Goal: Information Seeking & Learning: Check status

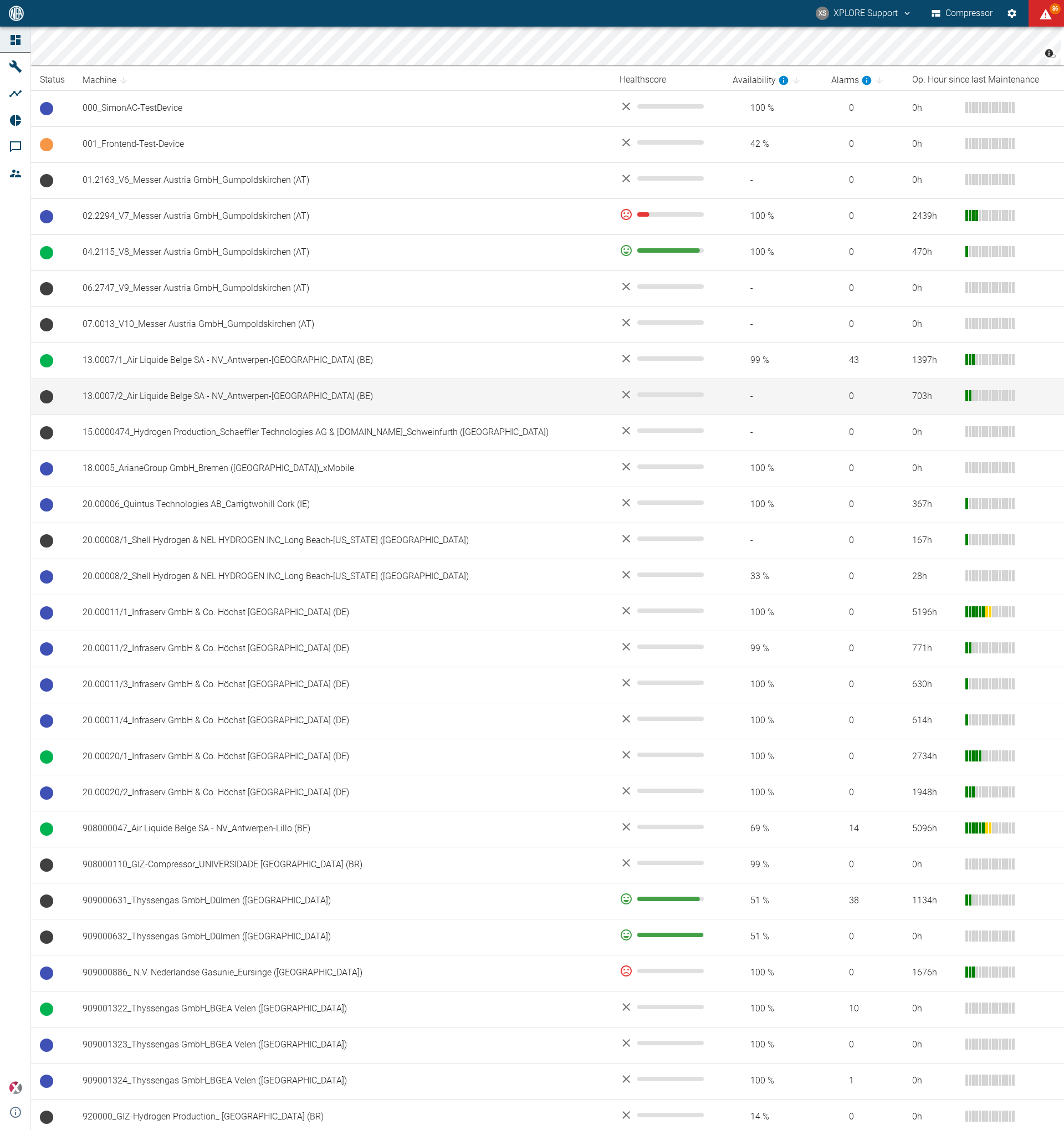
scroll to position [181, 0]
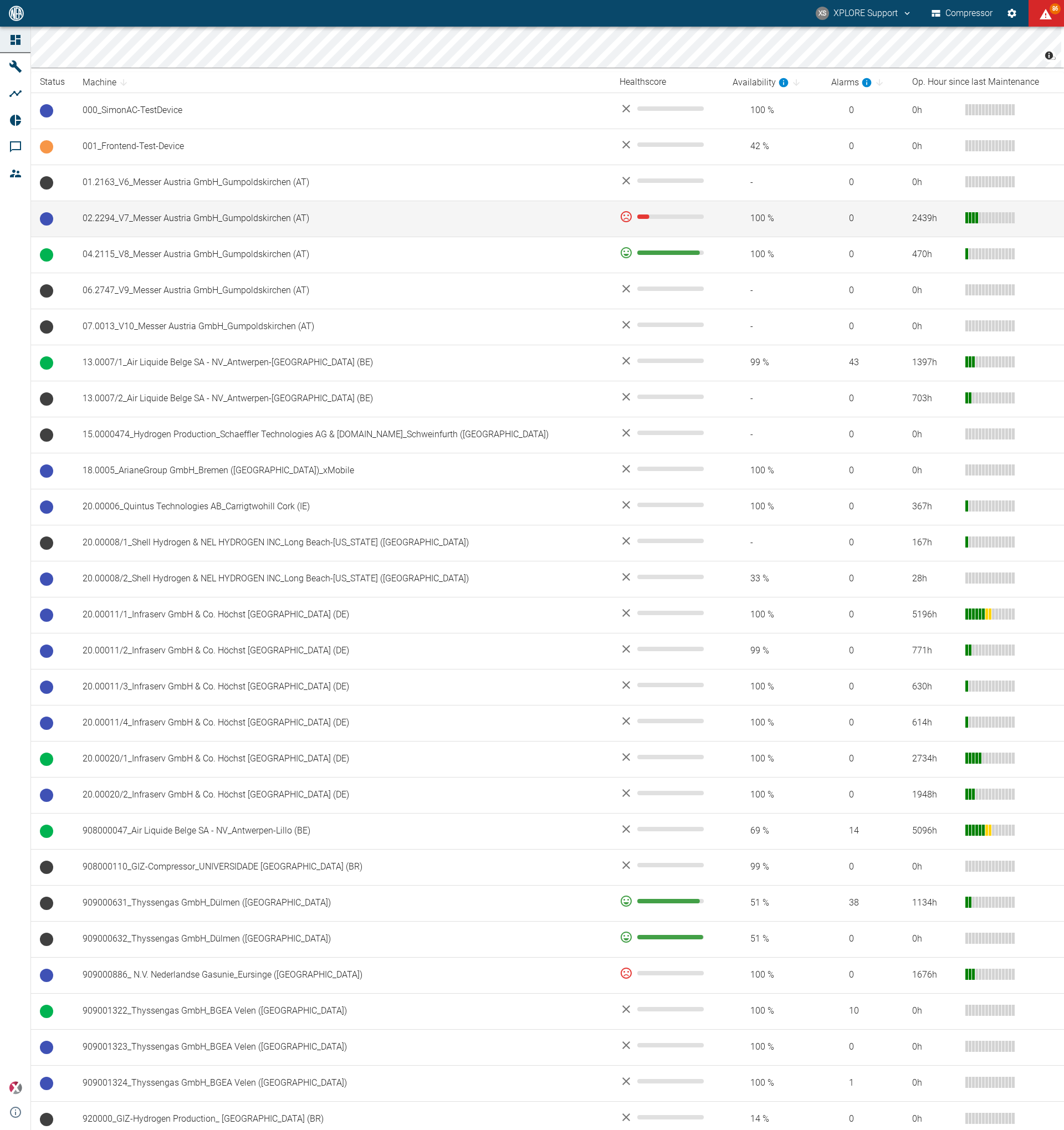
click at [359, 222] on td "02.2294_V7_Messer Austria GmbH_Gumpoldskirchen (AT)" at bounding box center [342, 219] width 537 height 36
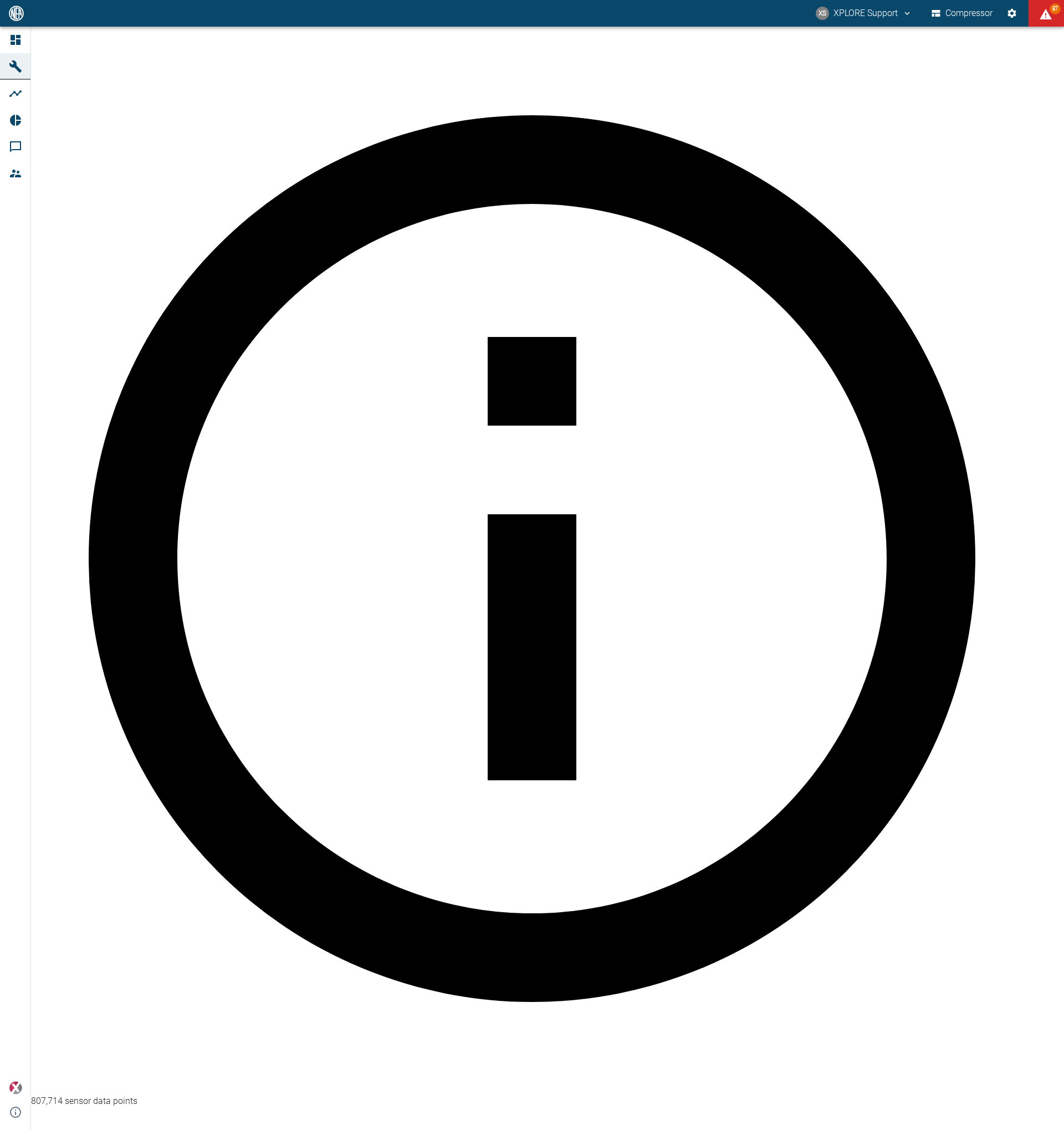
click at [494, 1129] on input "[DATE]" at bounding box center [501, 1144] width 77 height 18
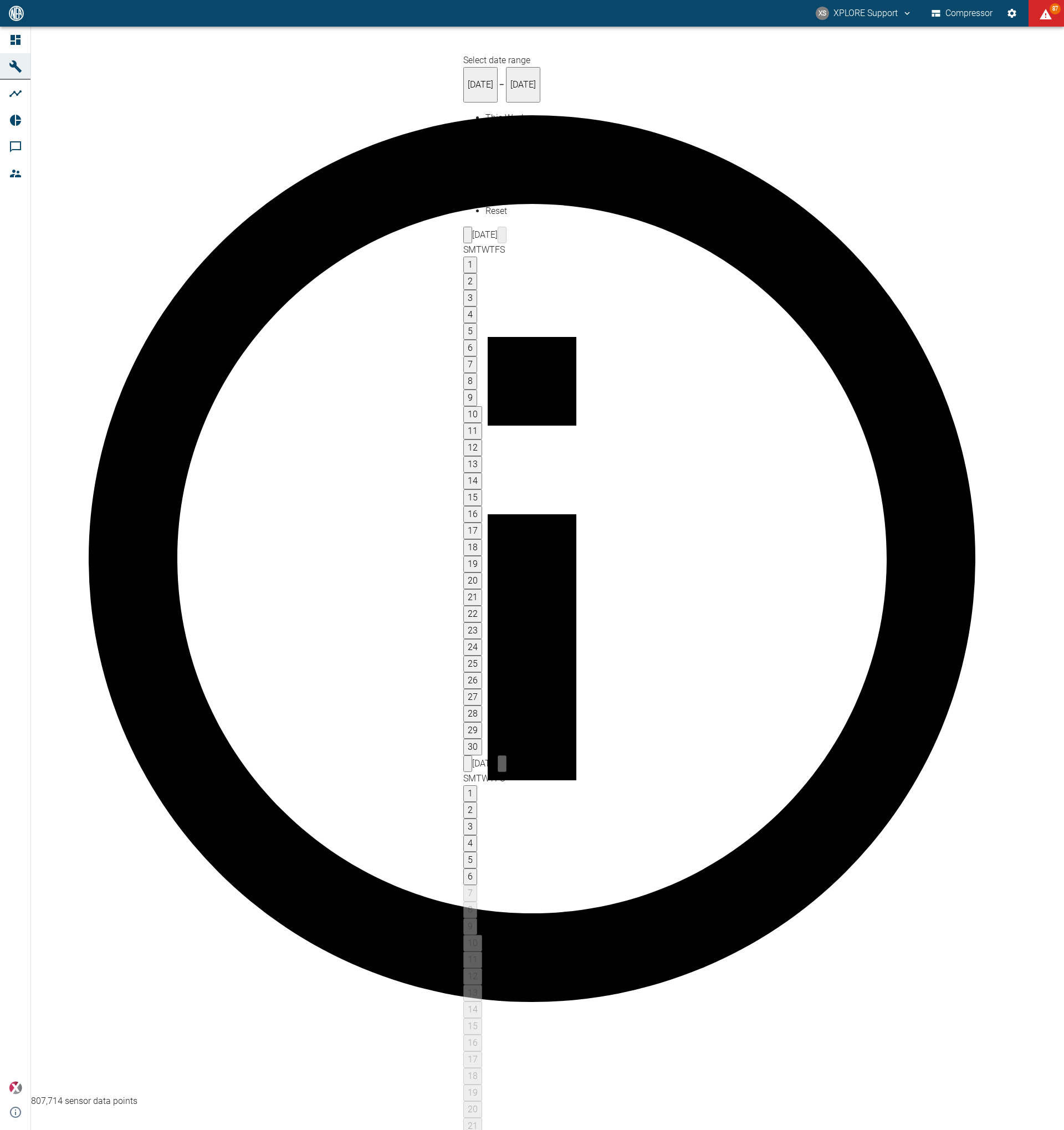
click at [477, 785] on button "1" at bounding box center [470, 793] width 14 height 16
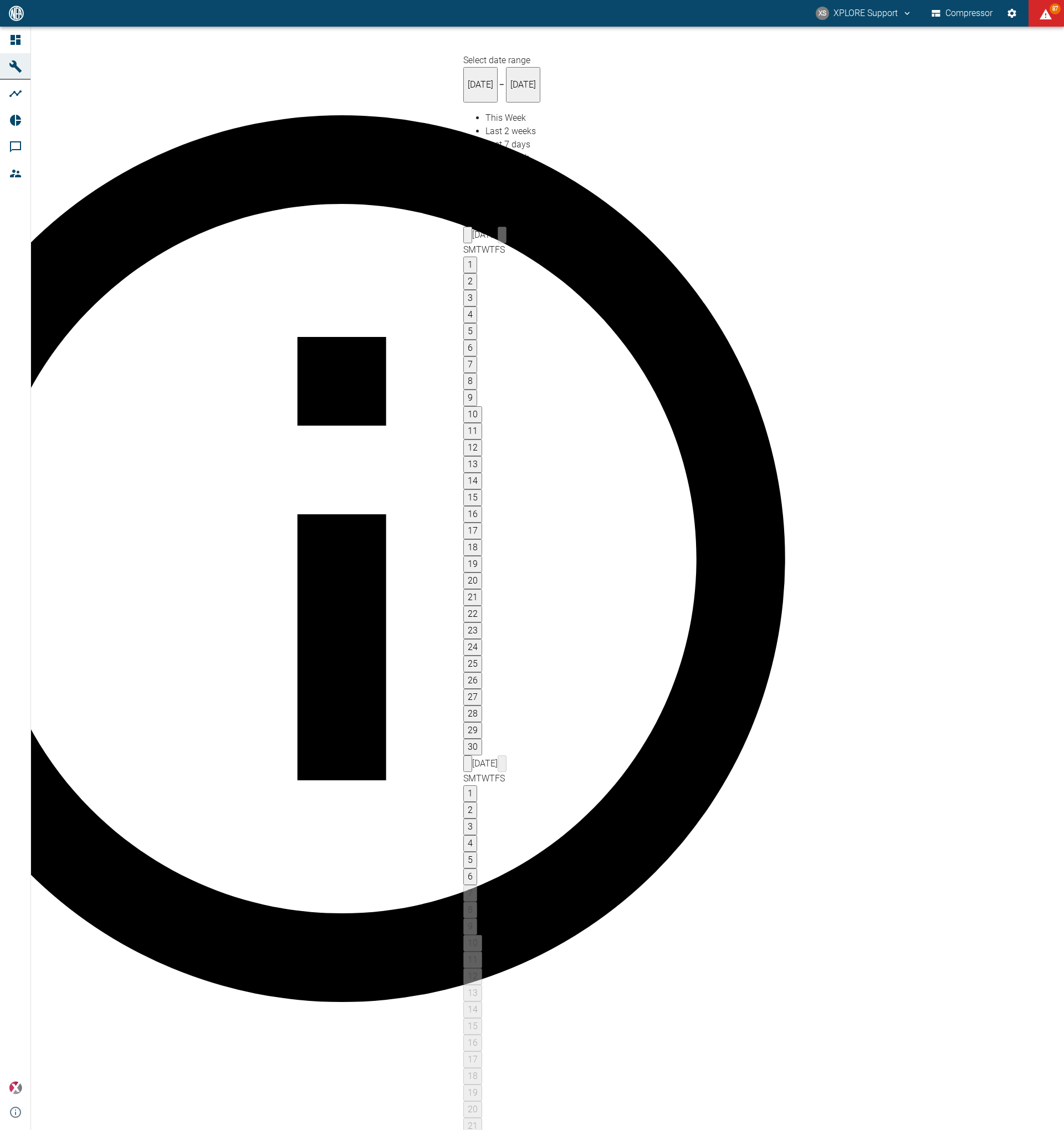
type input "[DATE]"
type input "2min"
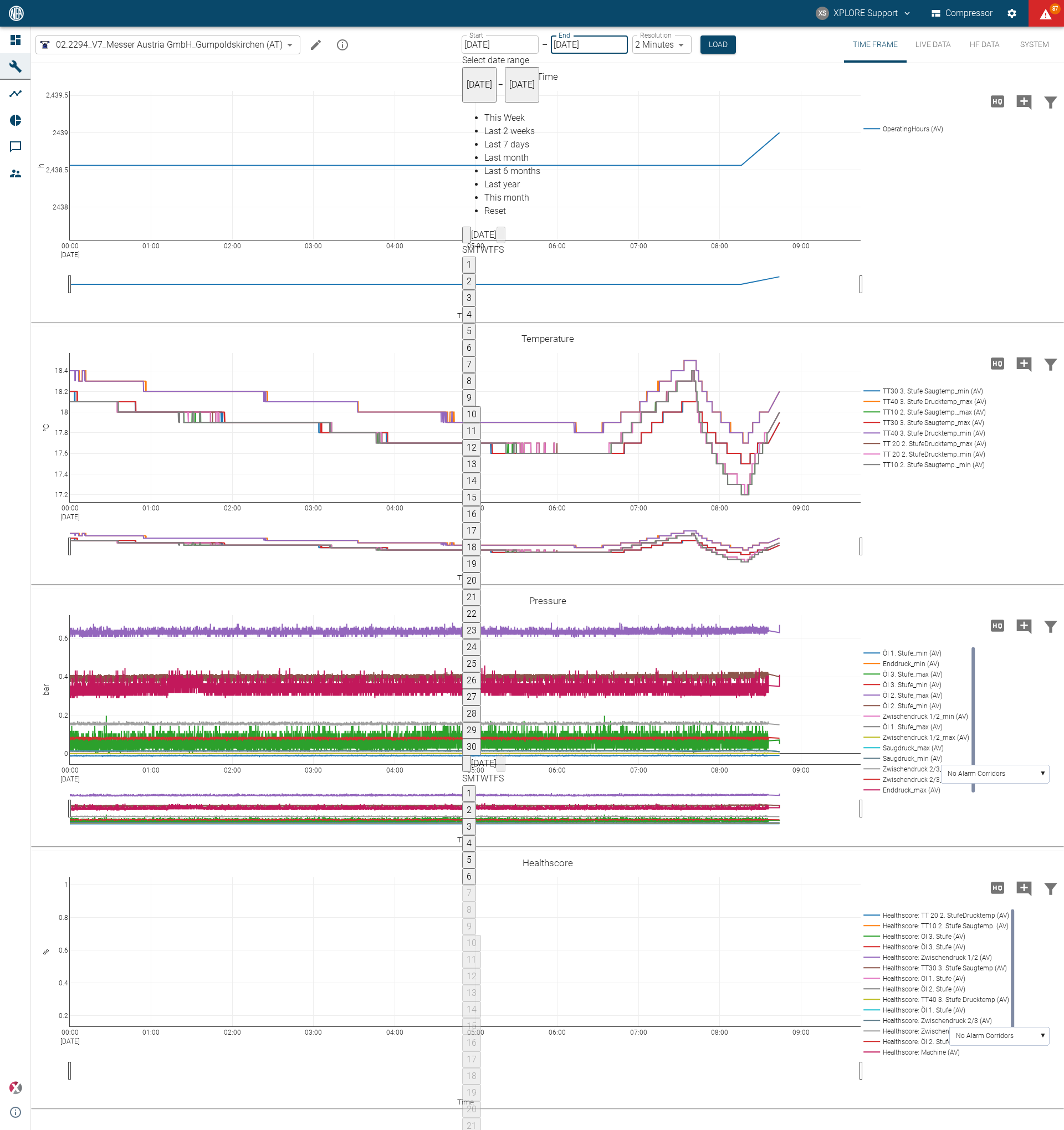
click at [651, 41] on body "XS XPLORE Support Compressor 87 Dashboard Machines Analyses Reports Comments Me…" at bounding box center [532, 565] width 1064 height 1130
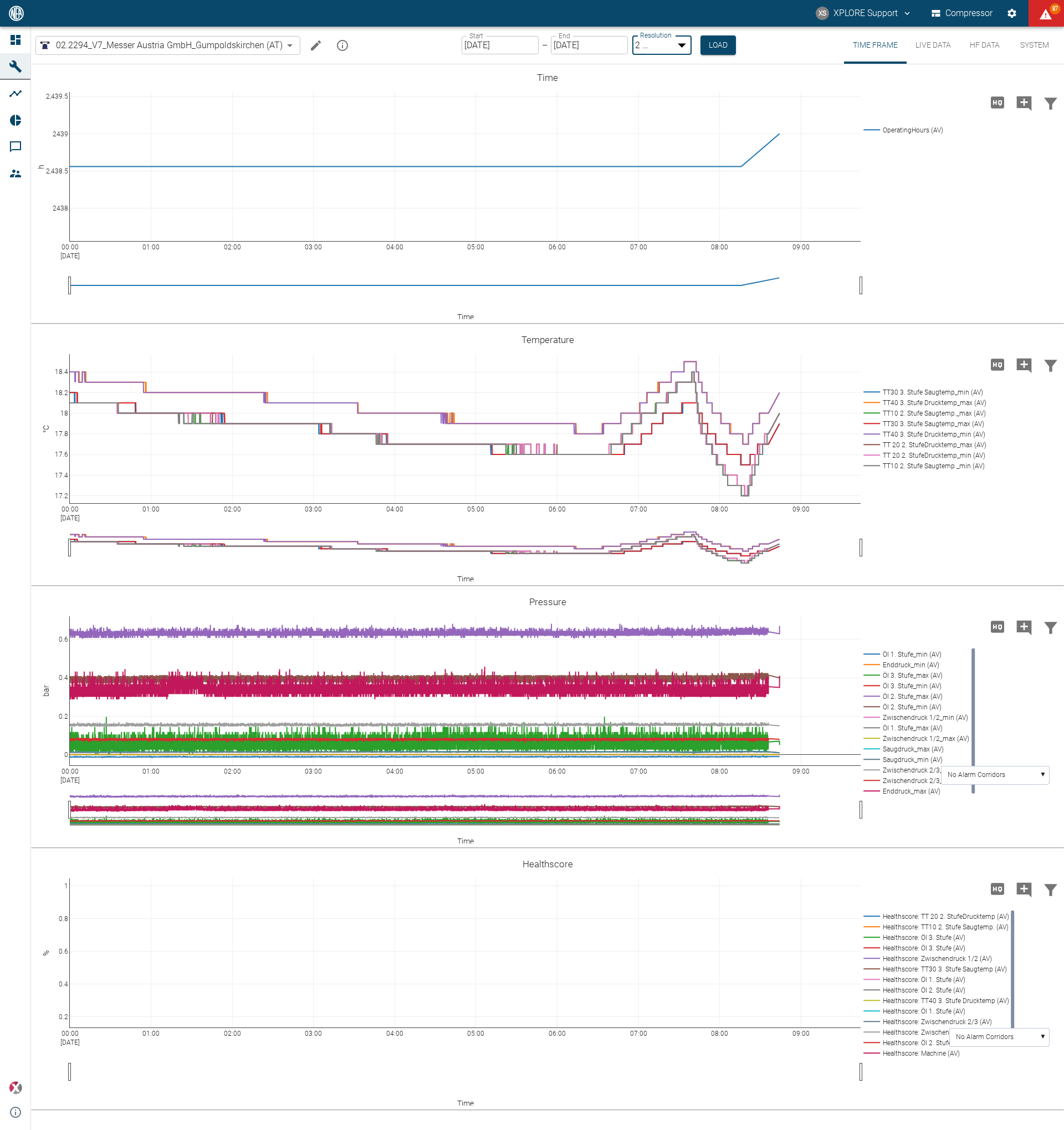
click at [722, 1129] on div at bounding box center [532, 1139] width 1064 height 0
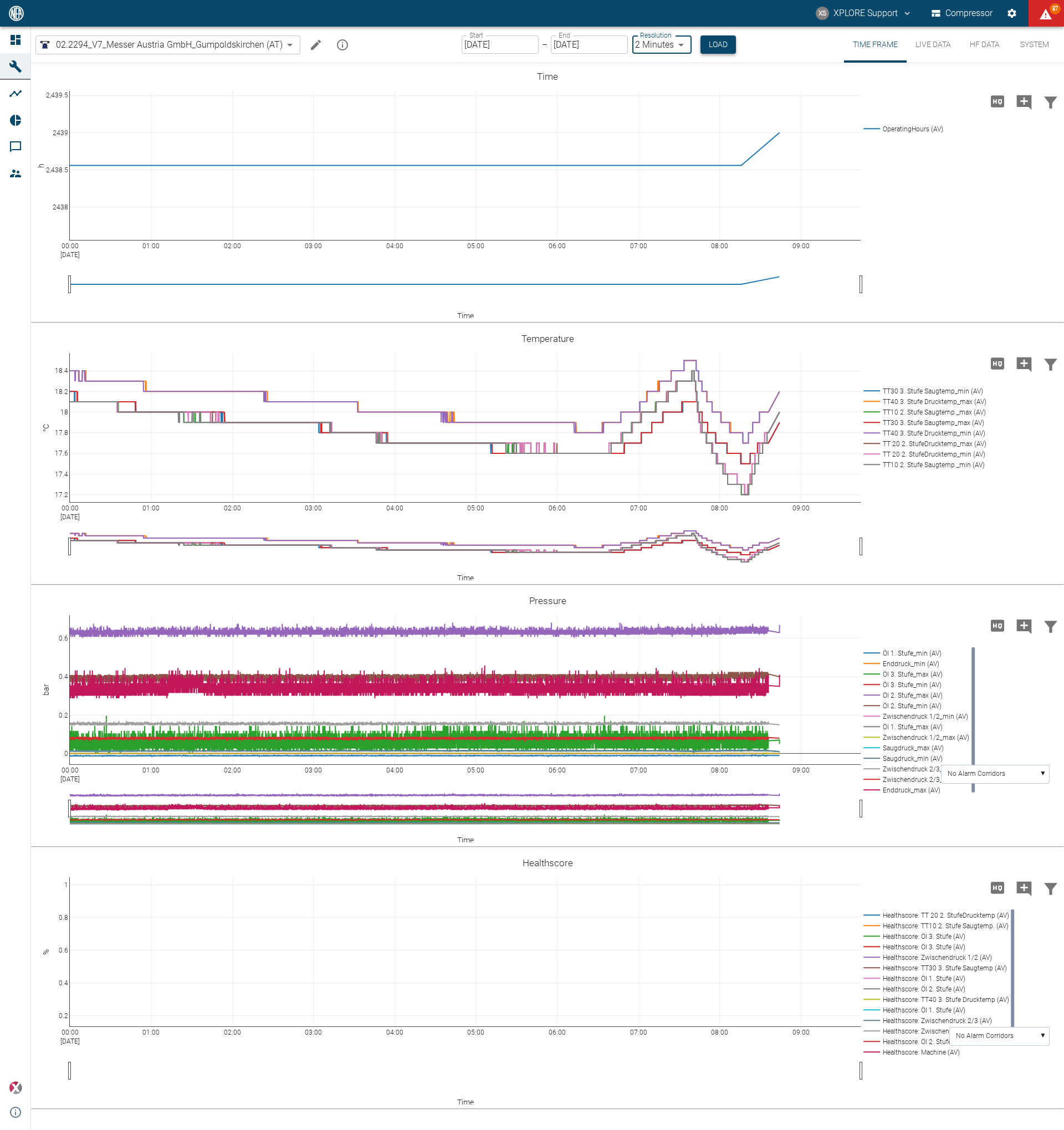
click at [712, 47] on button "Load" at bounding box center [717, 44] width 35 height 18
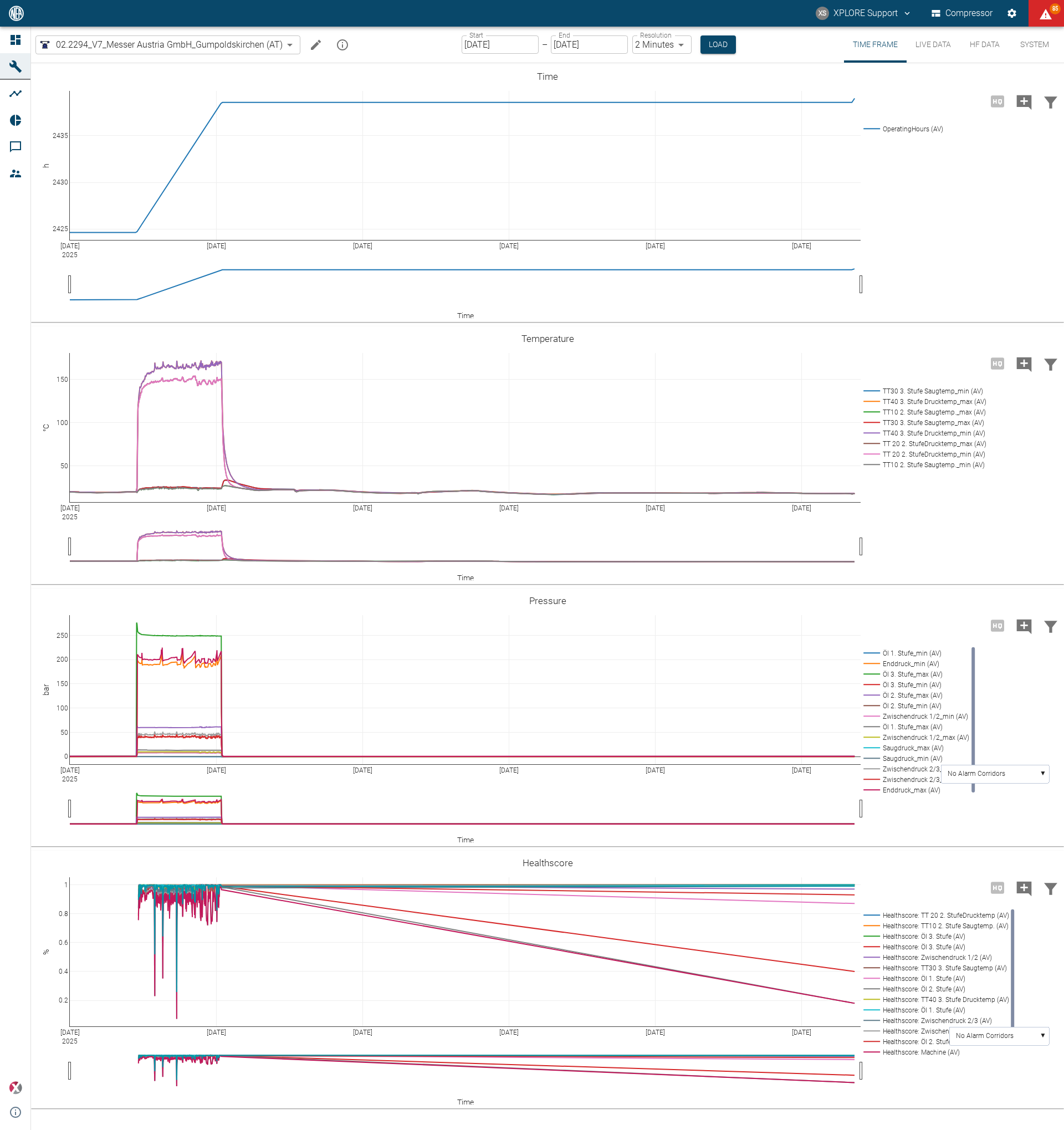
click at [489, 43] on input "[DATE]" at bounding box center [499, 44] width 77 height 18
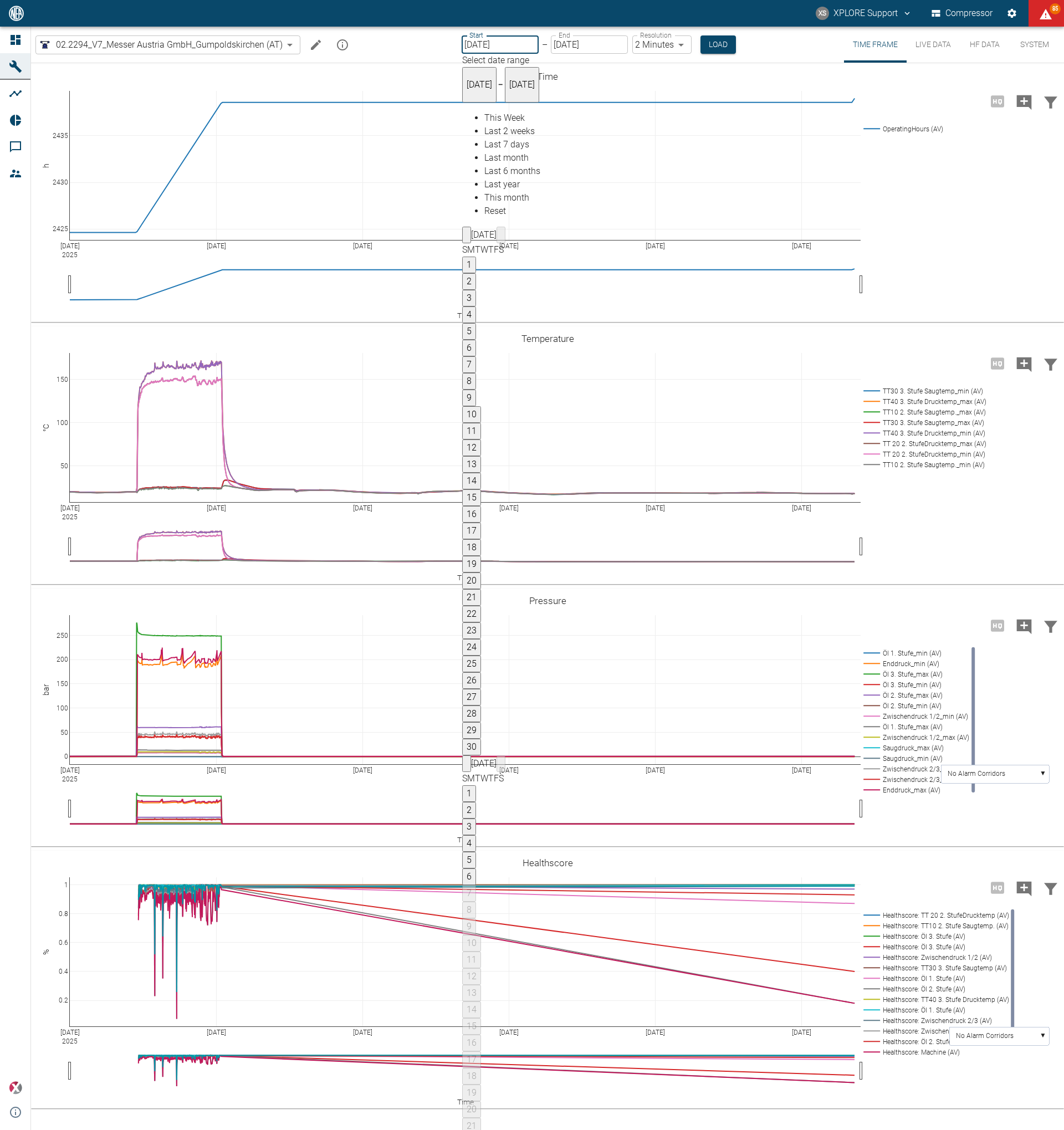
click at [481, 589] on button "21" at bounding box center [471, 597] width 19 height 16
type input "09/21/2025"
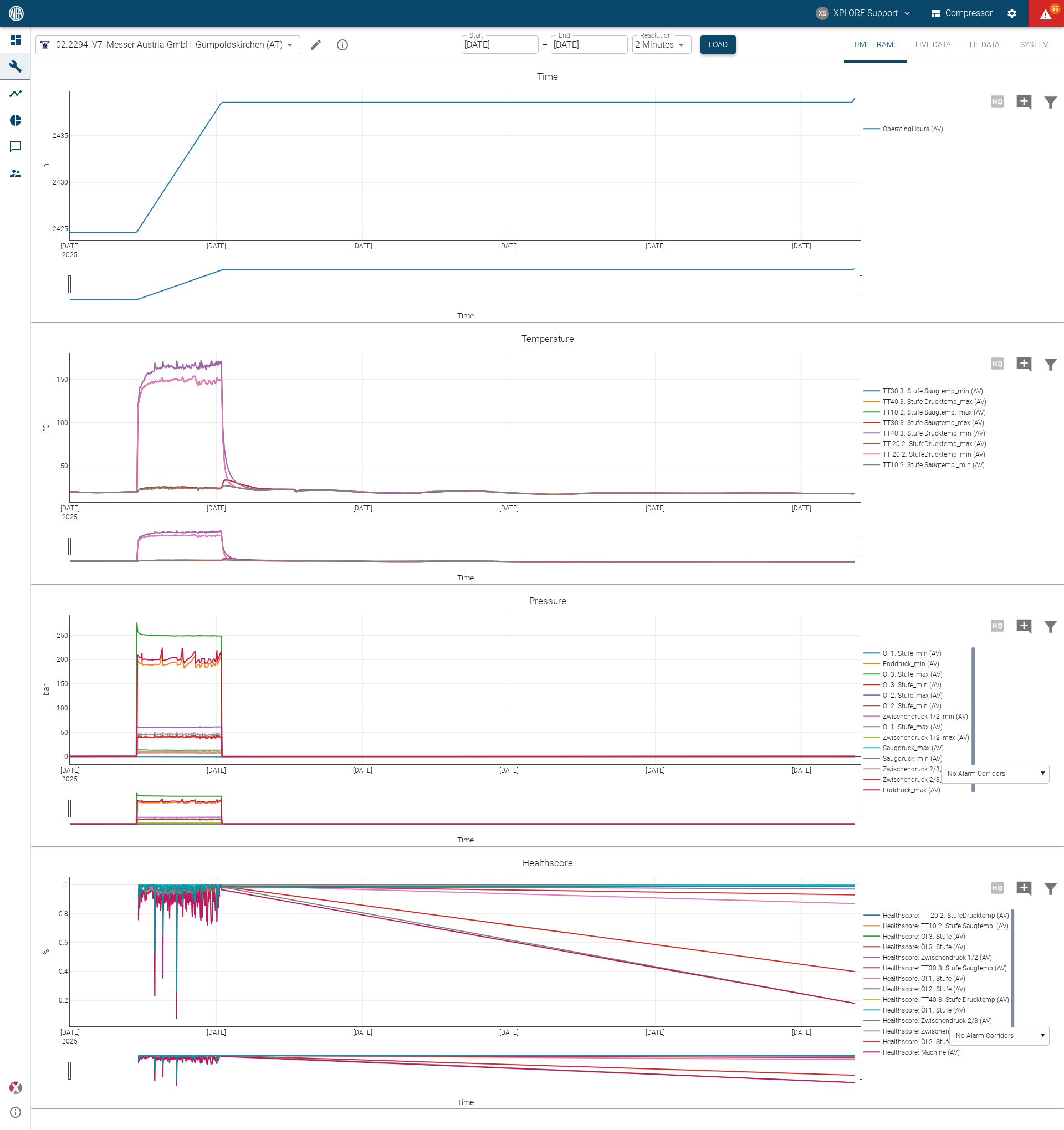
click at [711, 43] on button "Load" at bounding box center [717, 44] width 35 height 18
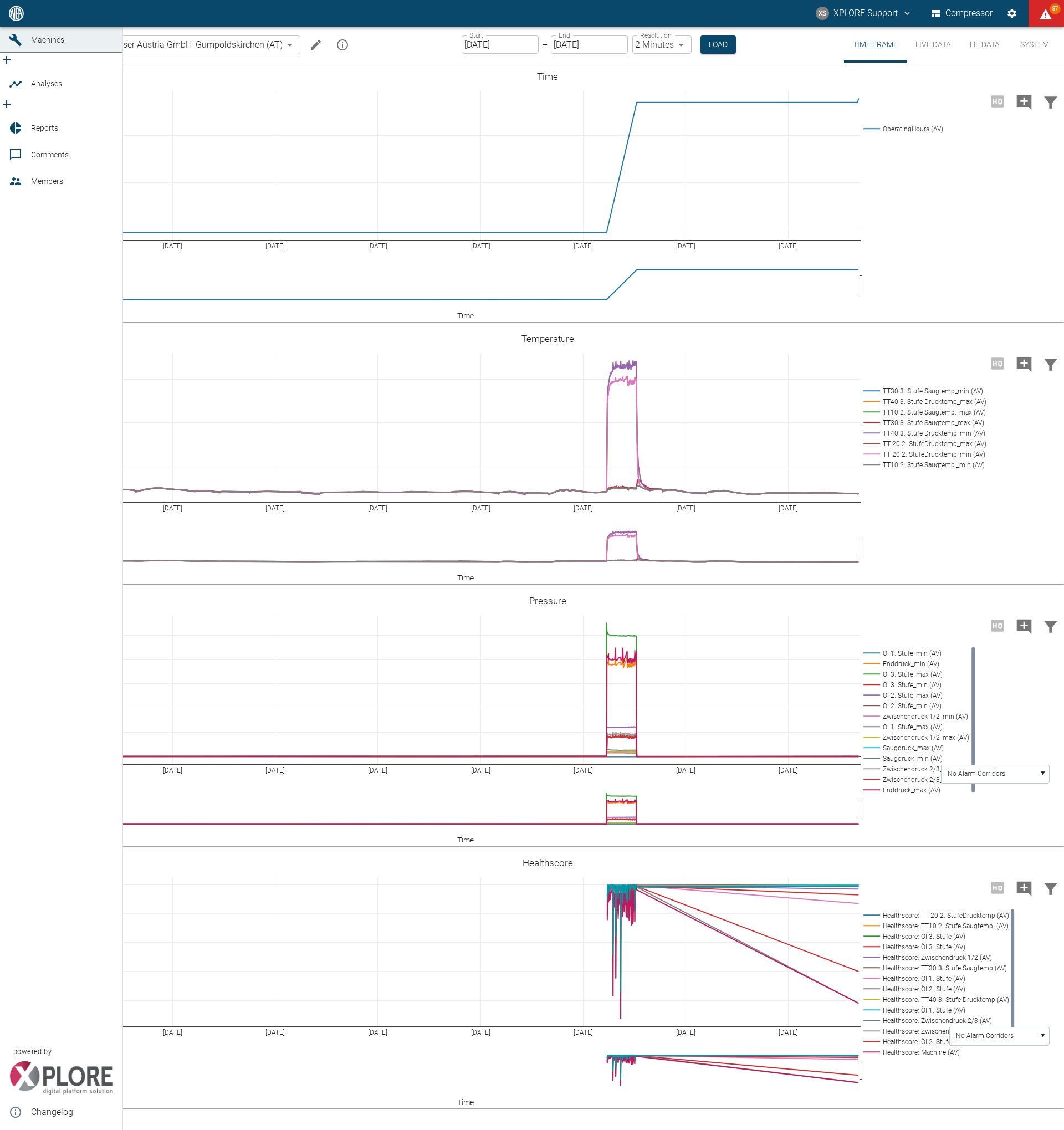
click at [6, 26] on link "Dashboard" at bounding box center [61, 13] width 122 height 26
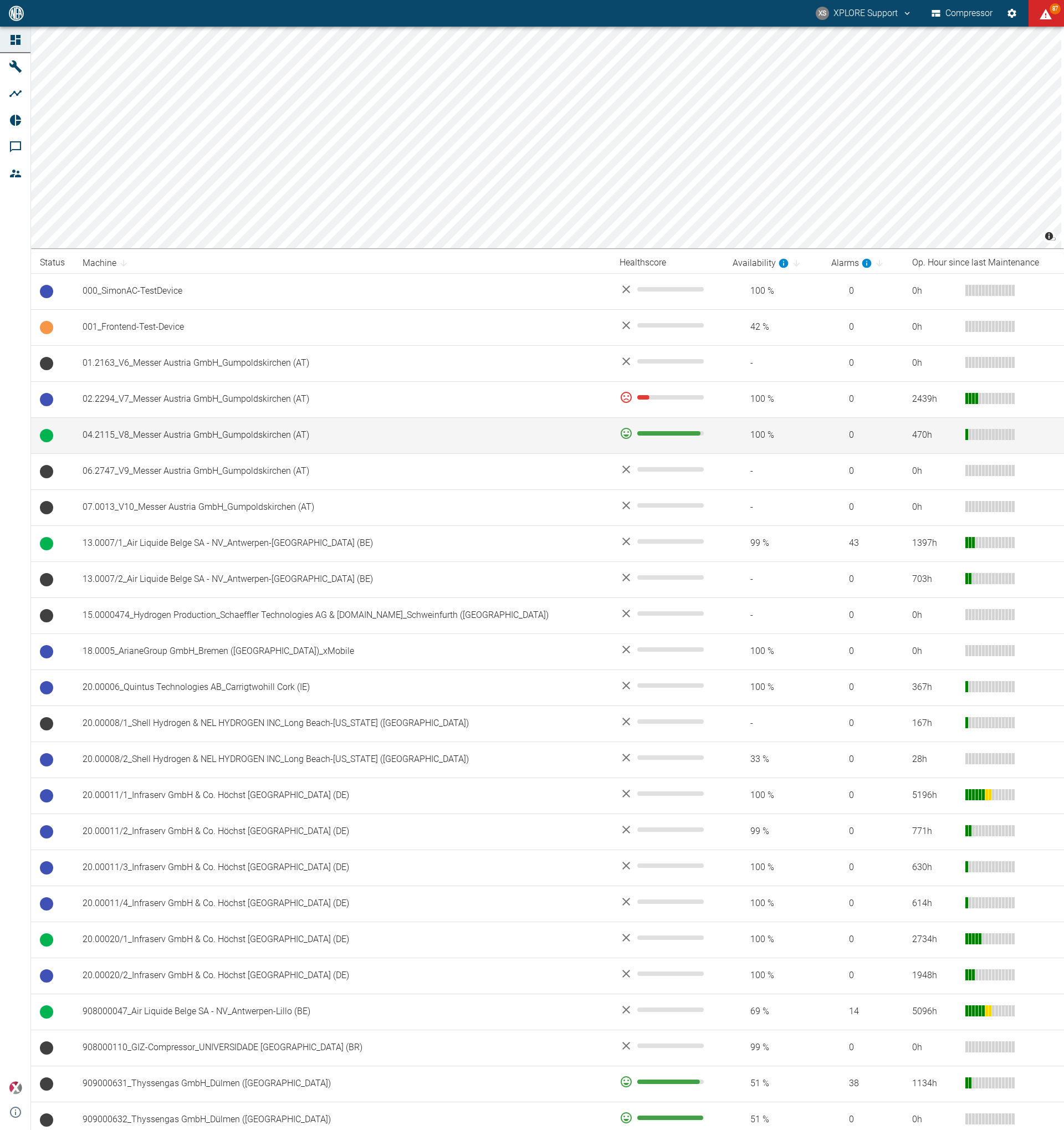
click at [261, 432] on td "04.2115_V8_Messer Austria GmbH_Gumpoldskirchen (AT)" at bounding box center [342, 435] width 537 height 36
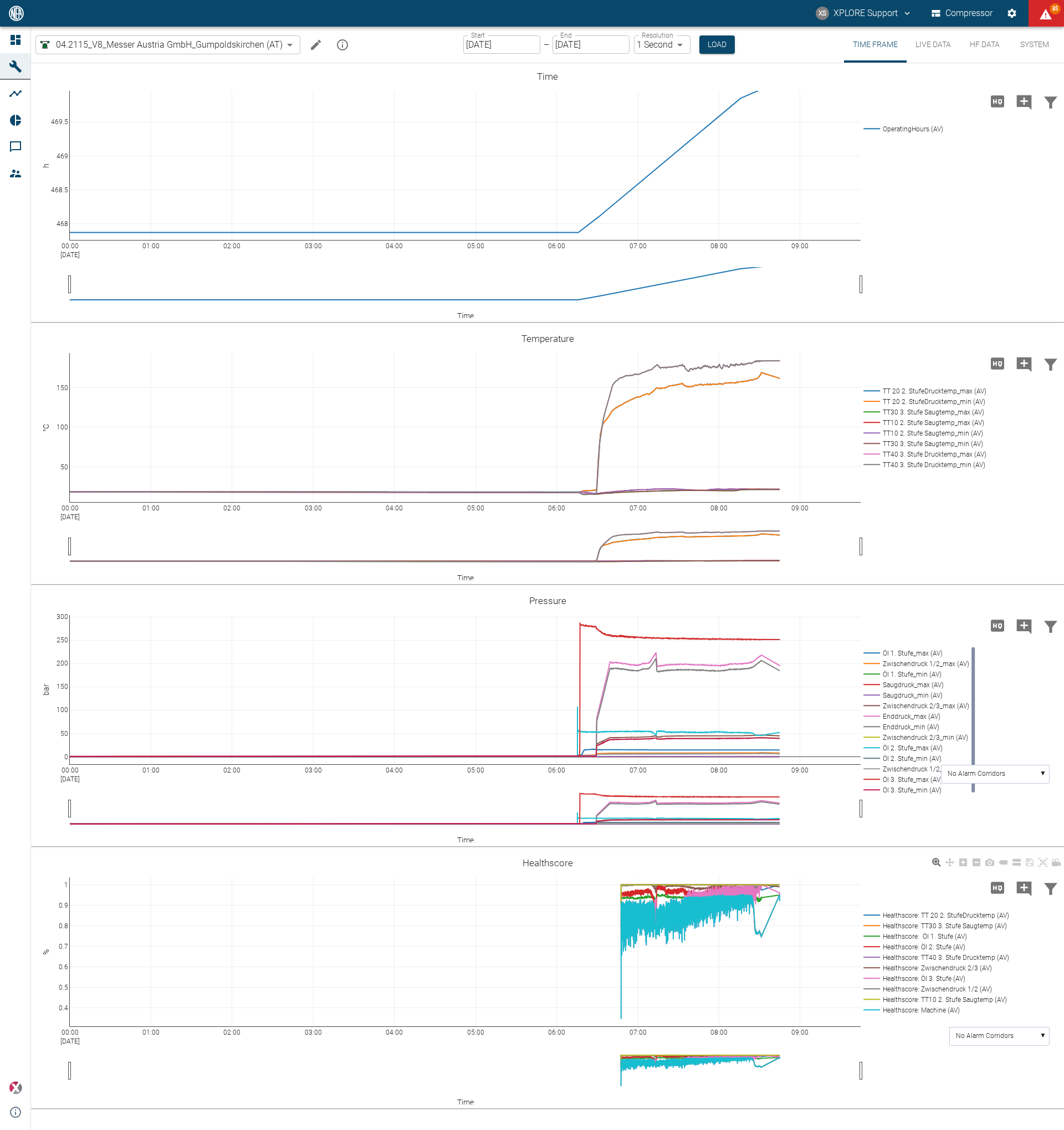
click at [917, 1011] on rect at bounding box center [934, 1011] width 147 height 11
click at [493, 46] on input "[DATE]" at bounding box center [501, 44] width 77 height 18
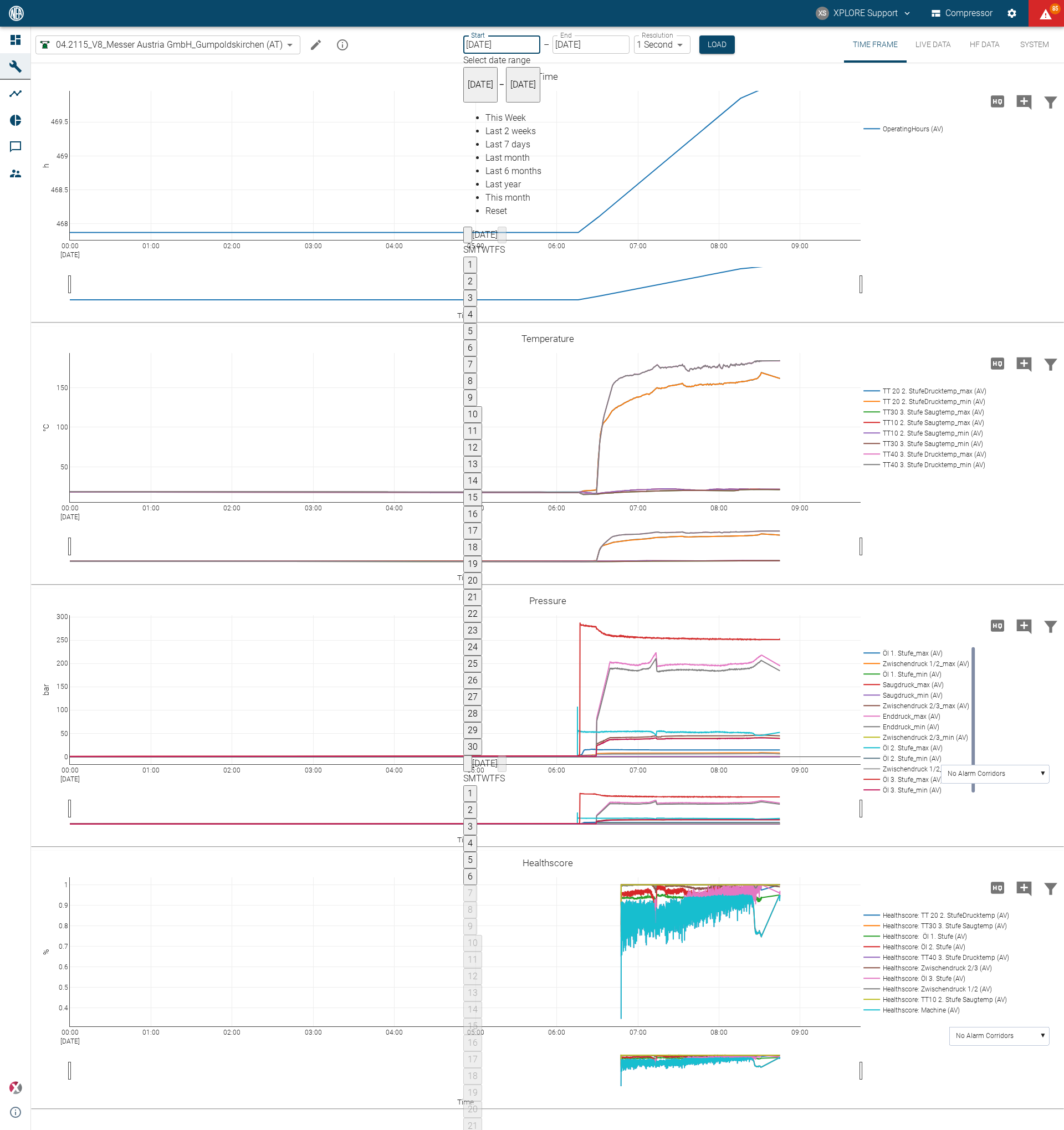
click at [482, 472] on button "14" at bounding box center [472, 480] width 19 height 16
type input "09/14/2025"
type input "10min"
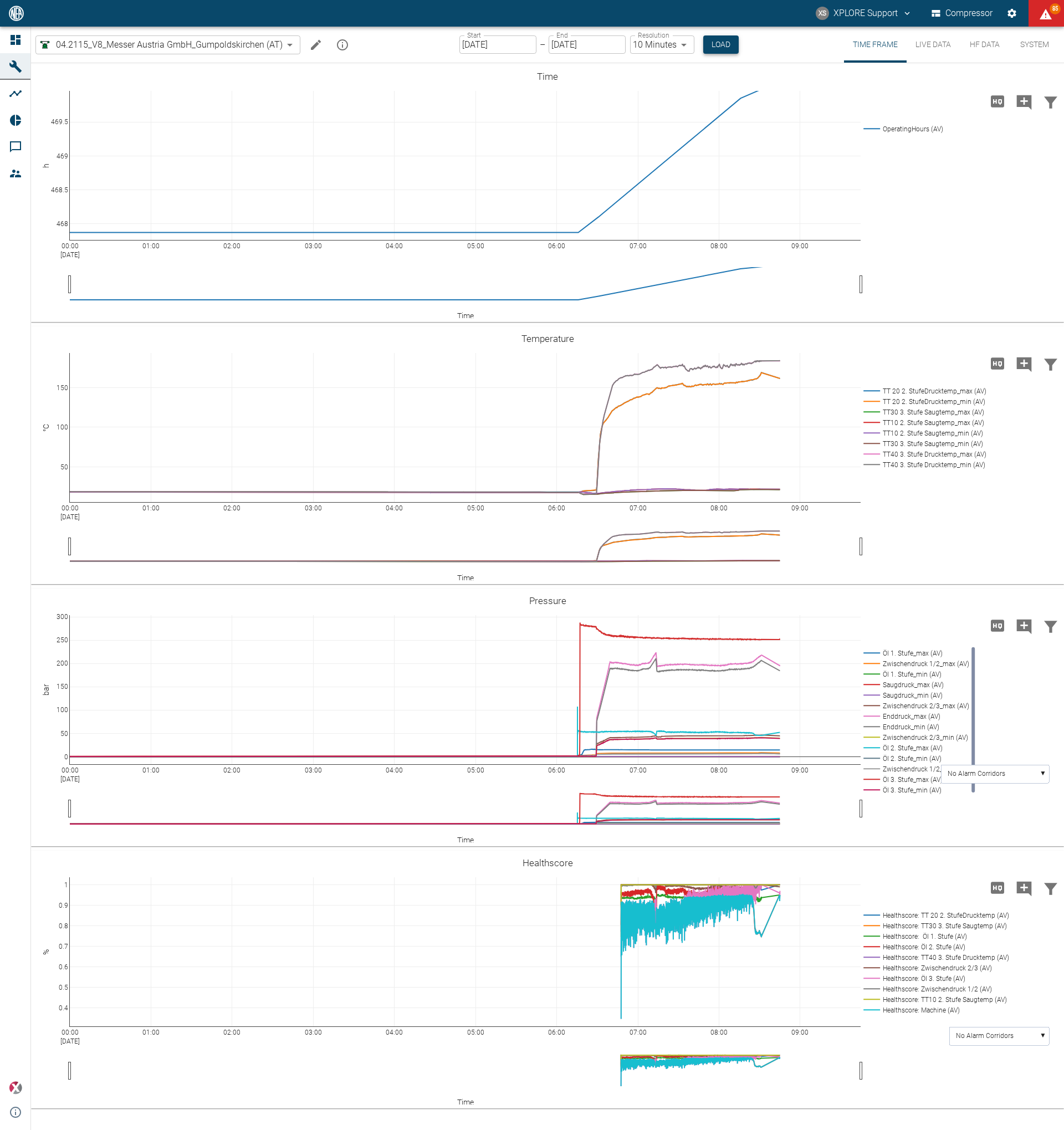
click at [718, 41] on button "Load" at bounding box center [720, 44] width 35 height 18
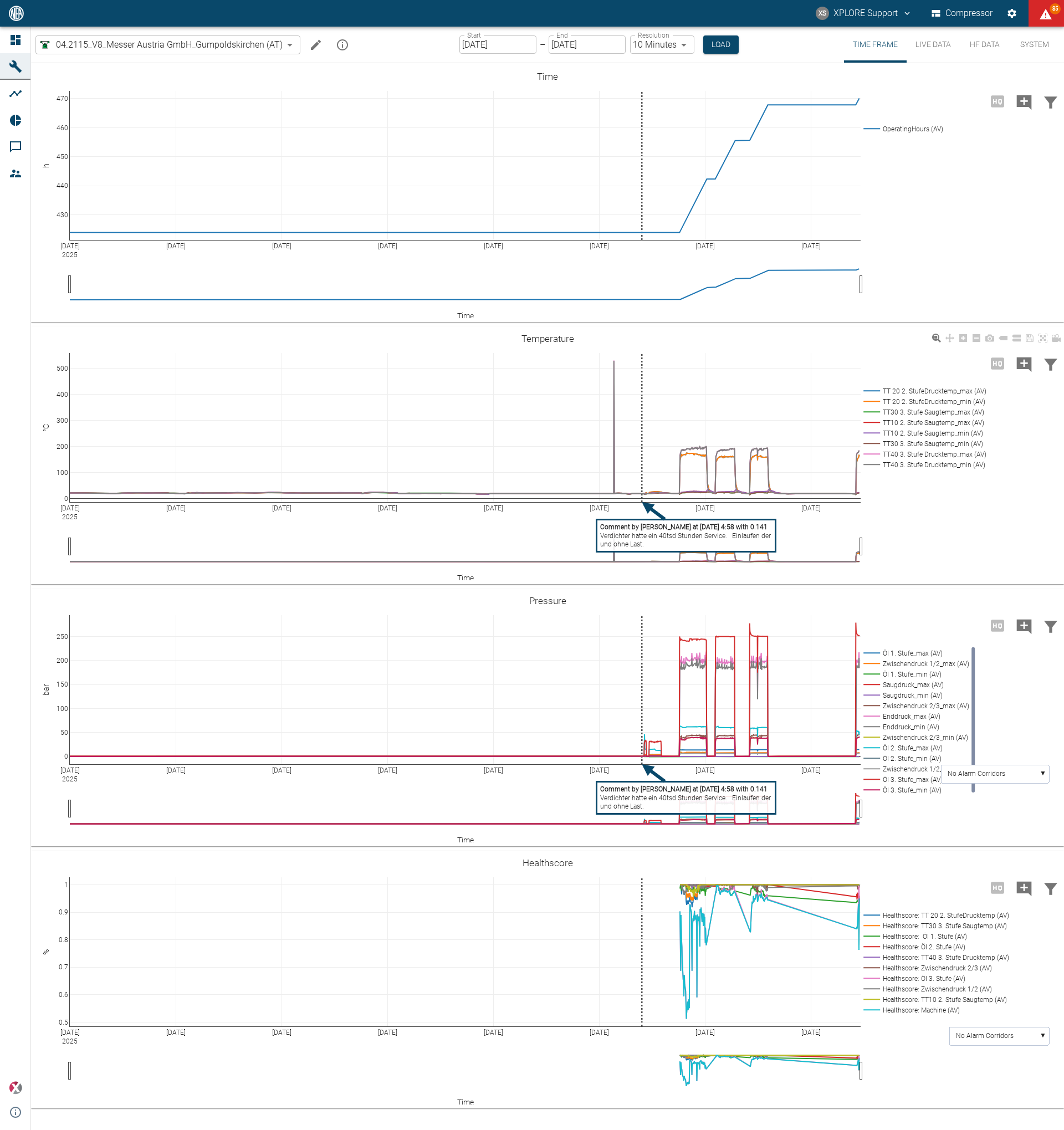
click at [693, 537] on tspan "Verdichter hatte ein 40tsd Stunden Service. Einlaufen der neuen Kolbenringe, mi…" at bounding box center [754, 536] width 309 height 8
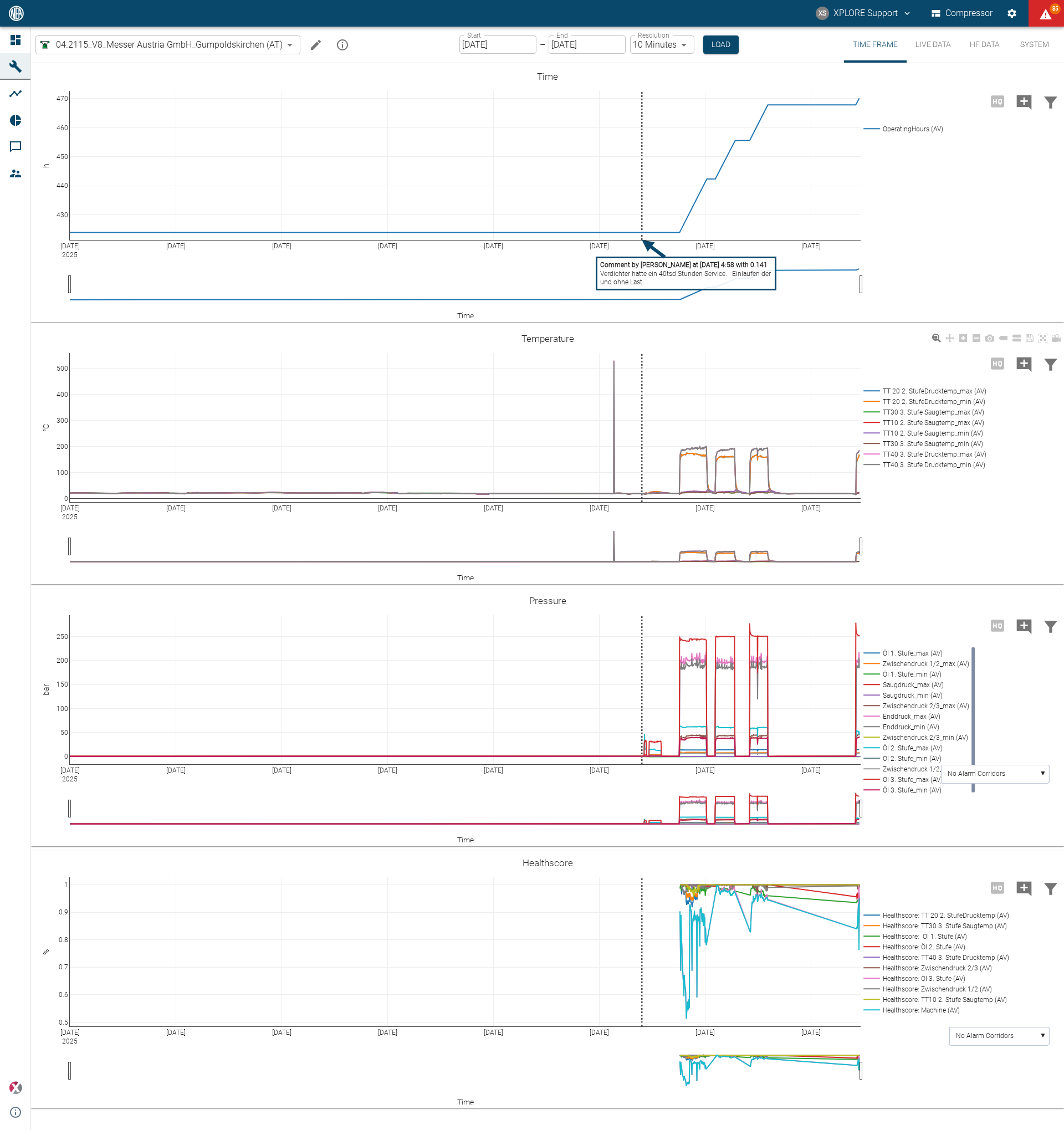
click at [499, 37] on input "09/14/2025" at bounding box center [498, 44] width 77 height 18
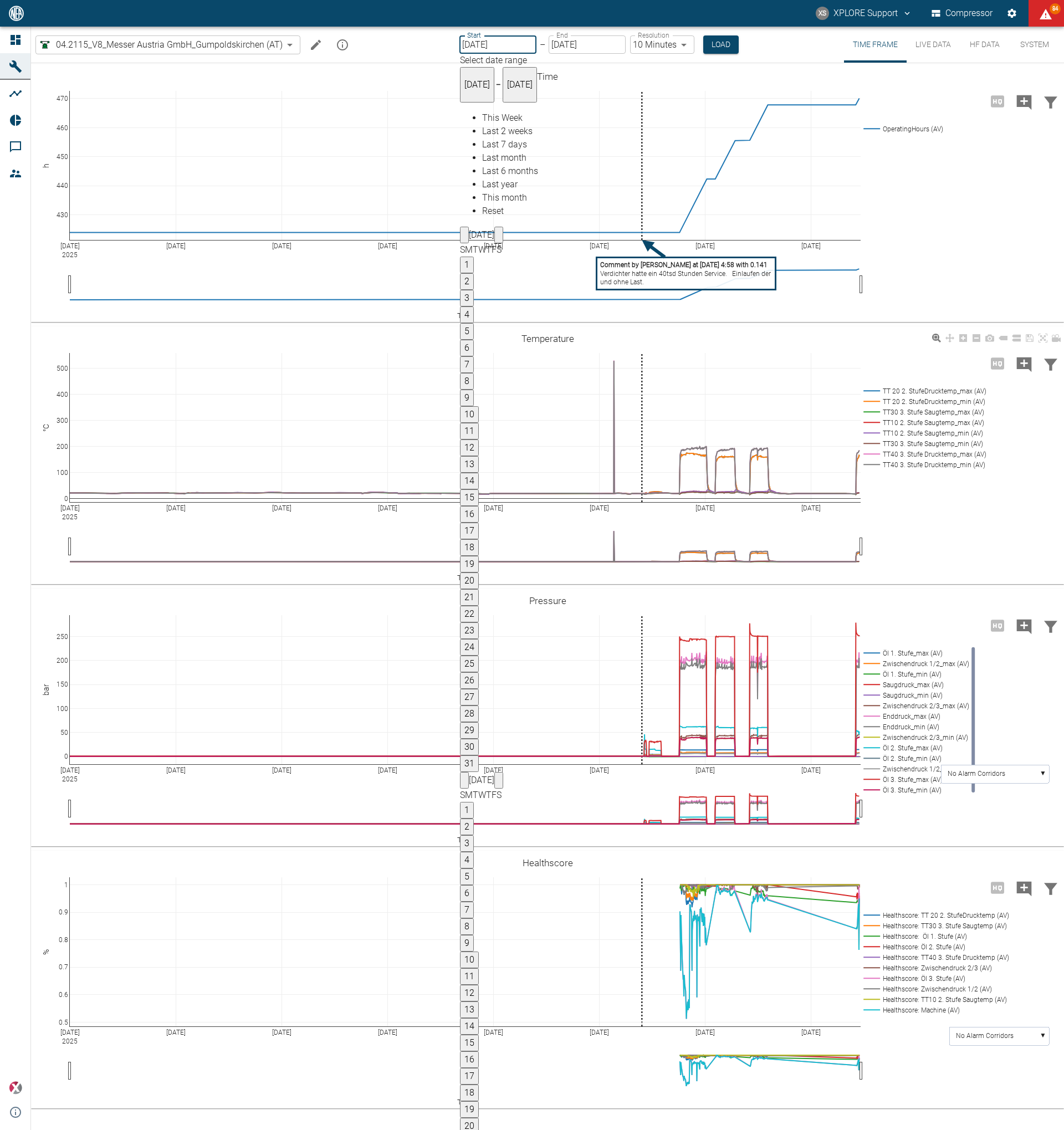
click at [474, 802] on button "1" at bounding box center [466, 810] width 14 height 16
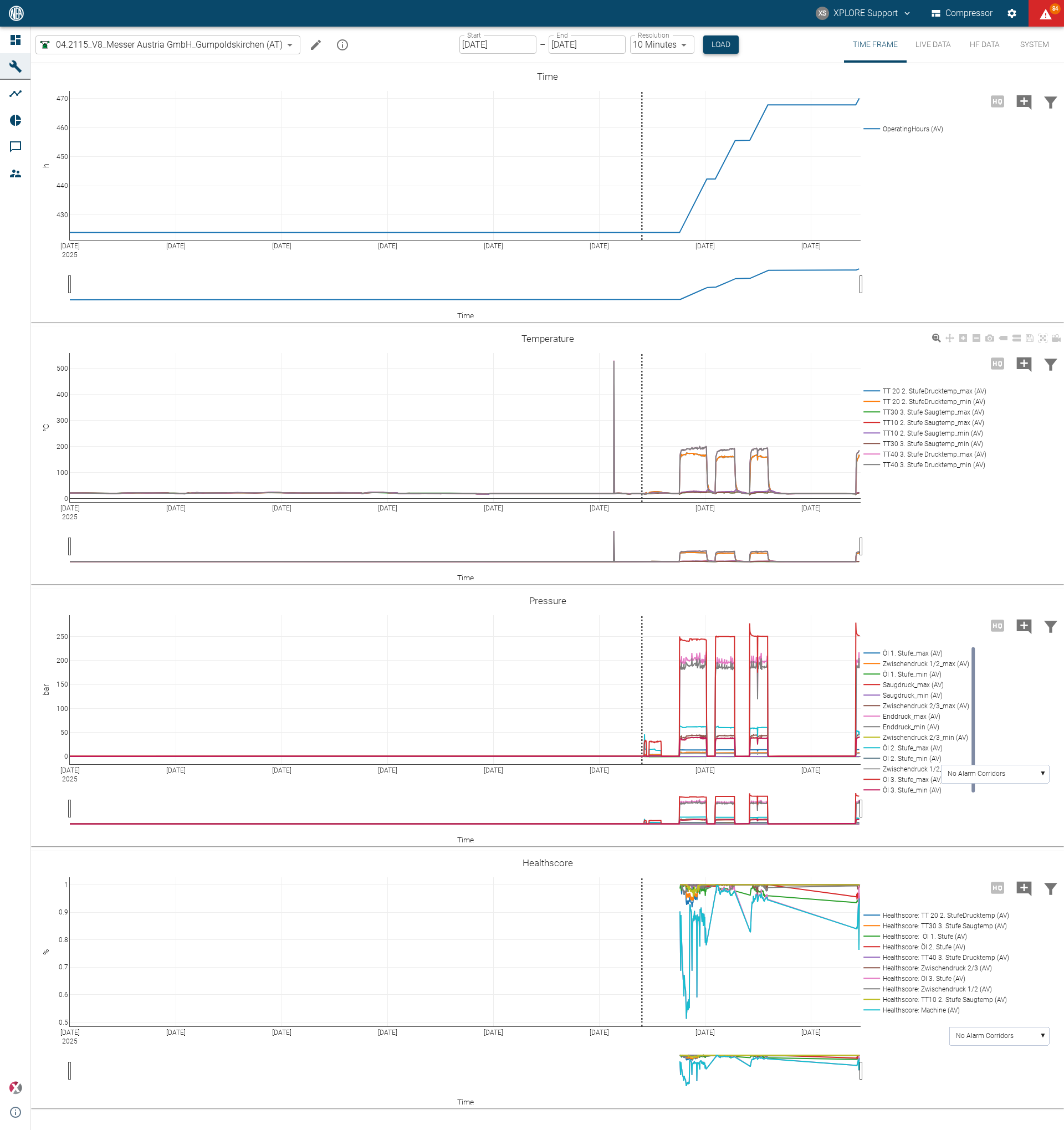
click at [717, 48] on button "Load" at bounding box center [720, 44] width 35 height 18
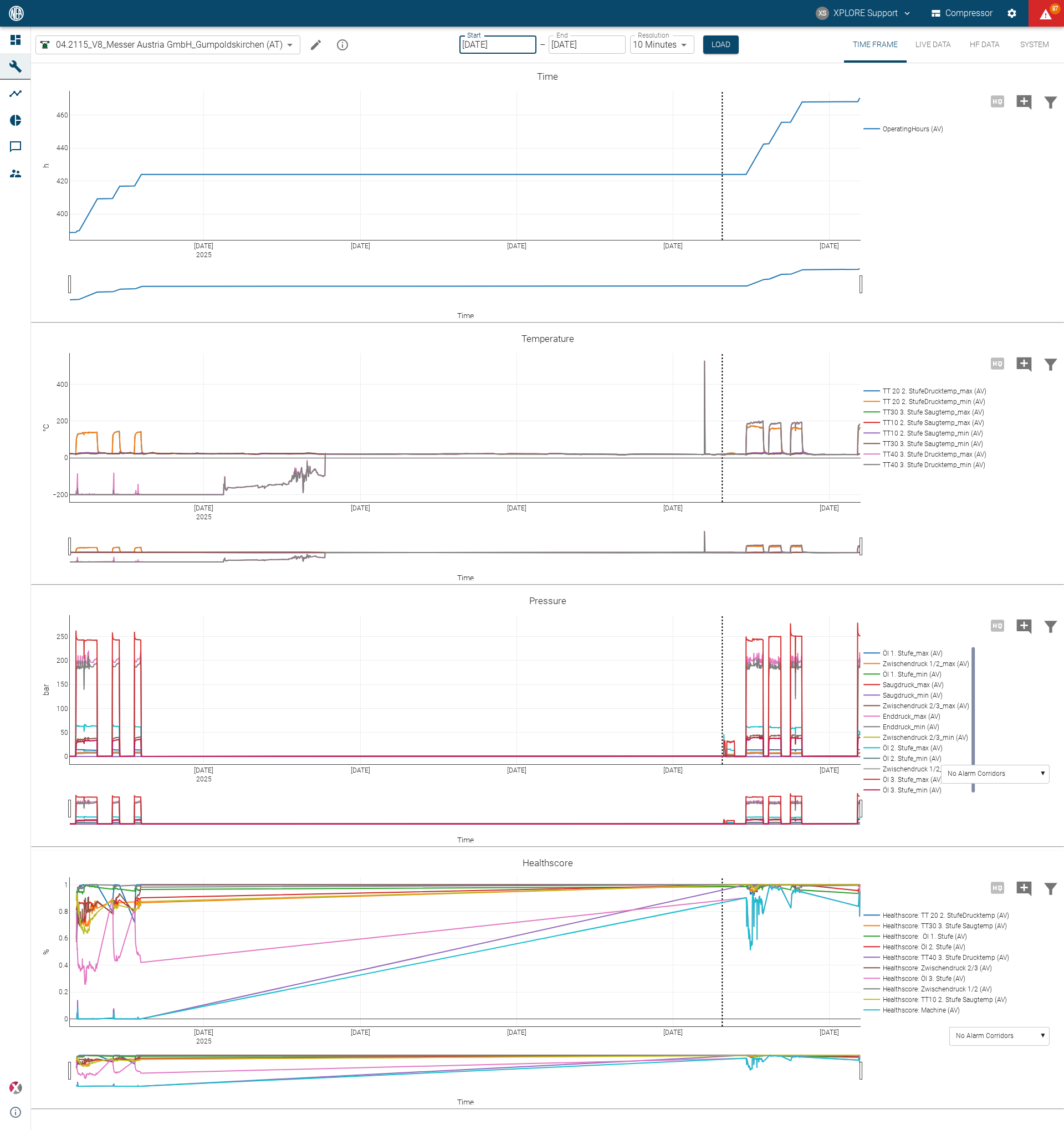
click at [474, 49] on input "09/01/2025" at bounding box center [498, 44] width 77 height 18
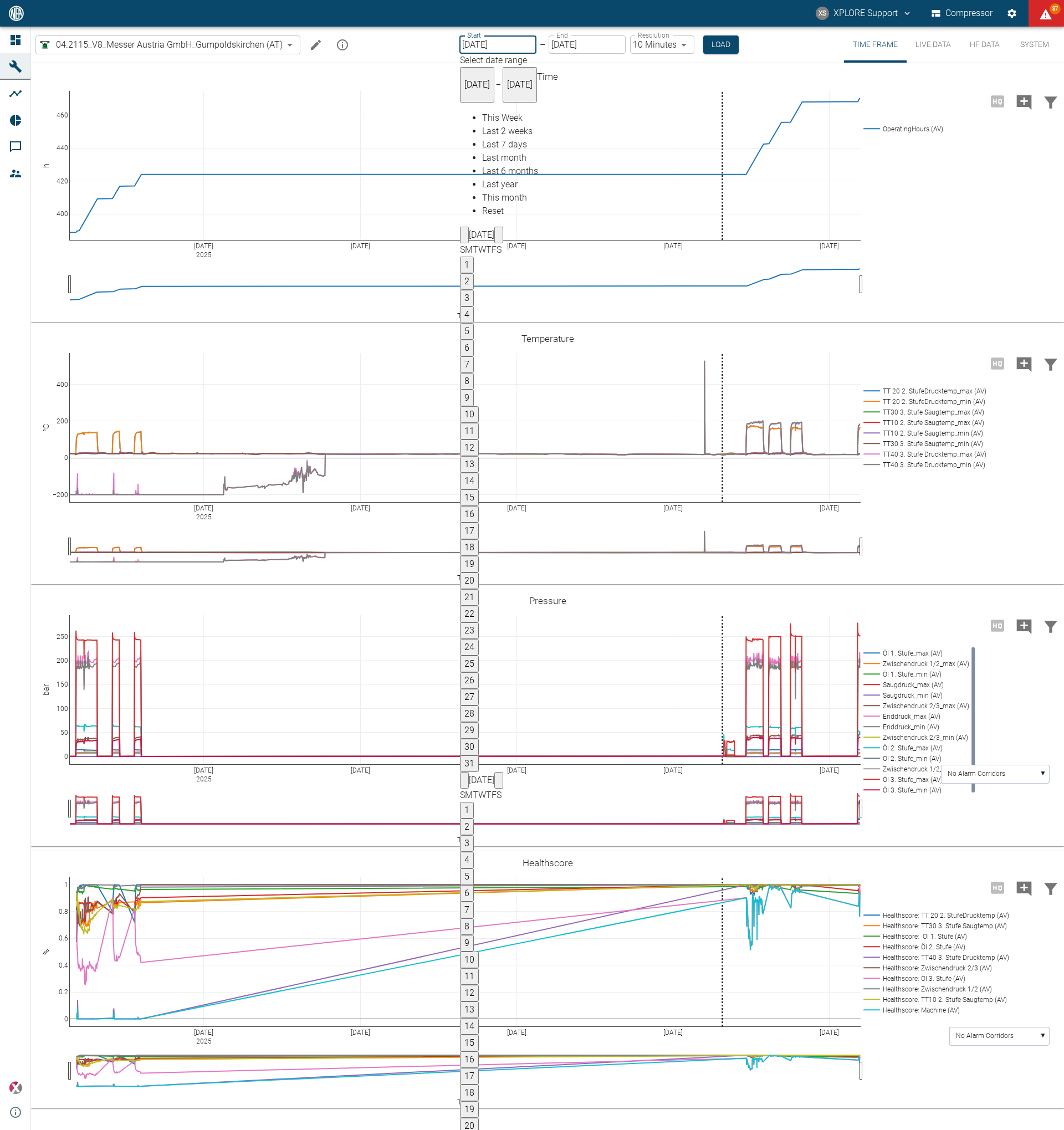
click at [499, 783] on icon "Next month" at bounding box center [499, 783] width 0 height 0
click at [474, 785] on button "1" at bounding box center [466, 793] width 14 height 16
type input "[DATE]"
drag, startPoint x: 838, startPoint y: 315, endPoint x: 838, endPoint y: 307, distance: 8.0
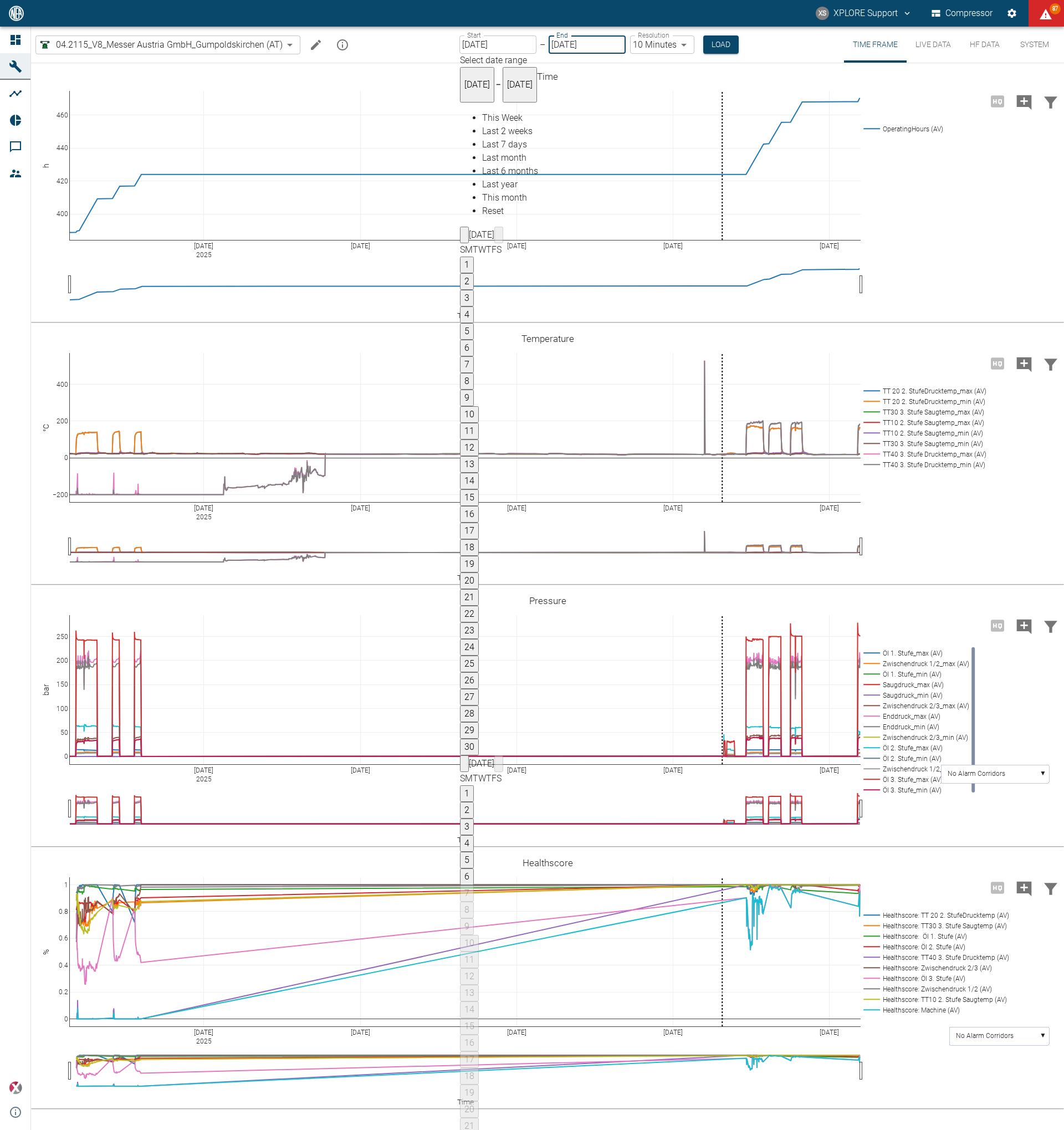
type input "2min"
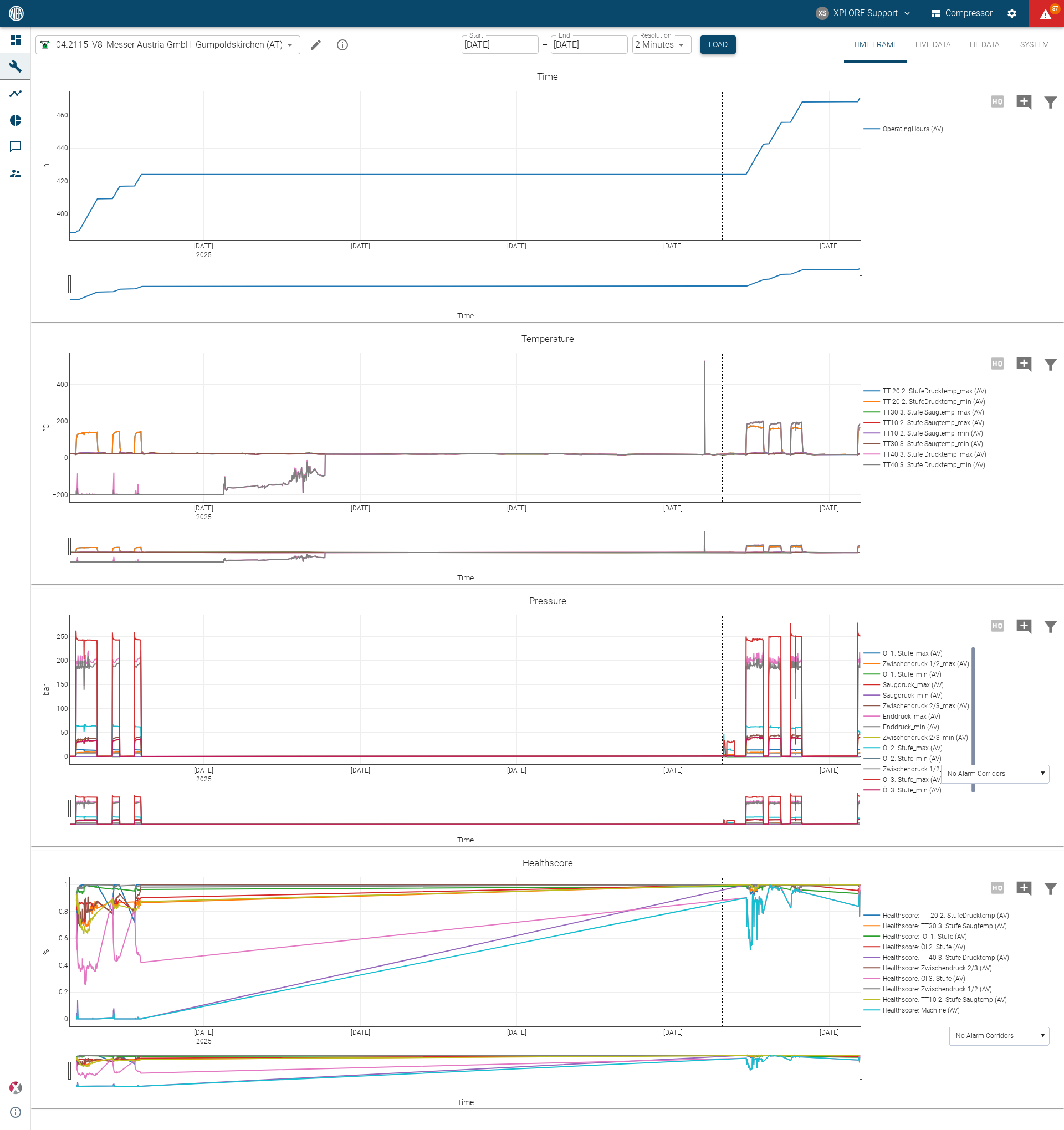
click at [709, 42] on button "Load" at bounding box center [717, 44] width 35 height 18
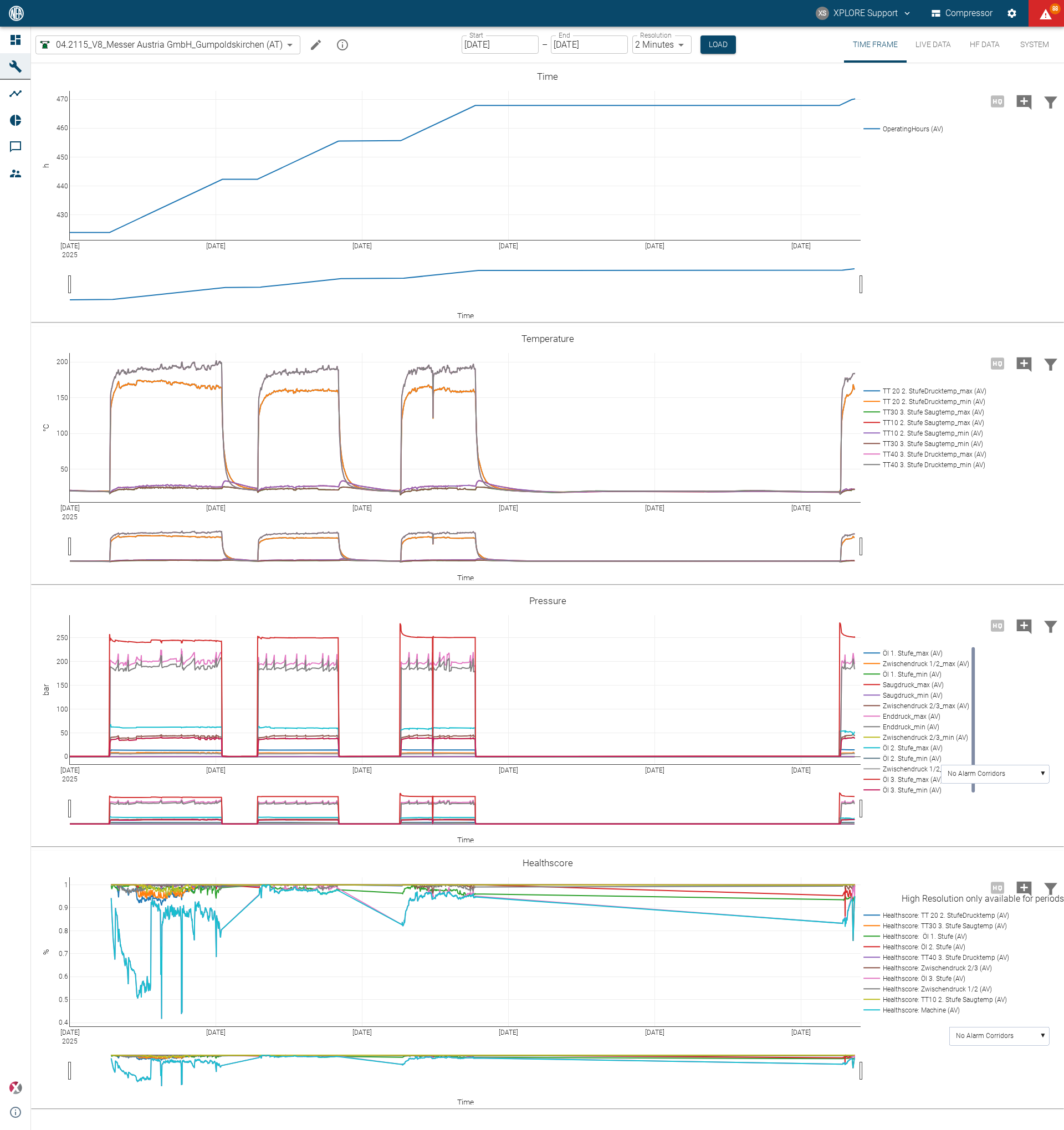
click at [1005, 888] on span "High Resolution only available for periods of <3 days" at bounding box center [997, 888] width 26 height 11
click at [587, 42] on input "[DATE]" at bounding box center [589, 44] width 77 height 18
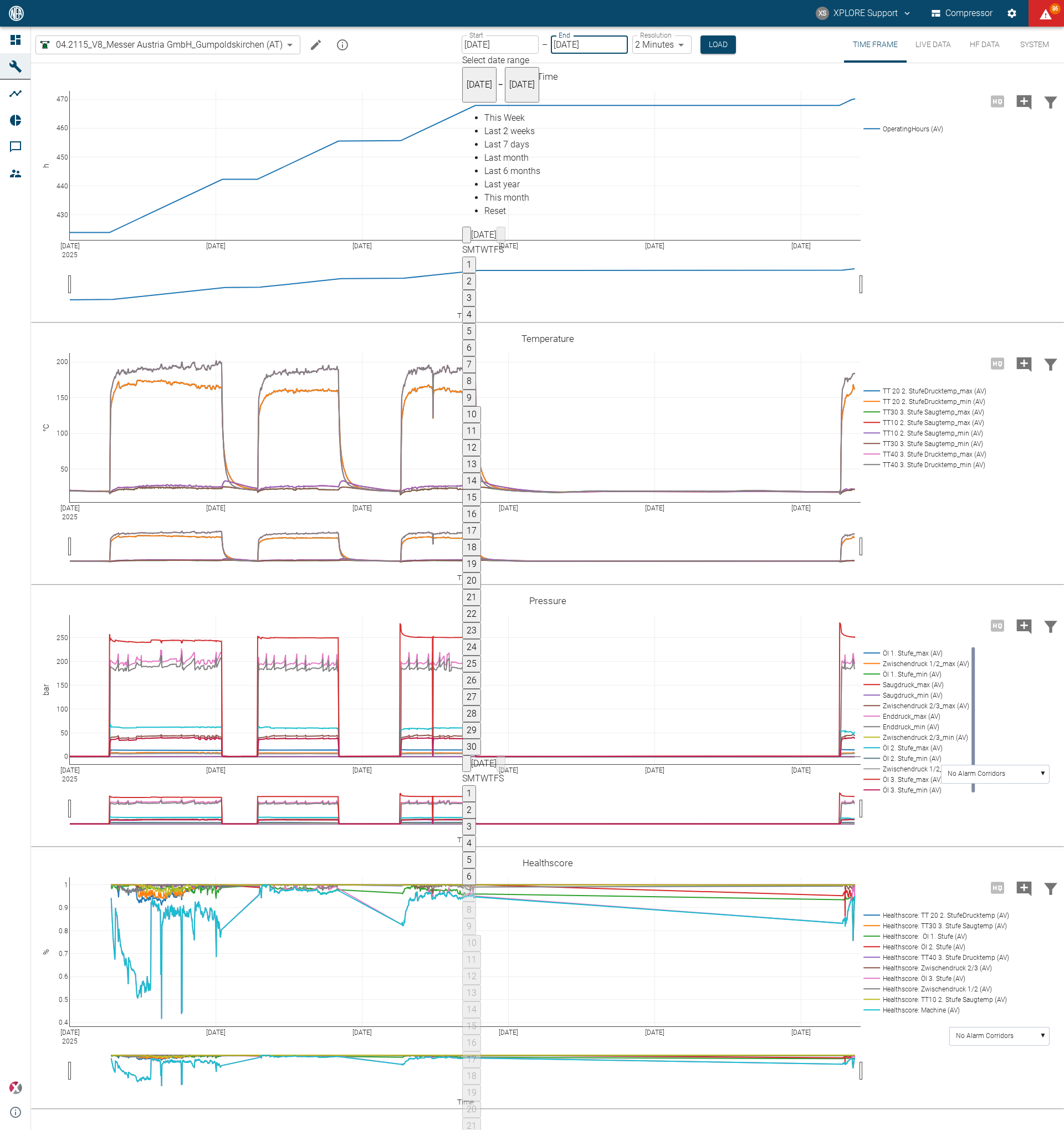
drag, startPoint x: 826, startPoint y: 174, endPoint x: 835, endPoint y: 194, distance: 21.9
click at [476, 802] on button "2" at bounding box center [469, 810] width 14 height 16
type input "10/02/2025"
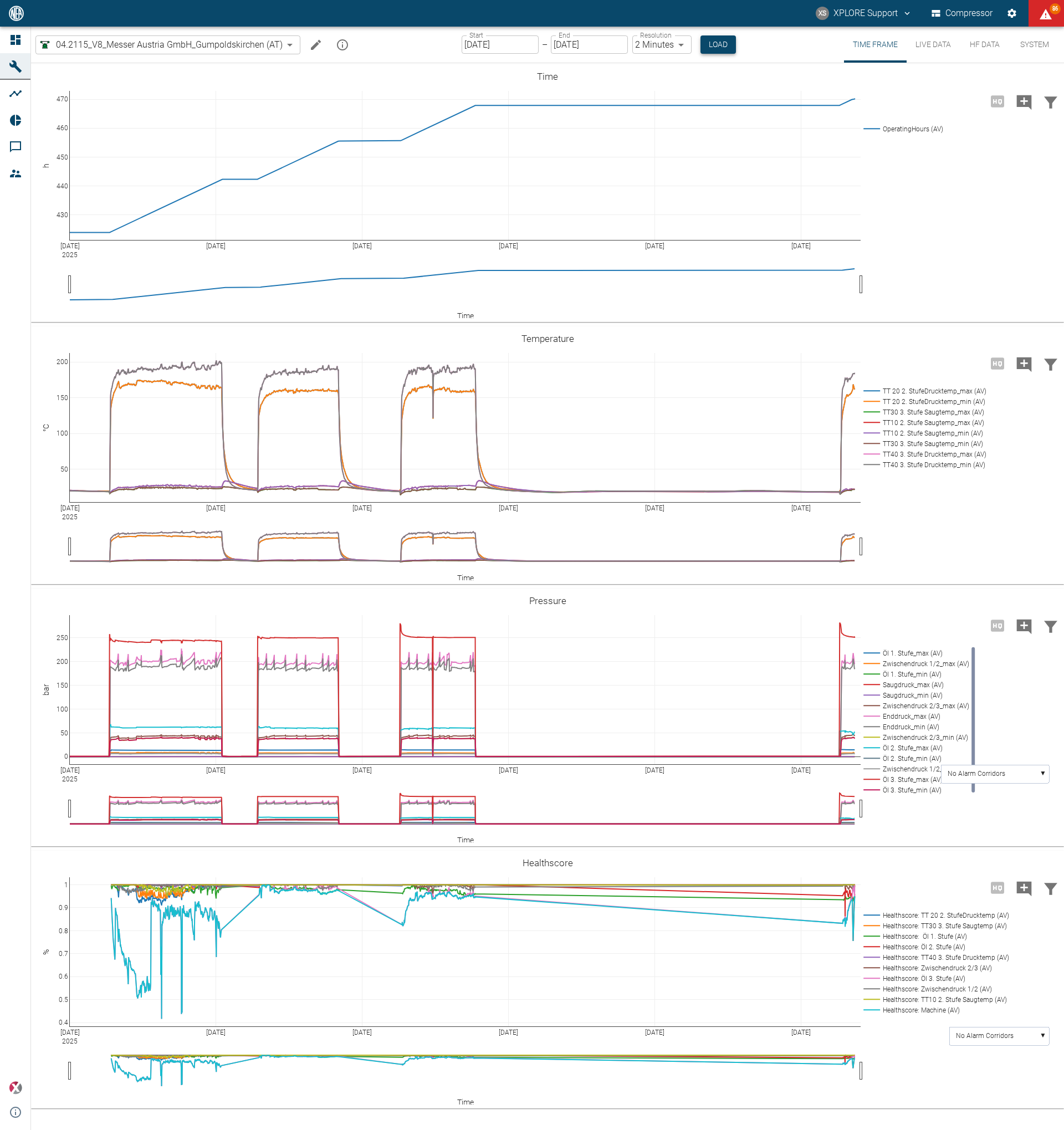
click at [714, 52] on button "Load" at bounding box center [717, 44] width 35 height 18
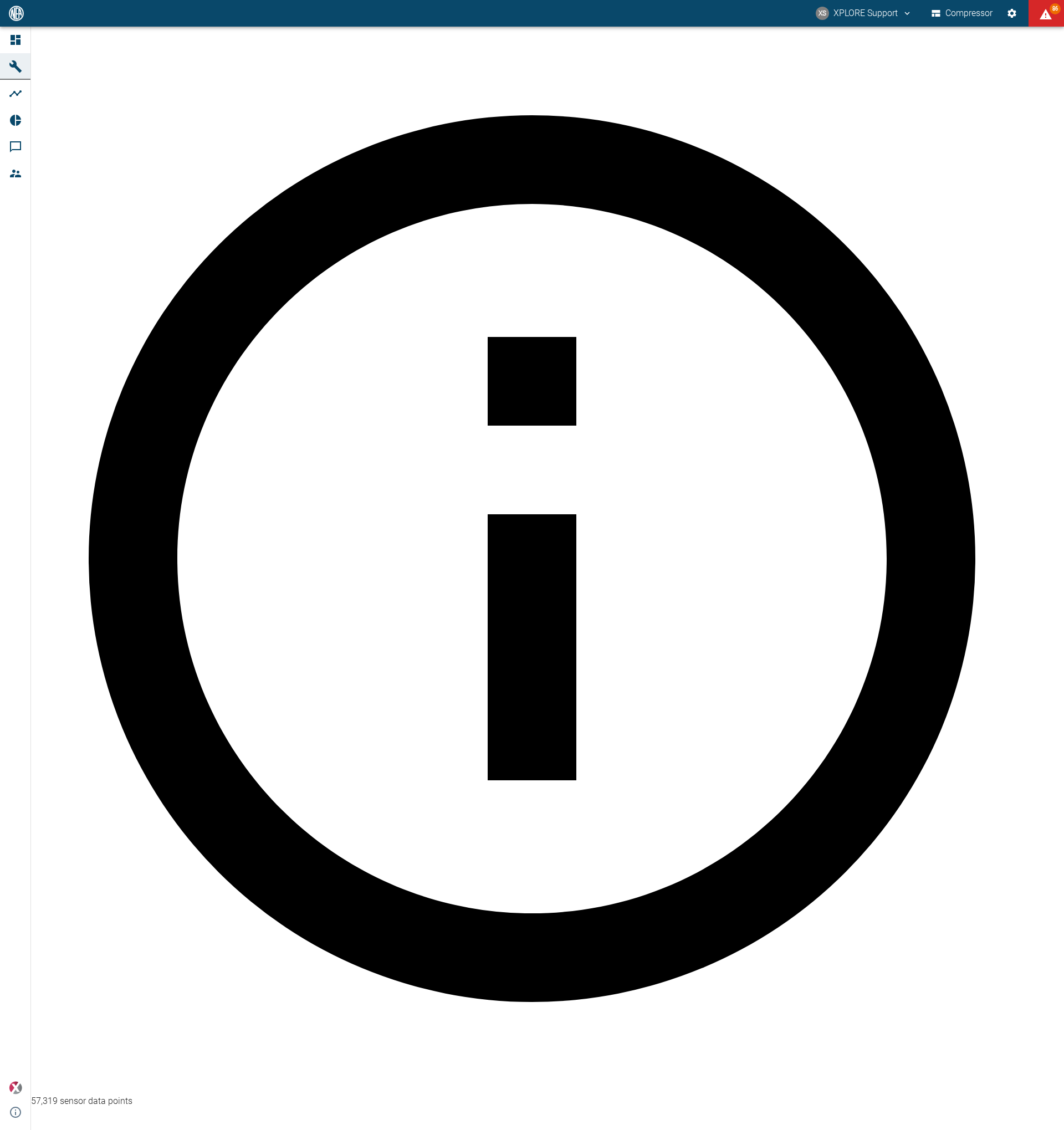
click at [715, 1129] on button "Load" at bounding box center [717, 1144] width 35 height 18
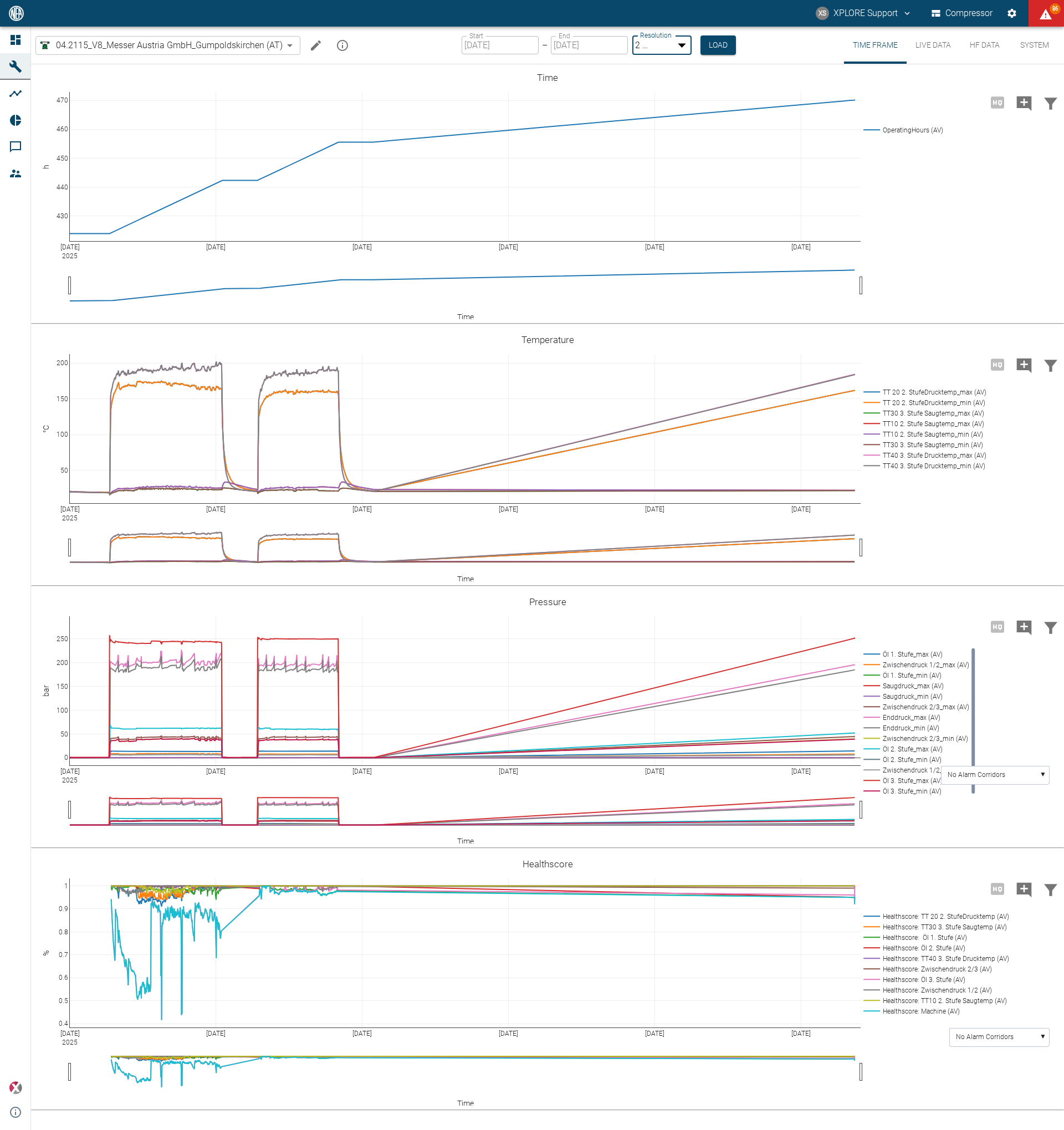
click at [671, 43] on body "XS XPLORE Support Compressor 86 Dashboard Machines Analyses Reports Comments Me…" at bounding box center [532, 565] width 1064 height 1130
click at [670, 1129] on li "1 Second" at bounding box center [544, 1145] width 1042 height 14
type input "1sec"
click at [719, 40] on button "Load" at bounding box center [717, 44] width 35 height 18
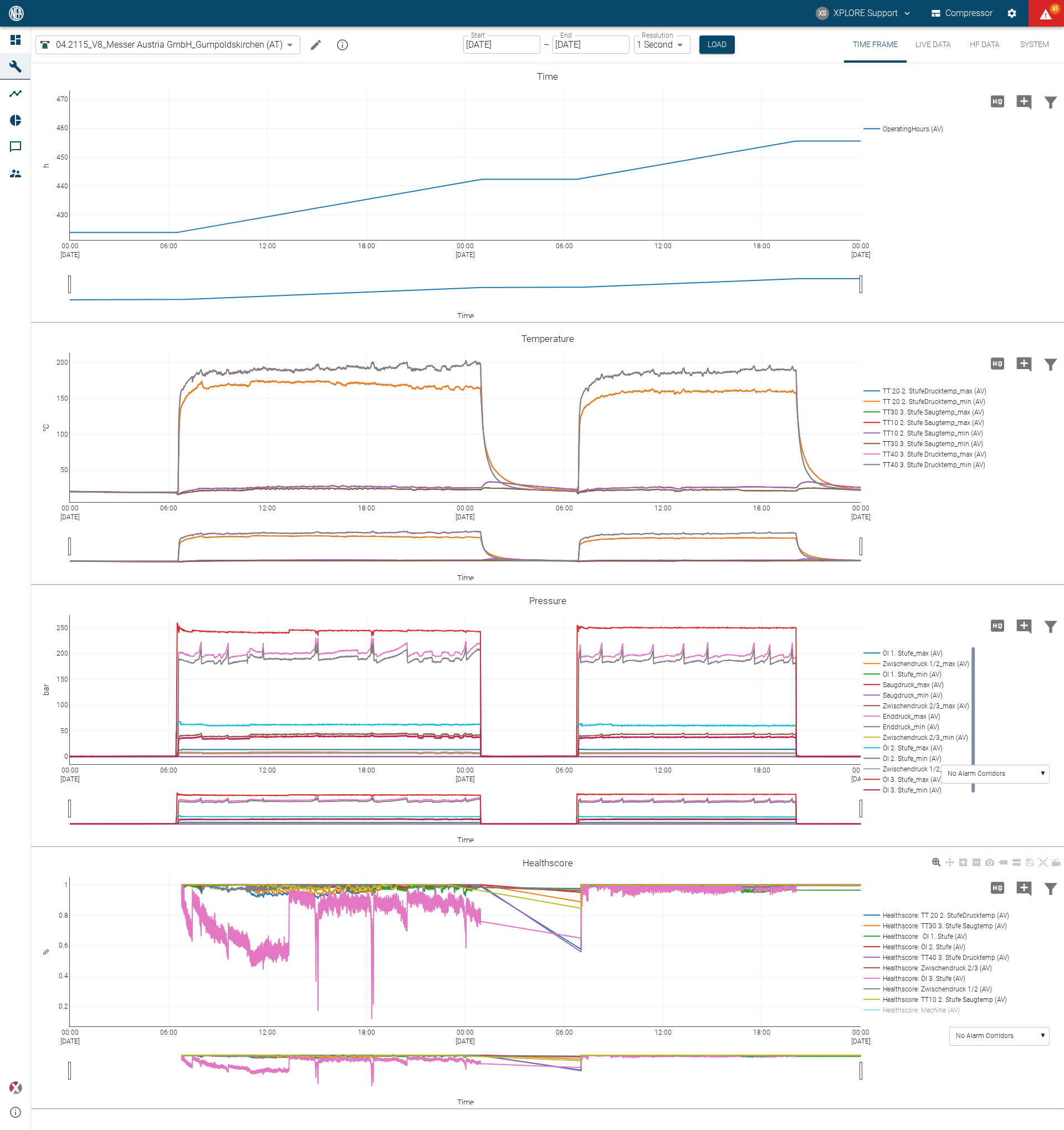
click at [942, 977] on rect at bounding box center [934, 979] width 147 height 11
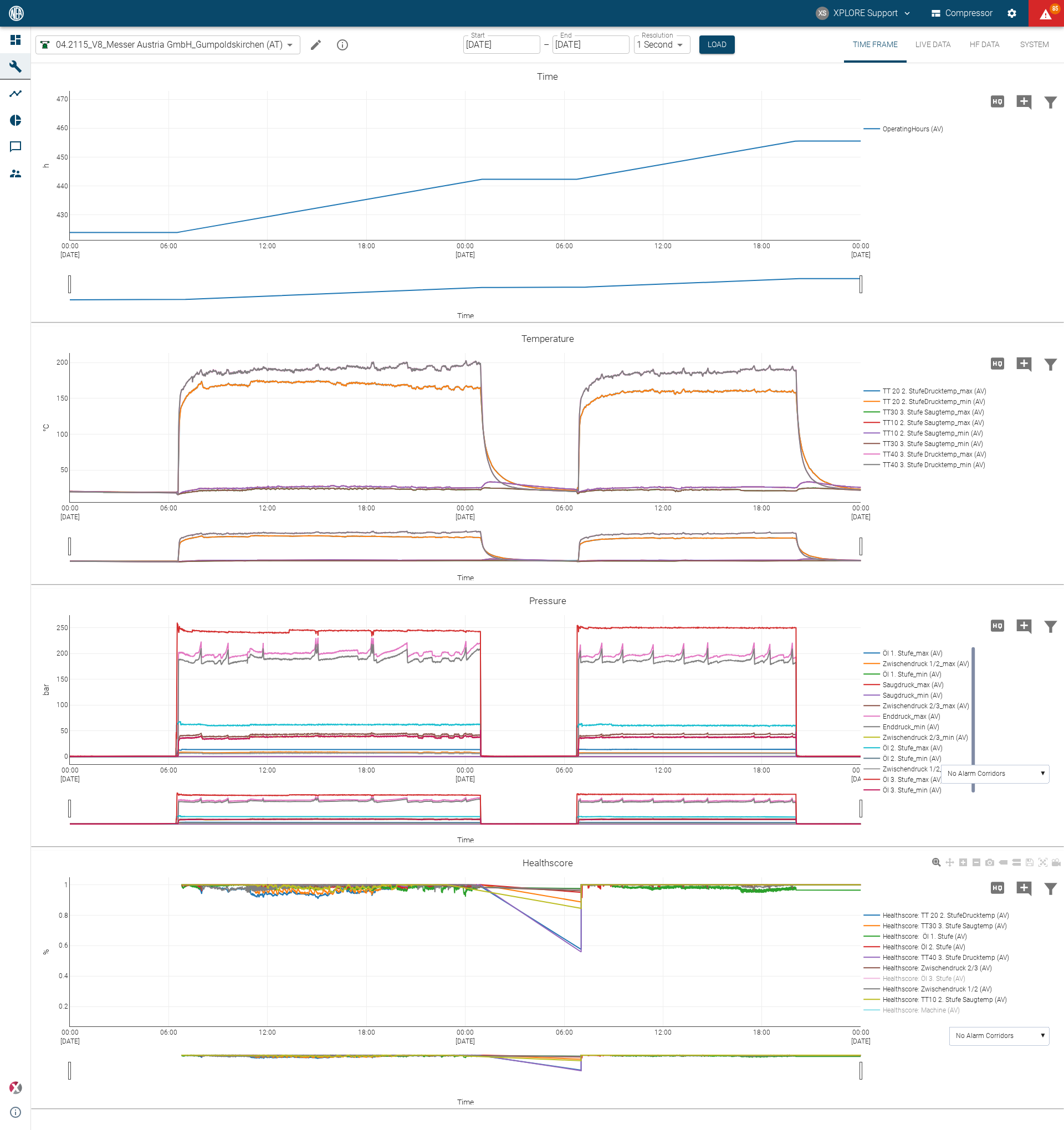
click at [942, 977] on rect at bounding box center [934, 979] width 147 height 11
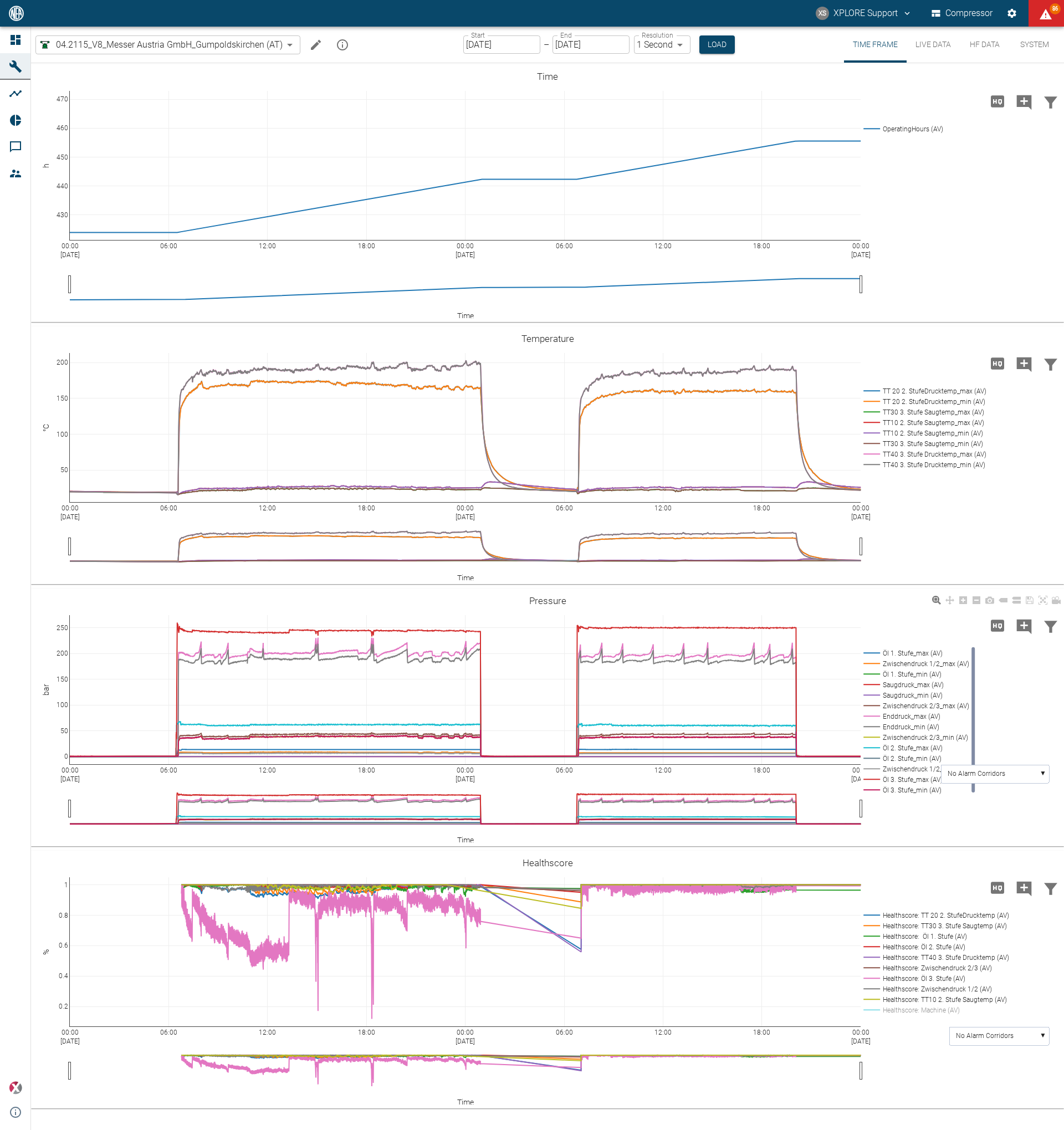
click at [927, 790] on rect at bounding box center [914, 790] width 108 height 11
click at [927, 791] on rect at bounding box center [914, 790] width 108 height 11
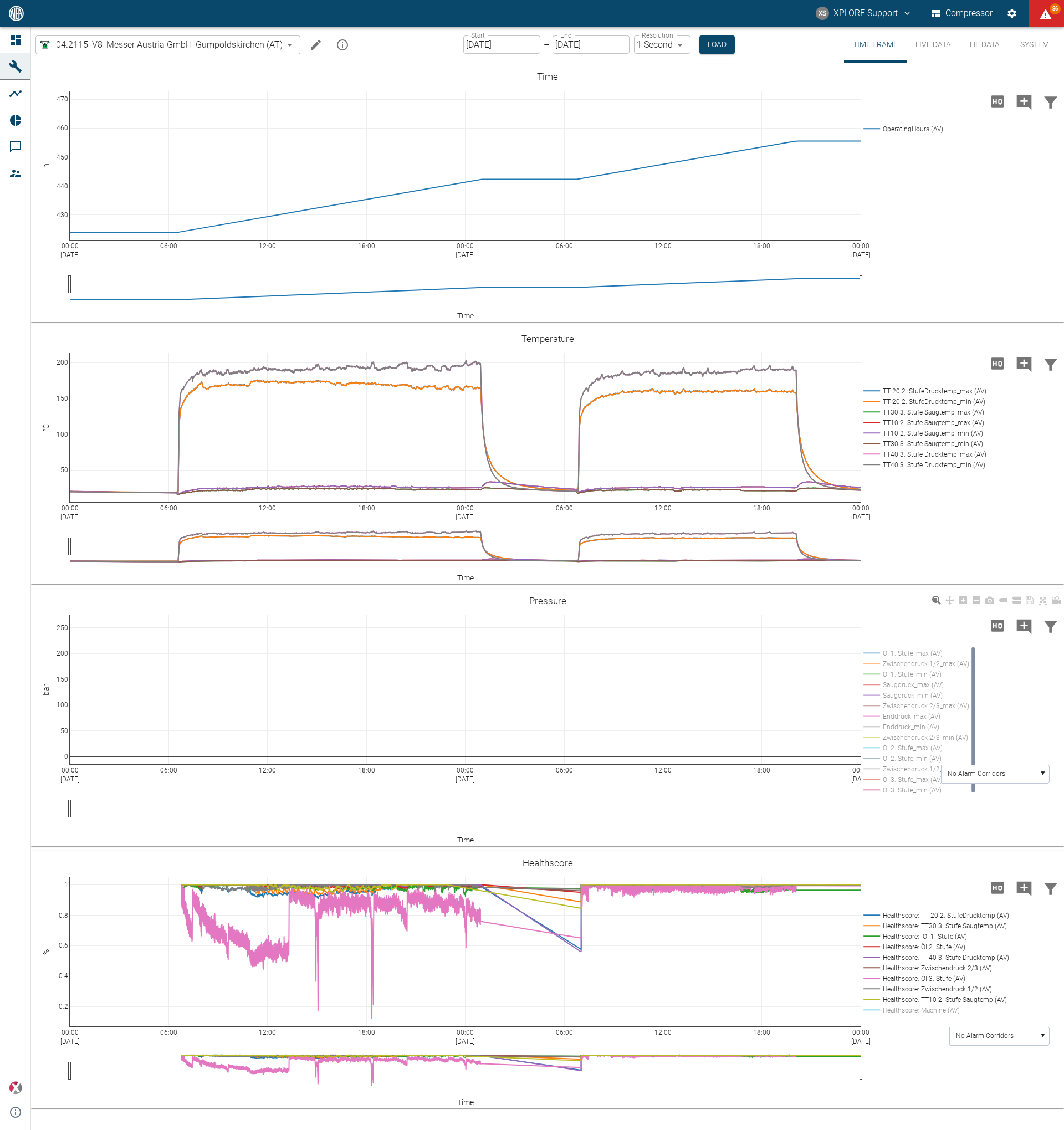
click at [922, 788] on rect at bounding box center [914, 790] width 108 height 11
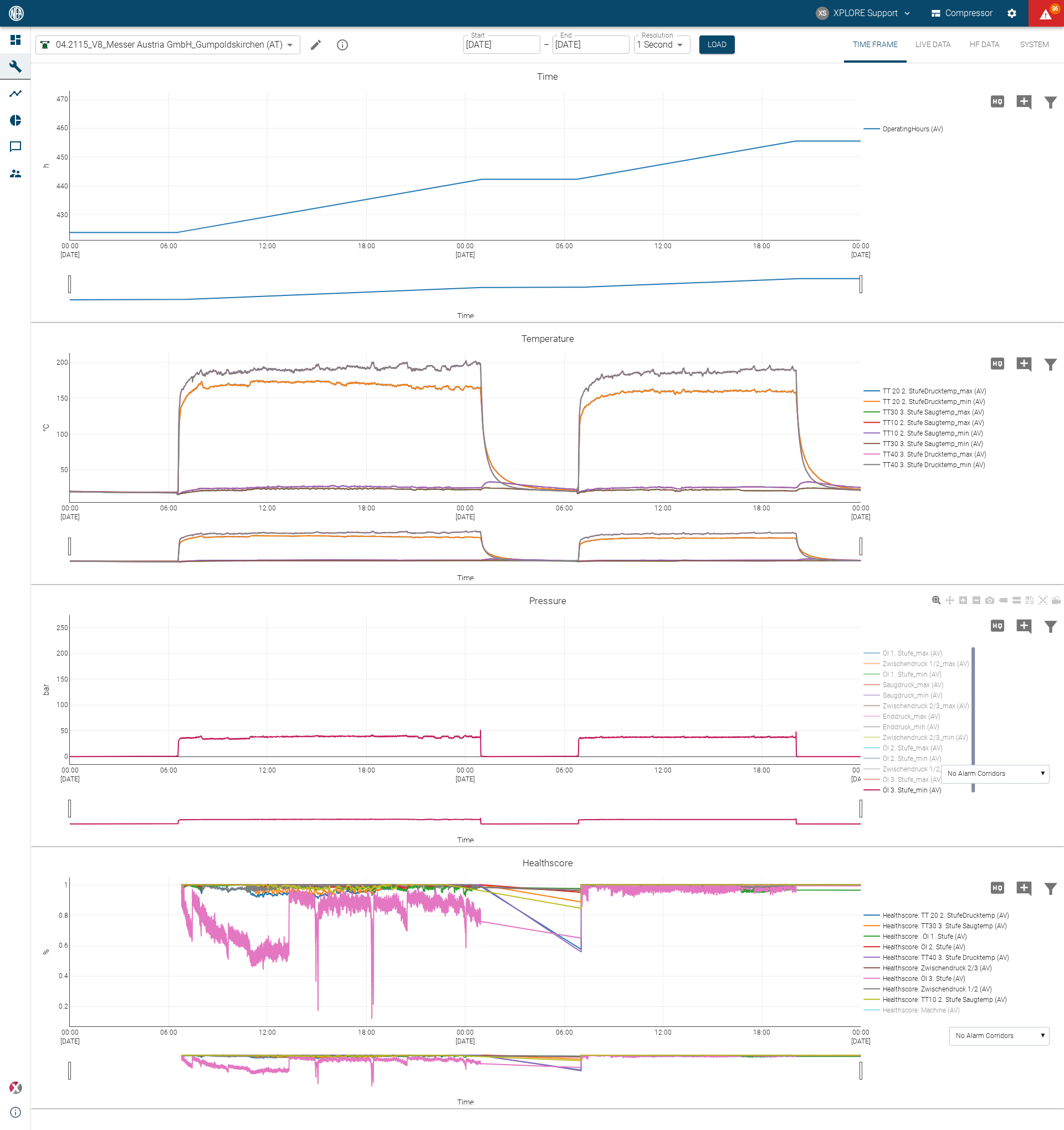
click at [922, 781] on rect at bounding box center [914, 780] width 108 height 11
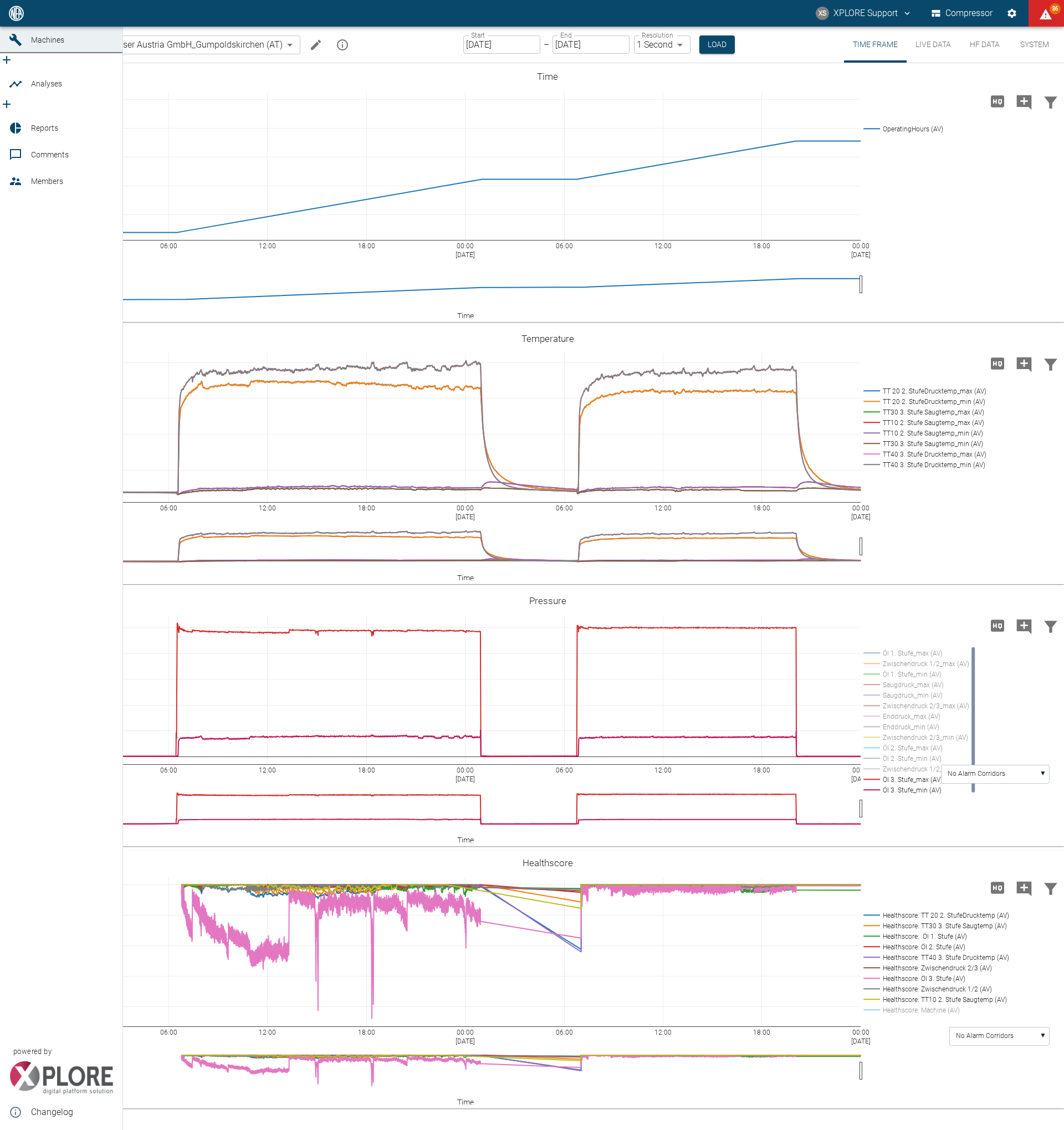
click at [23, 20] on div at bounding box center [17, 13] width 16 height 14
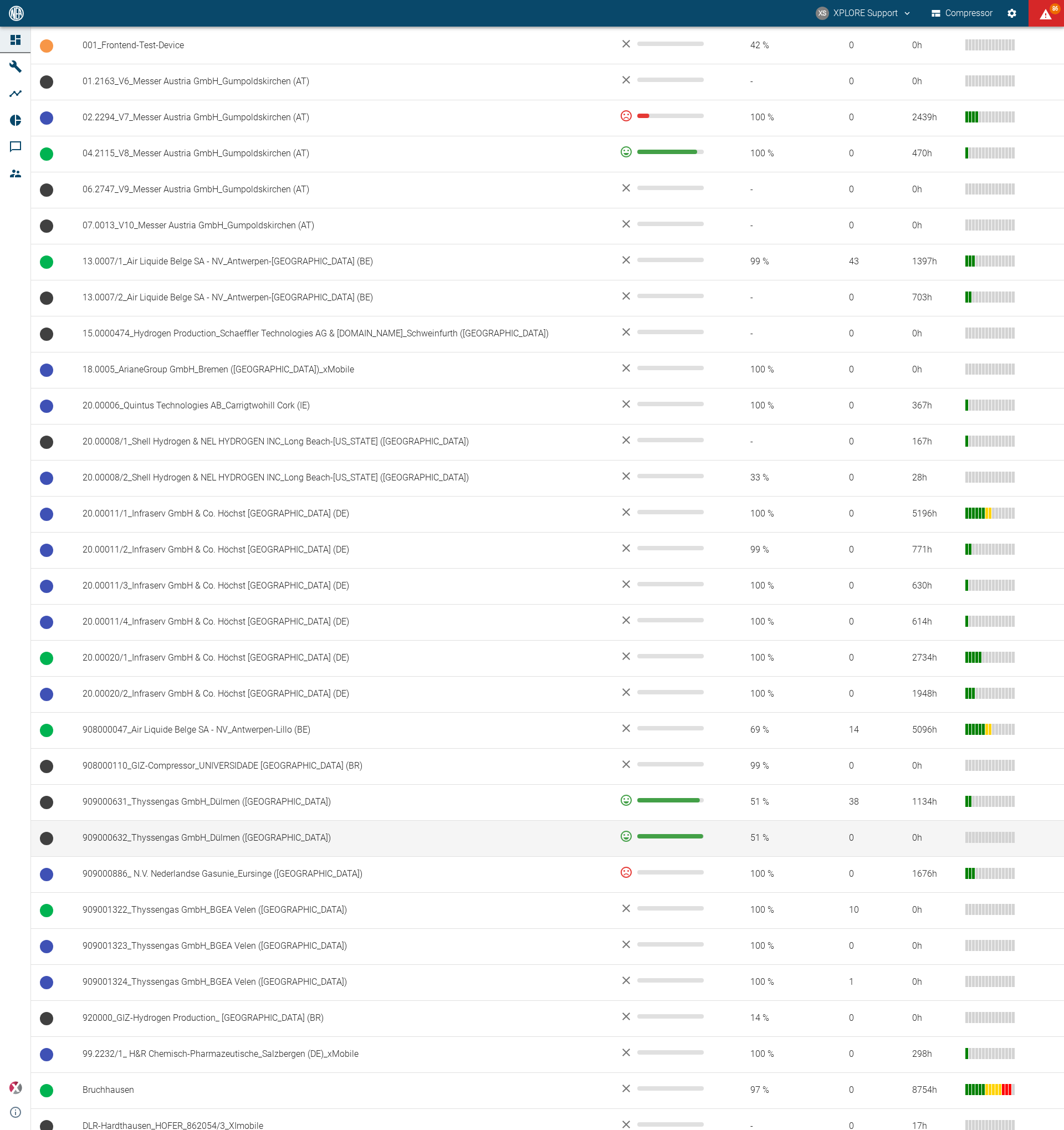
scroll to position [284, 0]
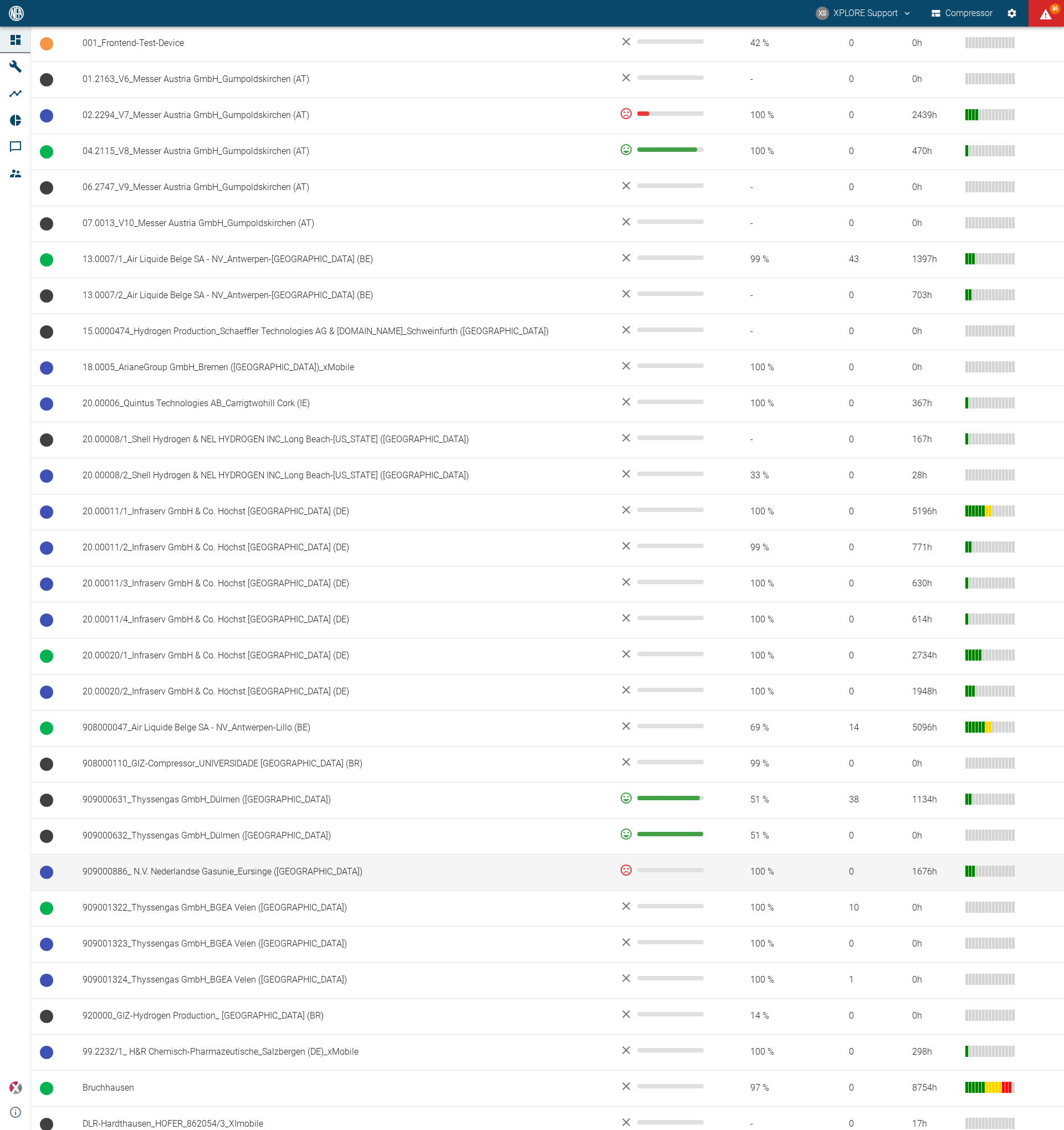
click at [309, 871] on td "909000886_ N.V. Nederlandse Gasunie_Eursinge ([GEOGRAPHIC_DATA])" at bounding box center [342, 872] width 537 height 36
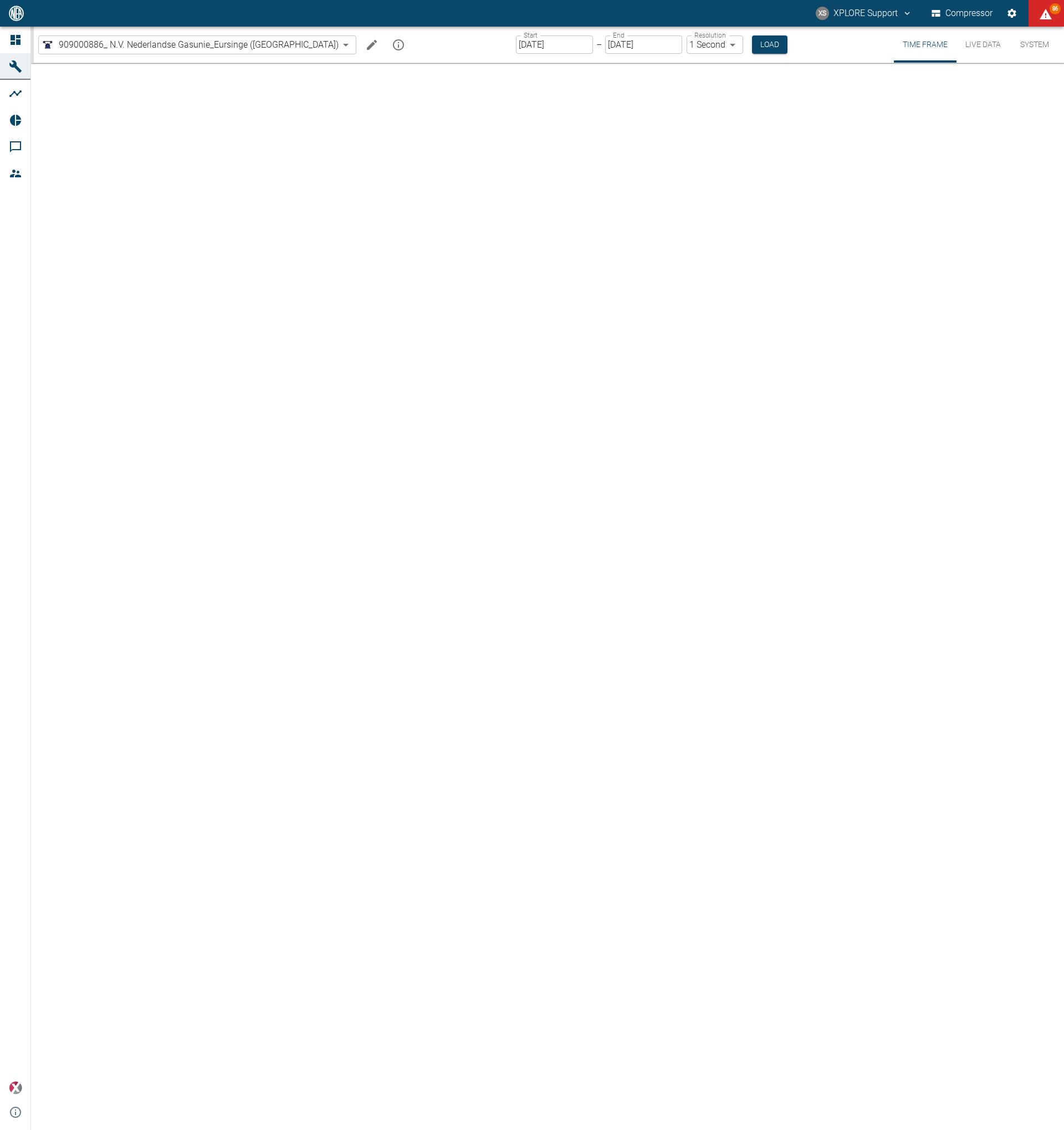
type input "2min"
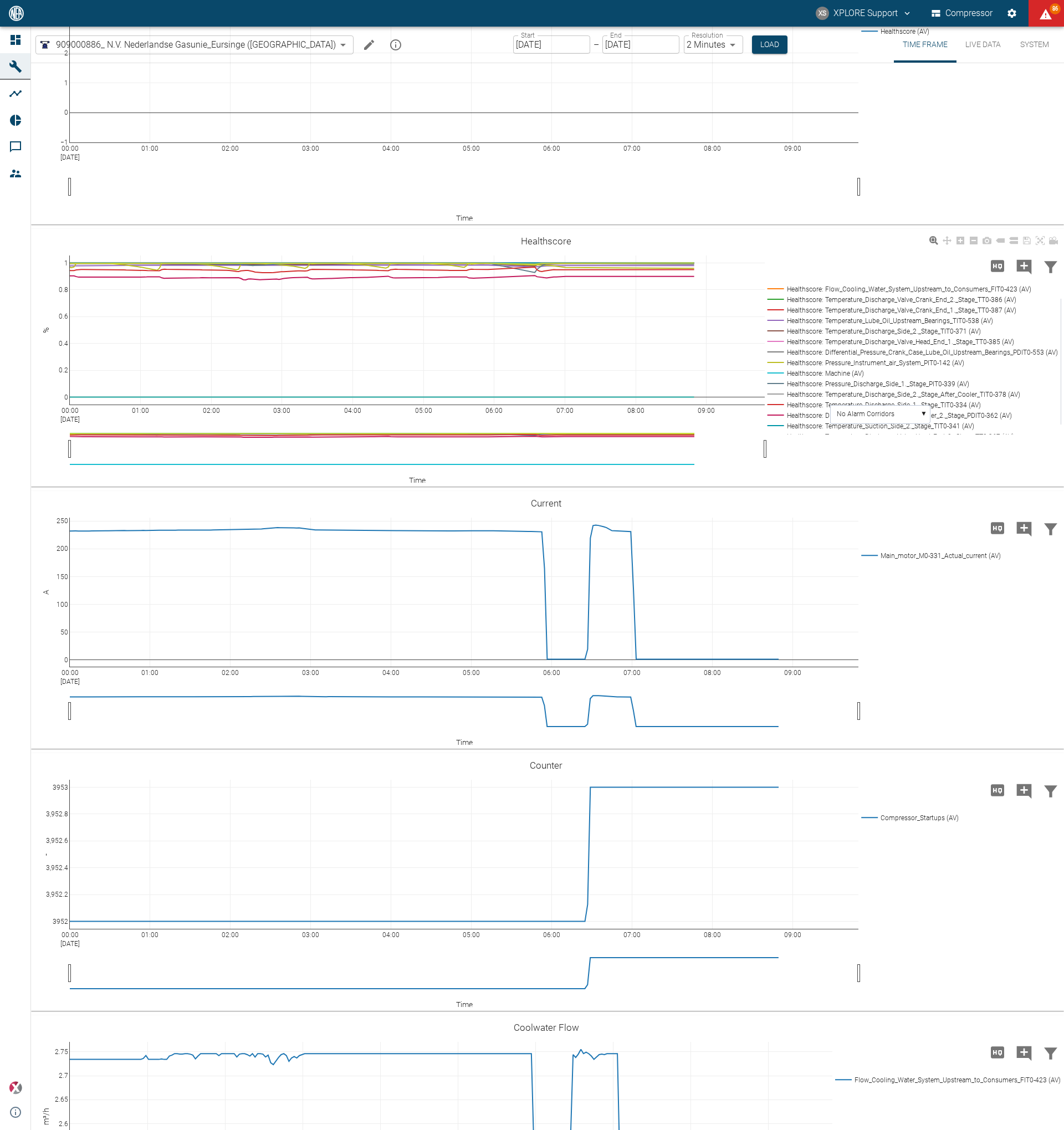
scroll to position [1980, 0]
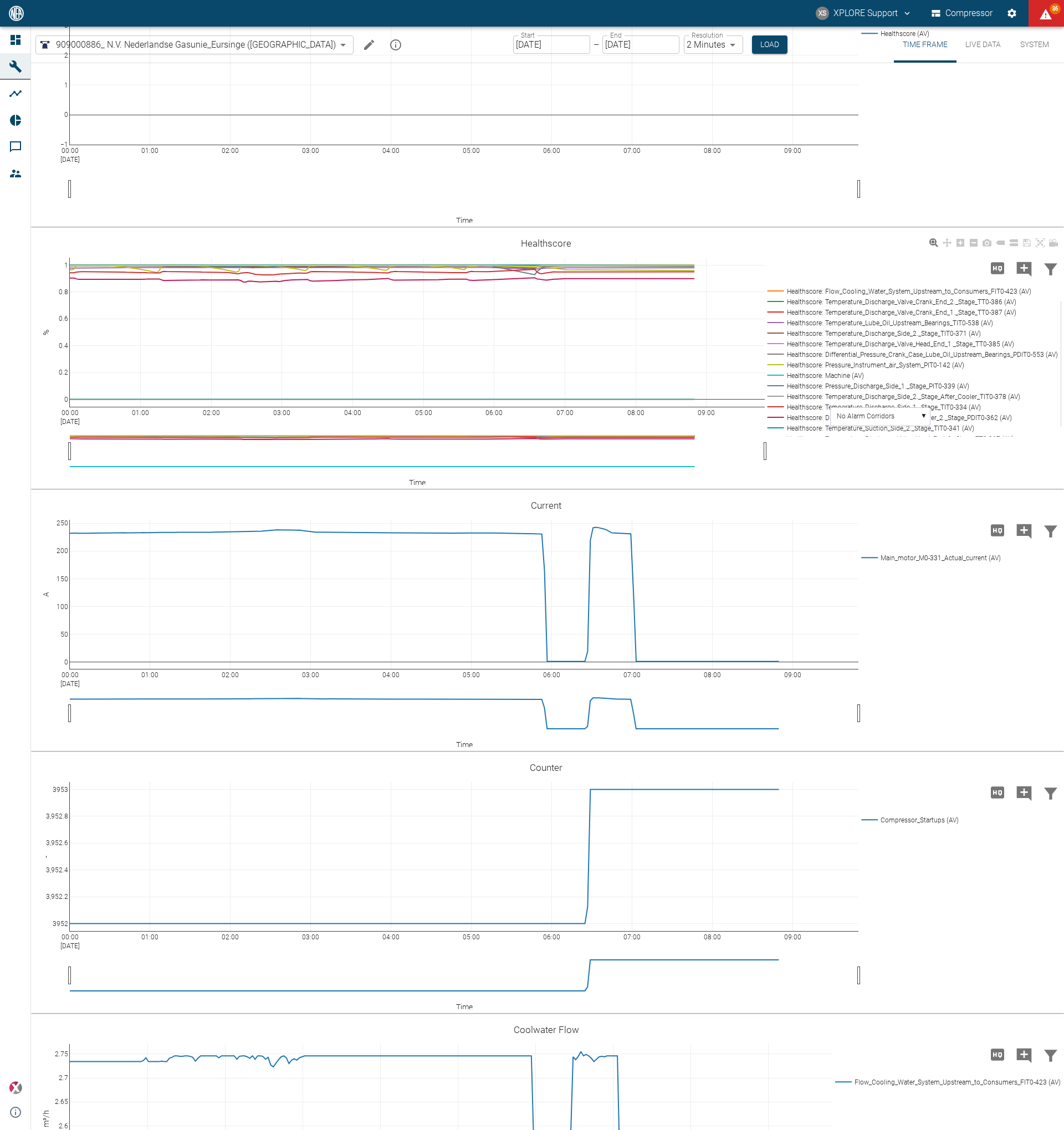
click at [926, 296] on rect at bounding box center [911, 290] width 294 height 11
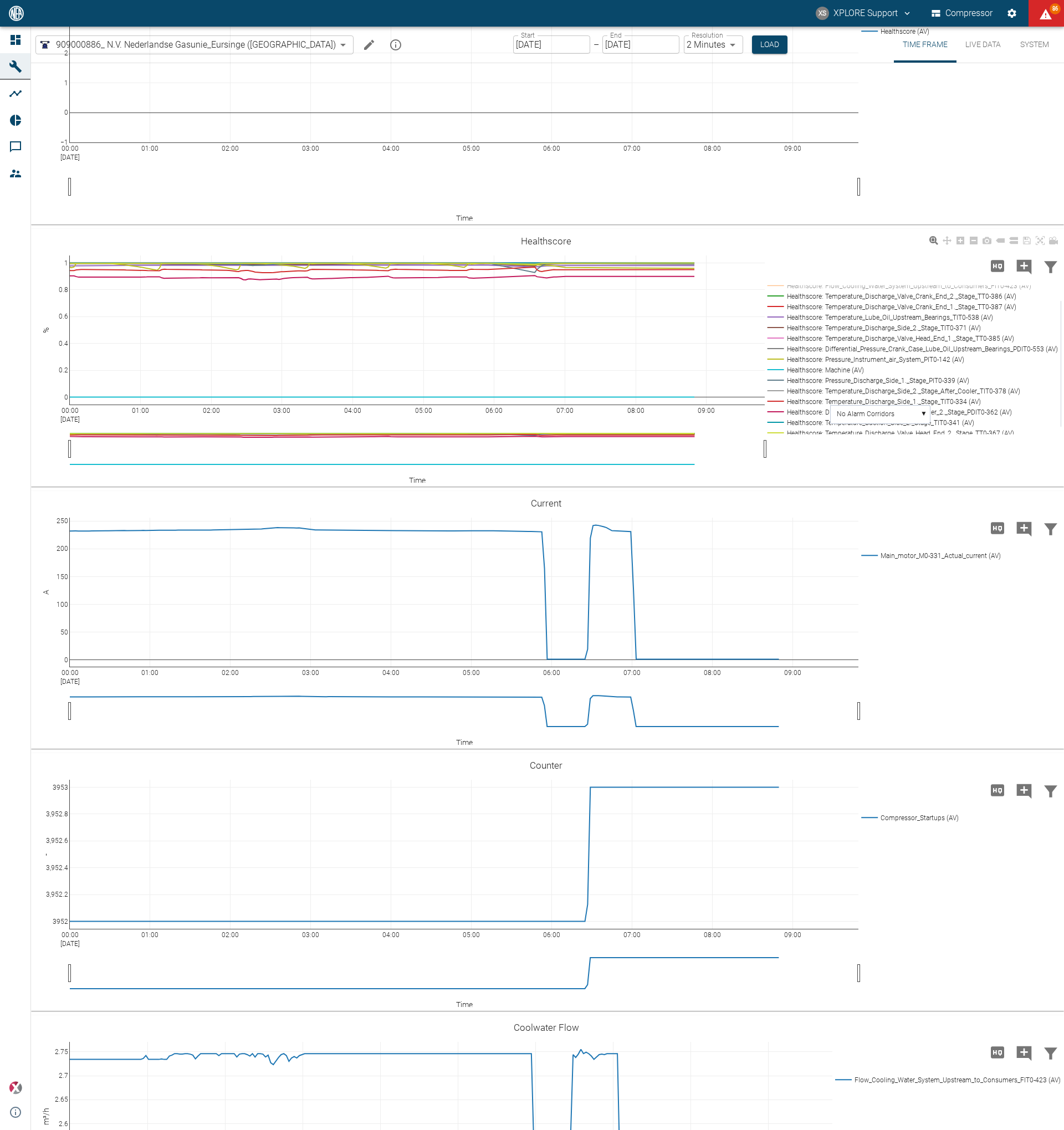
click at [800, 375] on rect at bounding box center [911, 370] width 294 height 11
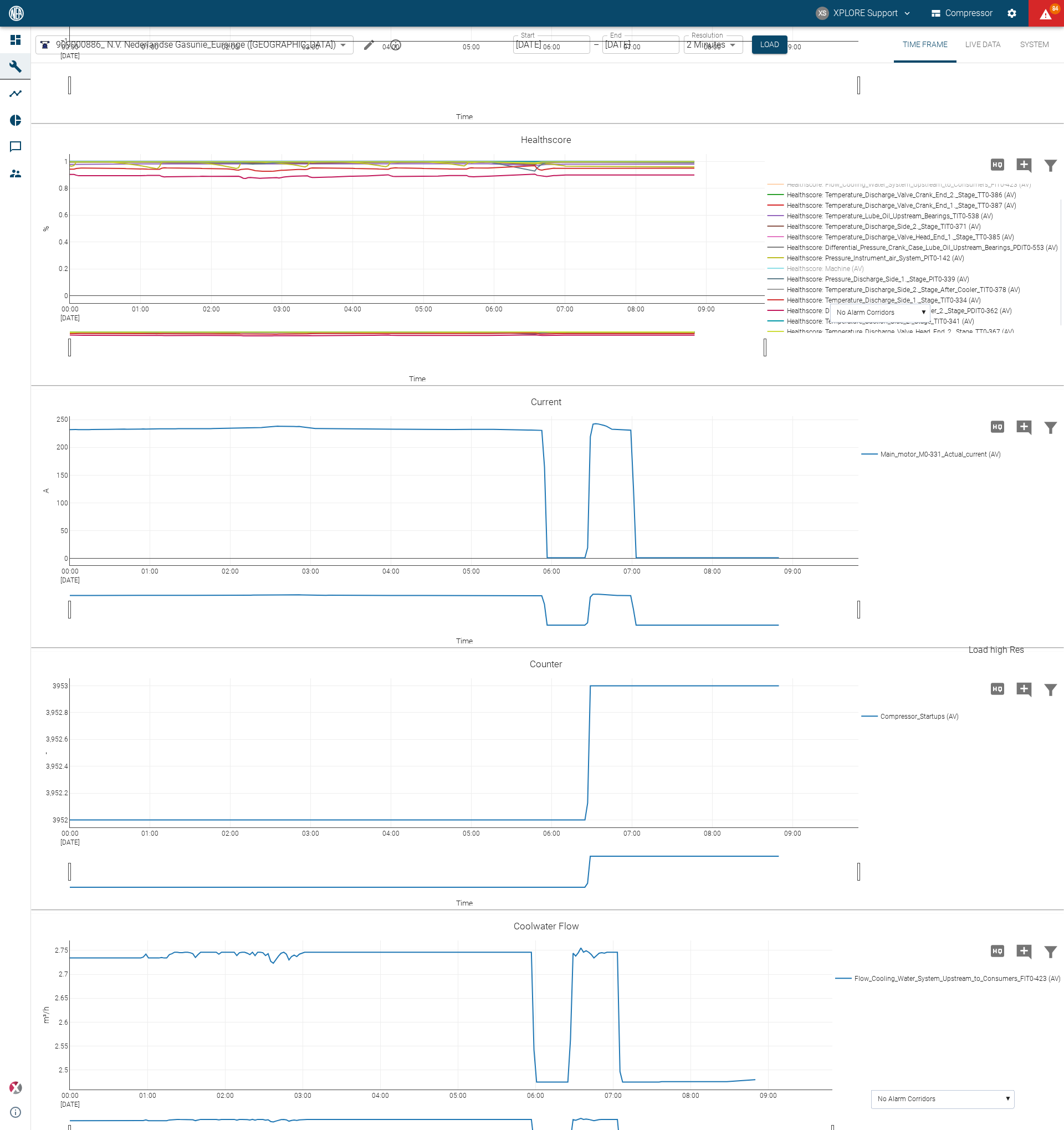
click at [993, 170] on icon "Load high Res" at bounding box center [997, 164] width 14 height 12
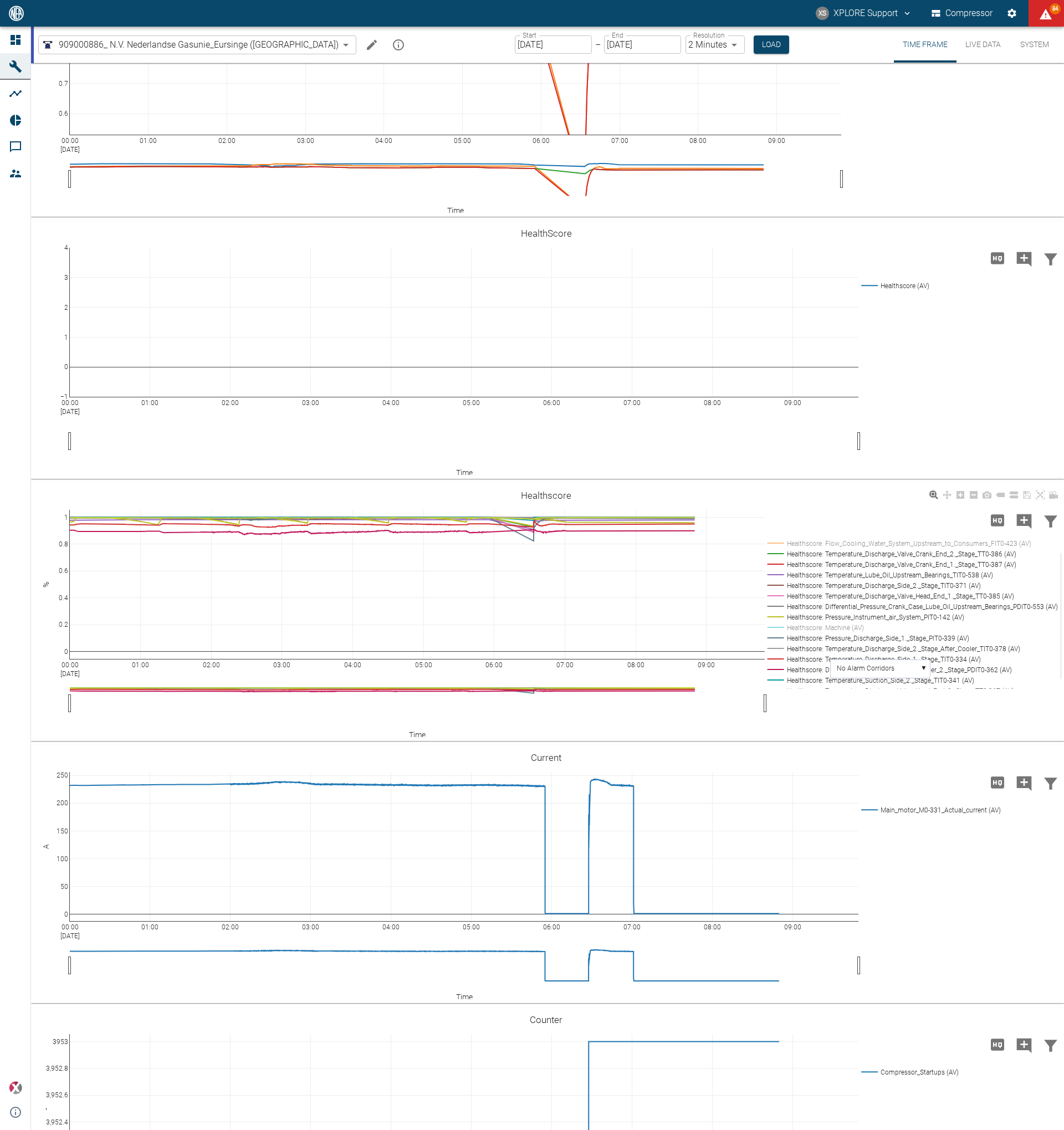
scroll to position [2067, 0]
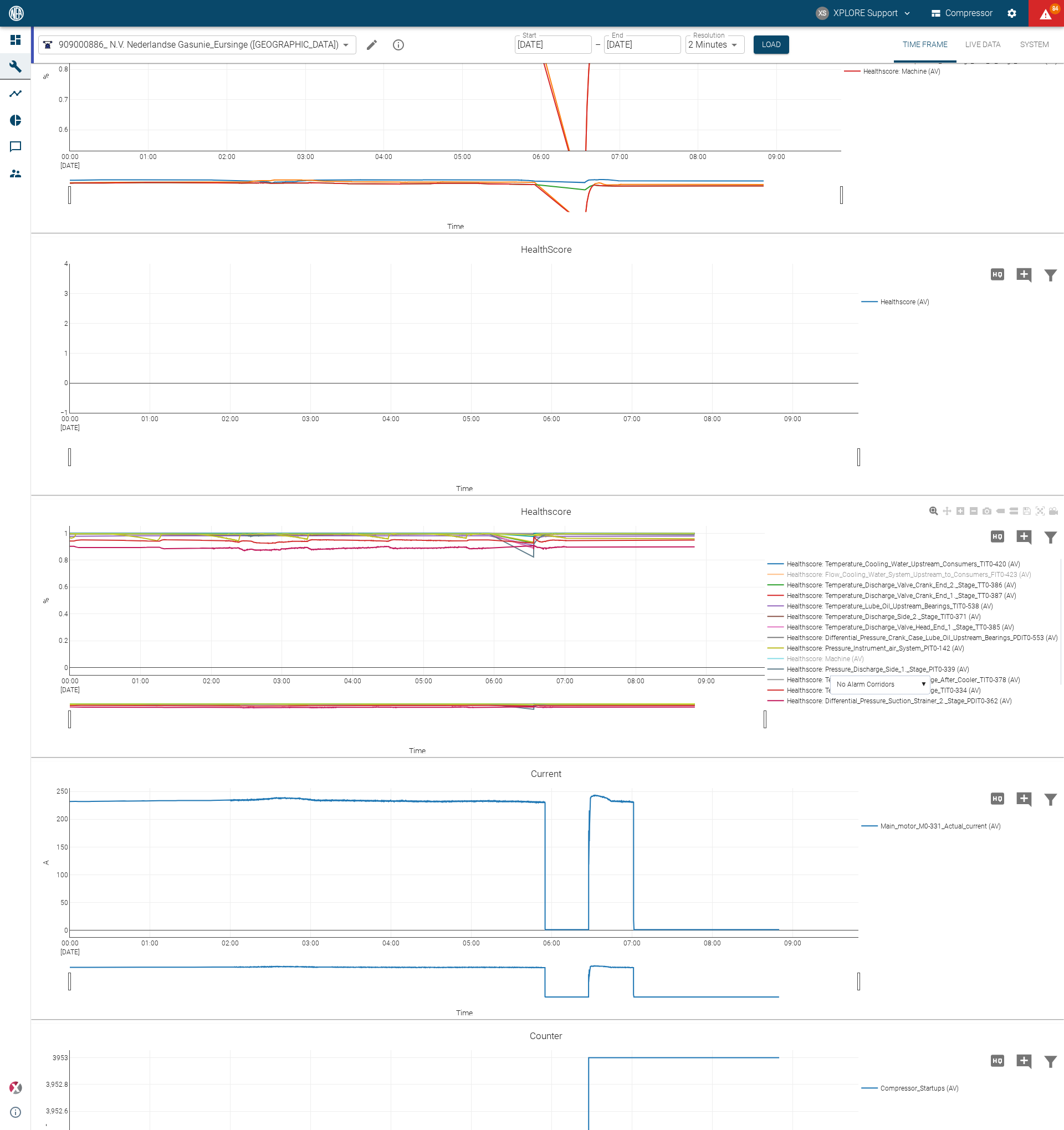
click at [846, 653] on rect at bounding box center [911, 649] width 294 height 11
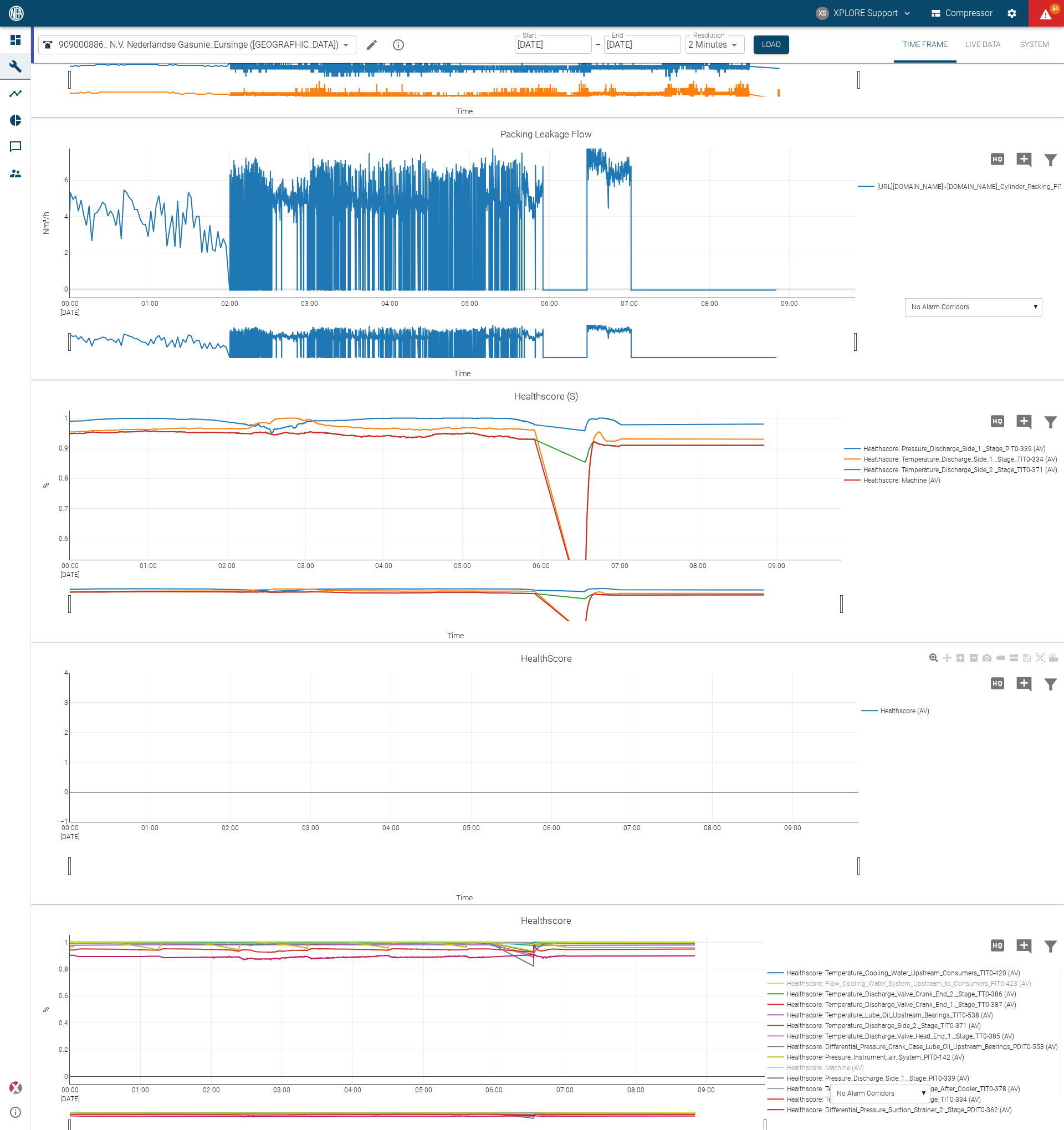
scroll to position [1997, 0]
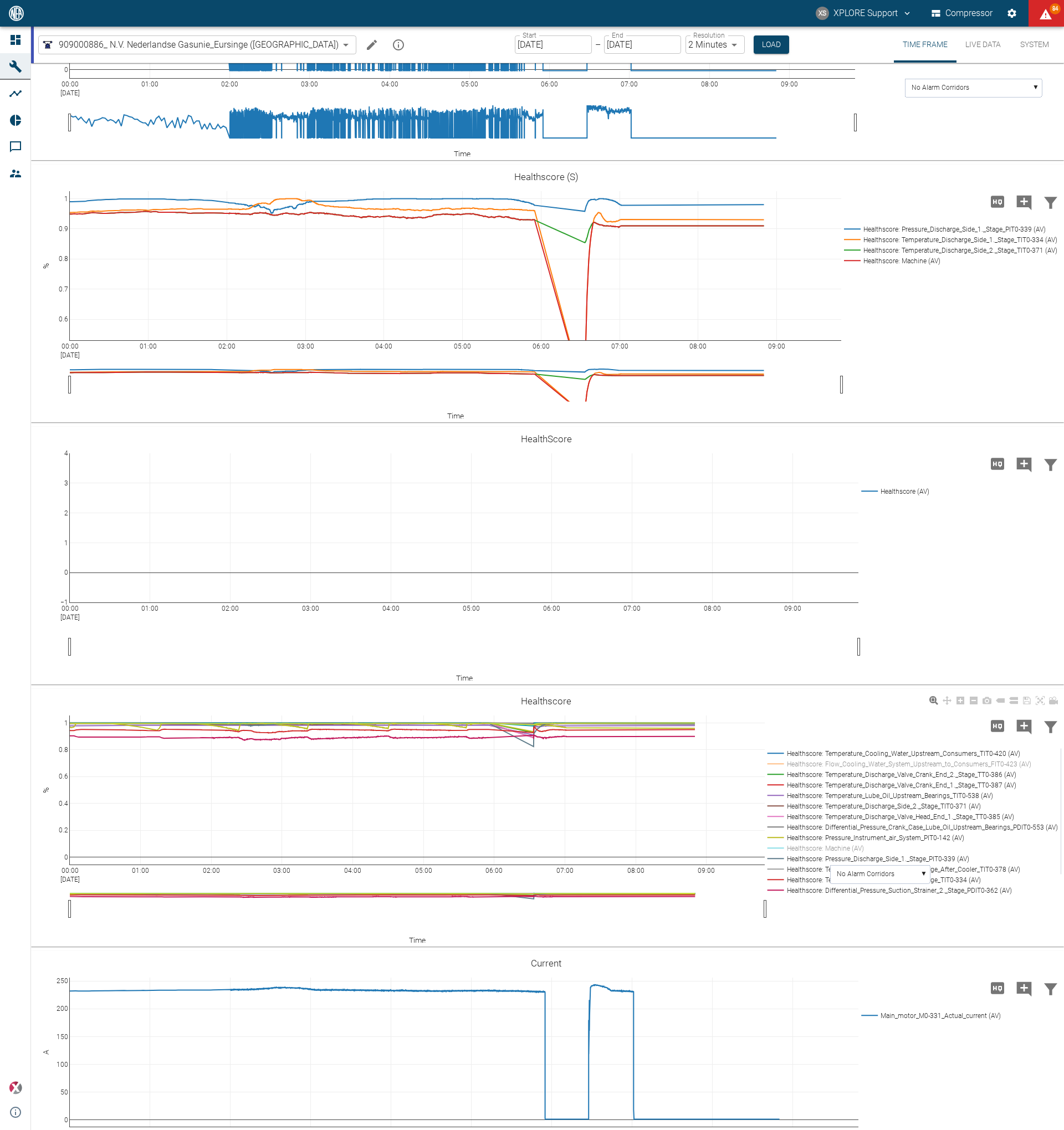
click at [821, 836] on rect at bounding box center [911, 838] width 294 height 11
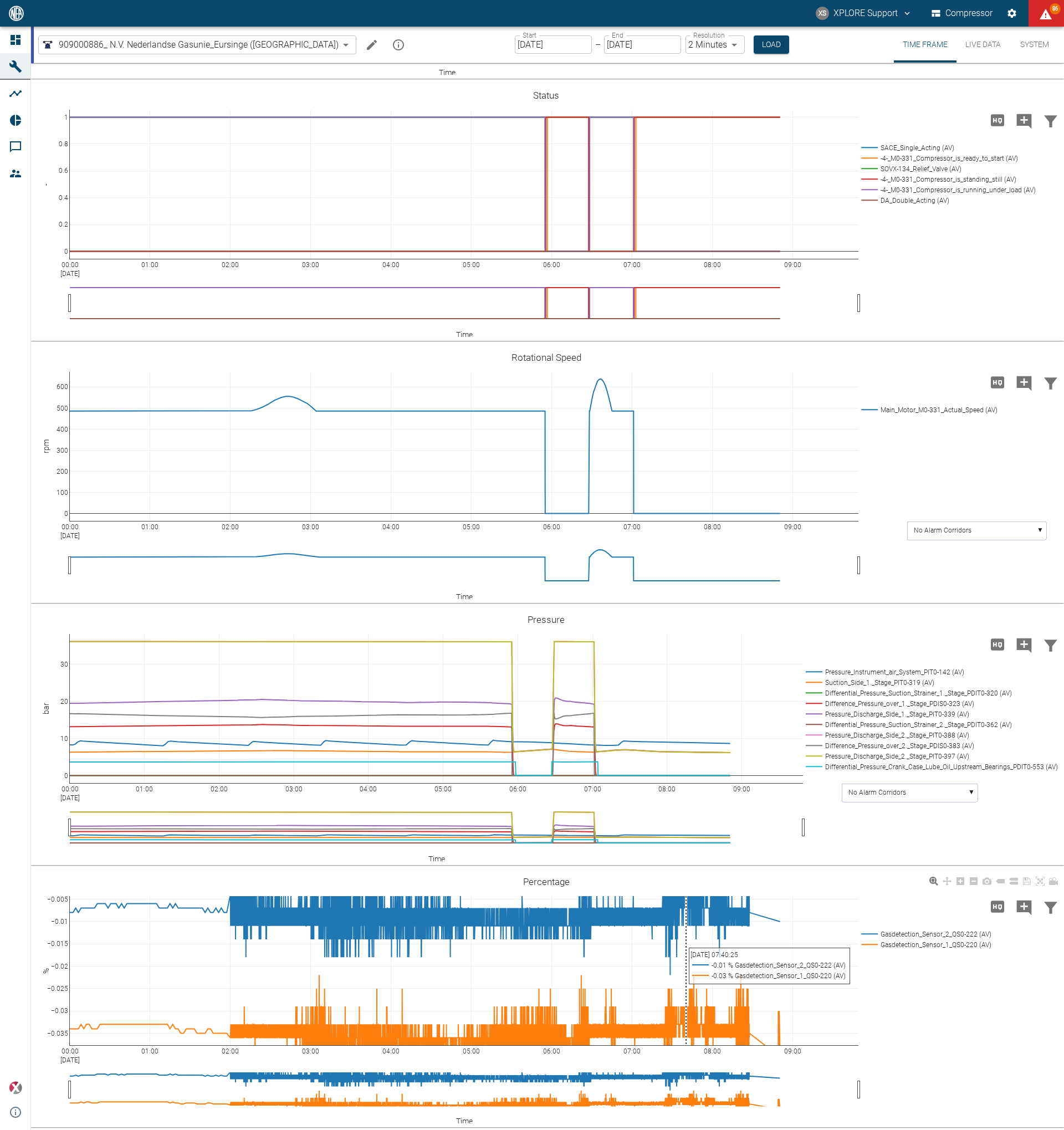
scroll to position [634, 0]
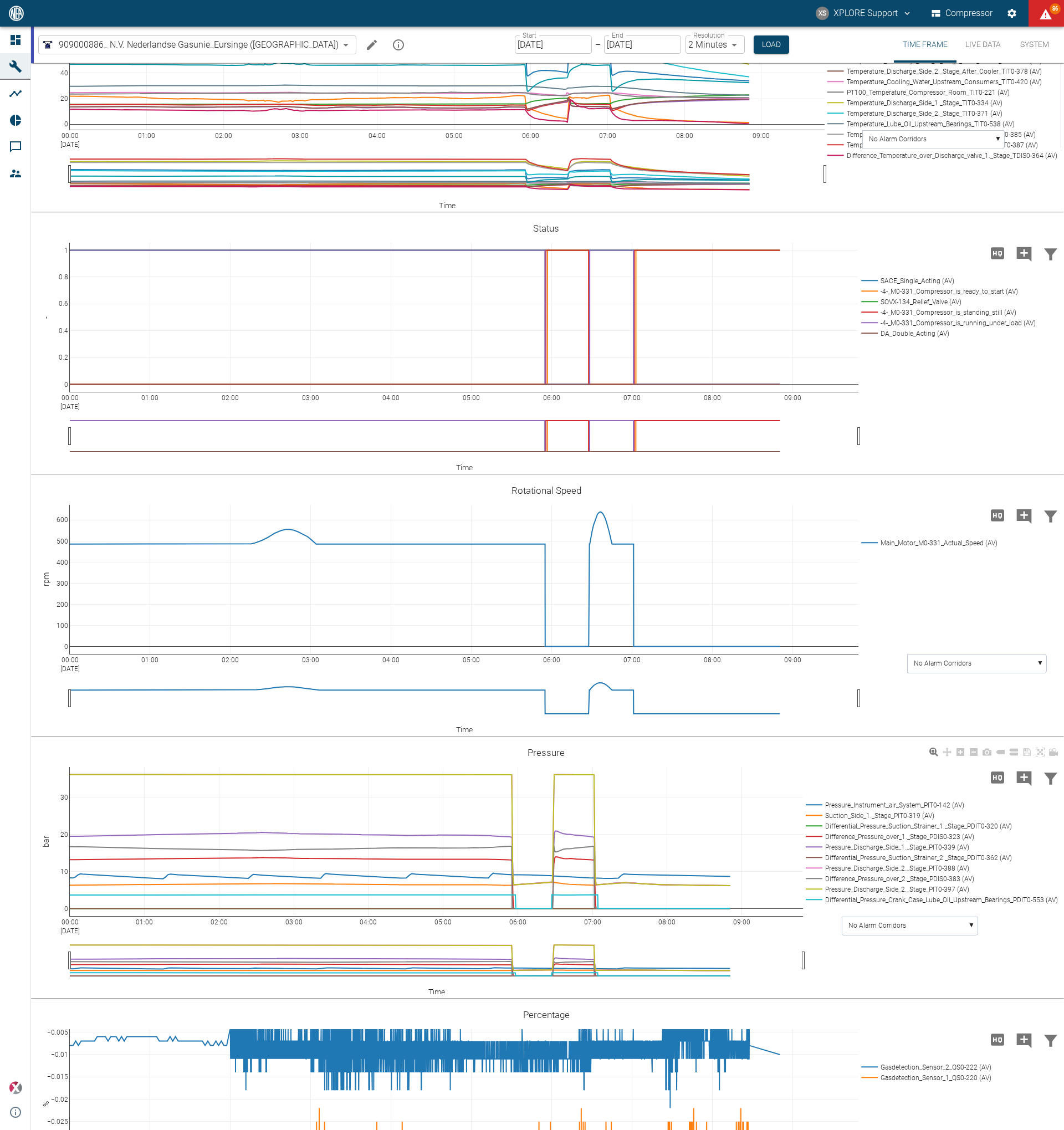
click at [840, 803] on rect at bounding box center [931, 805] width 255 height 11
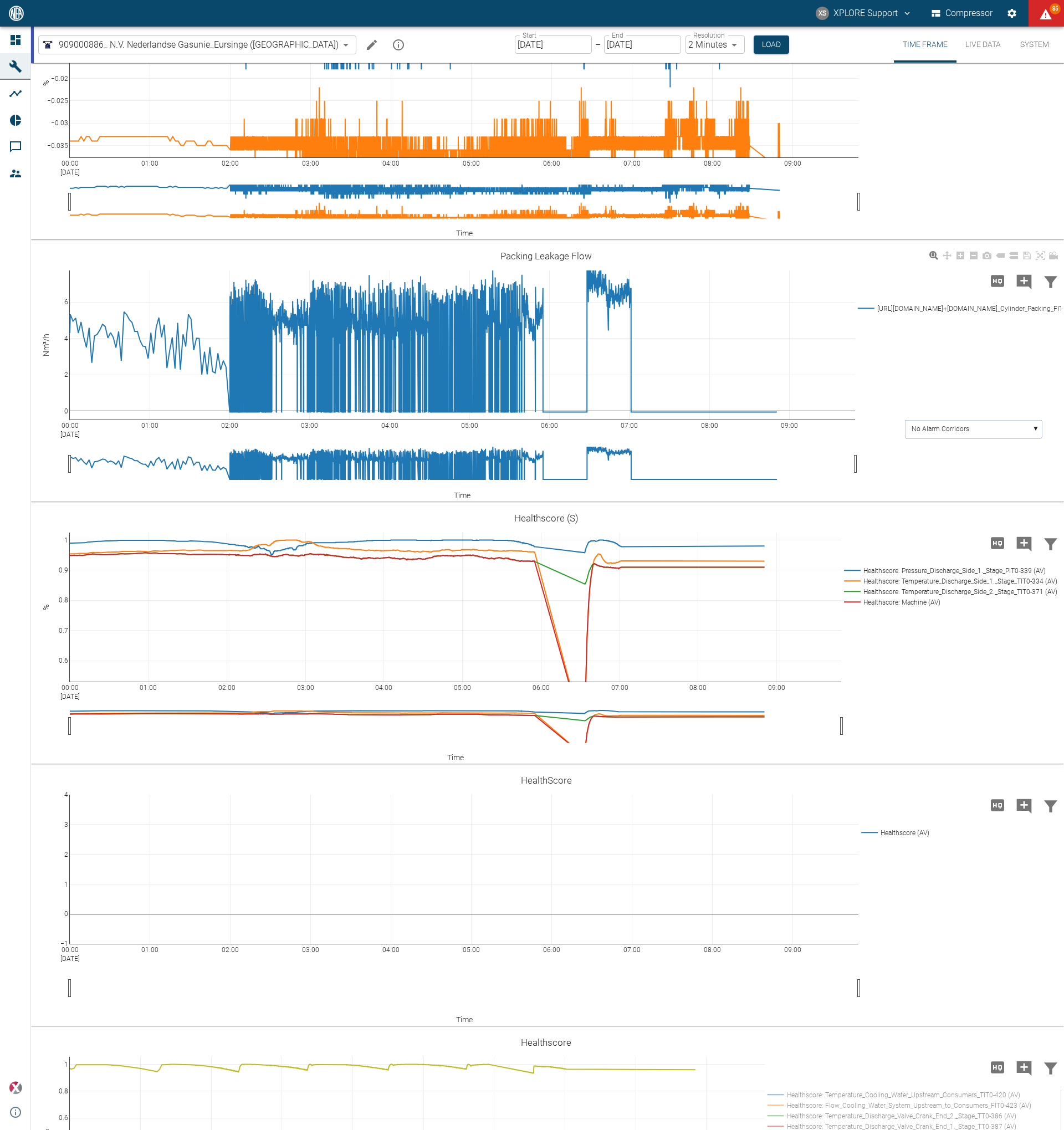
scroll to position [1281, 0]
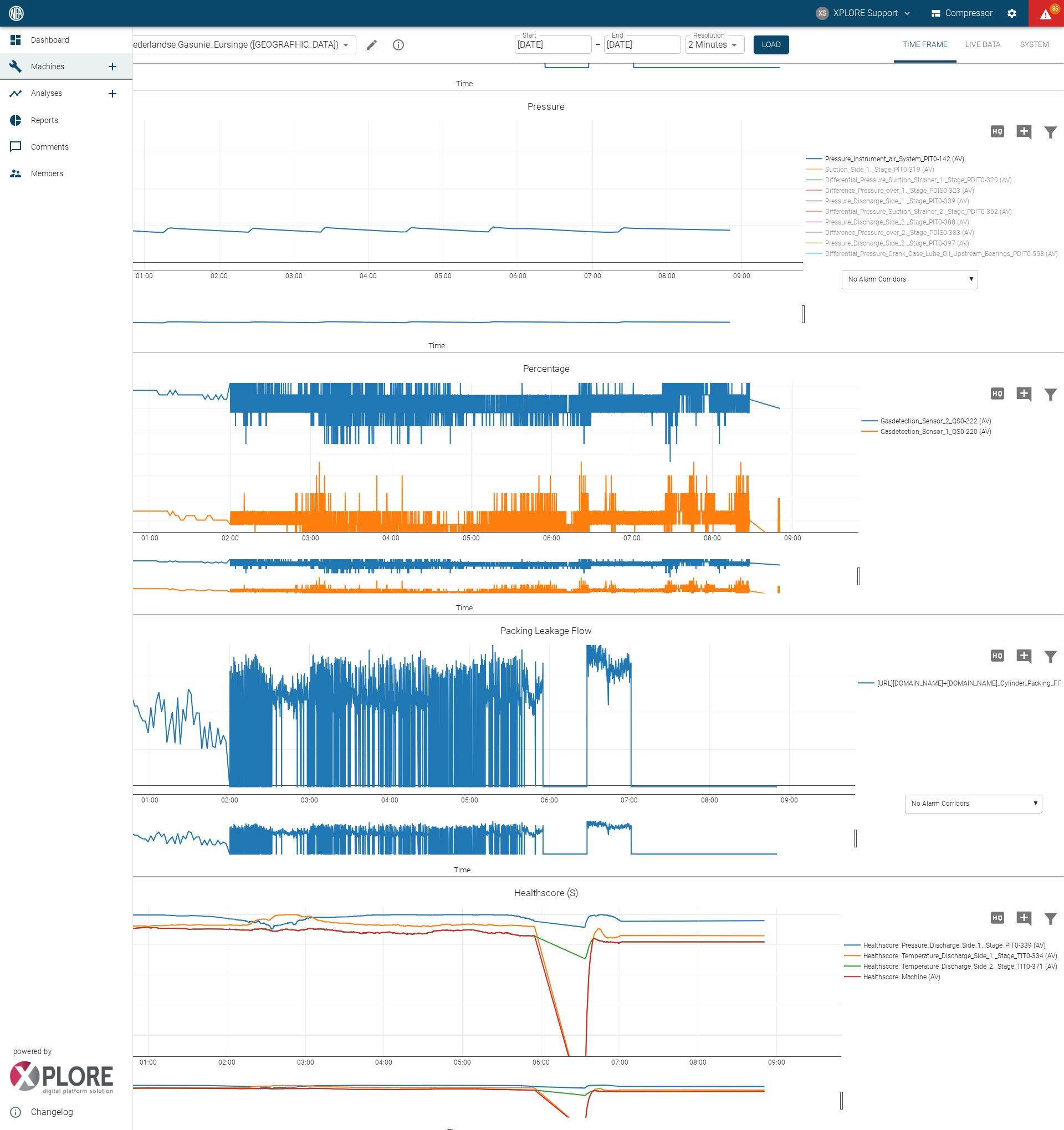
click at [6, 41] on link "Dashboard" at bounding box center [66, 39] width 132 height 26
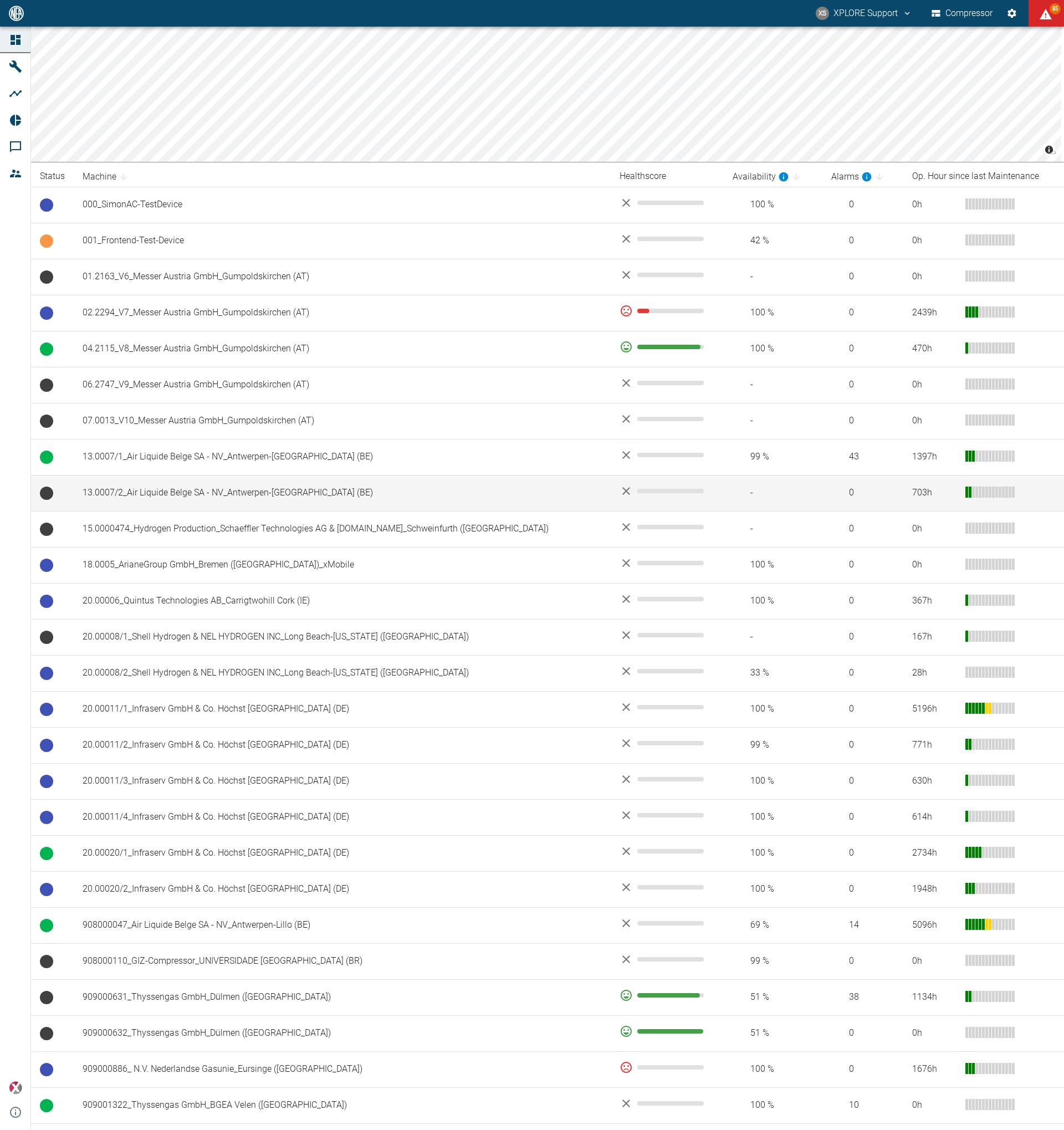
scroll to position [163, 0]
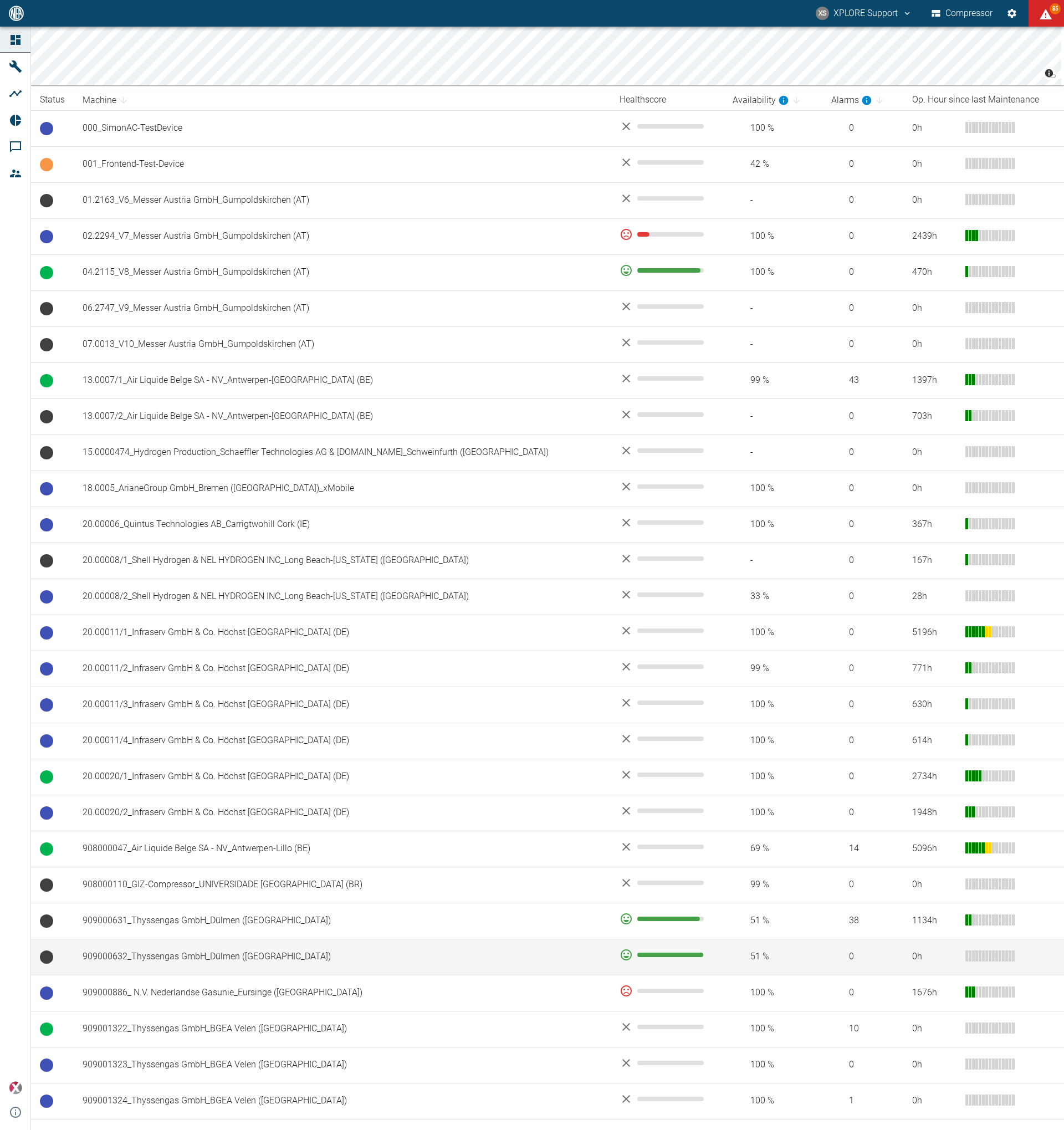
click at [267, 950] on td "909000632_Thyssengas GmbH_Dülmen ([GEOGRAPHIC_DATA])" at bounding box center [342, 957] width 537 height 36
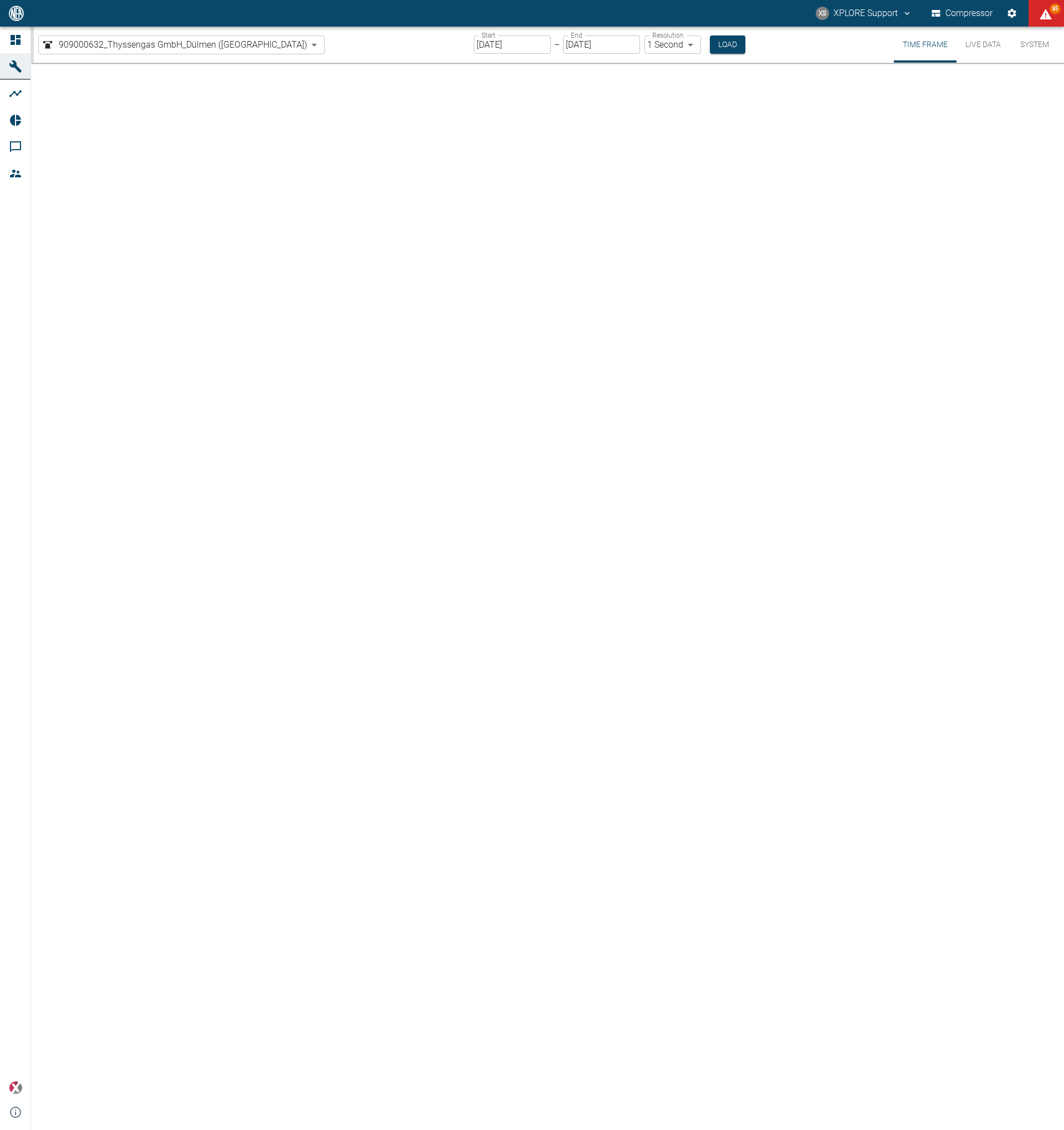
type input "2min"
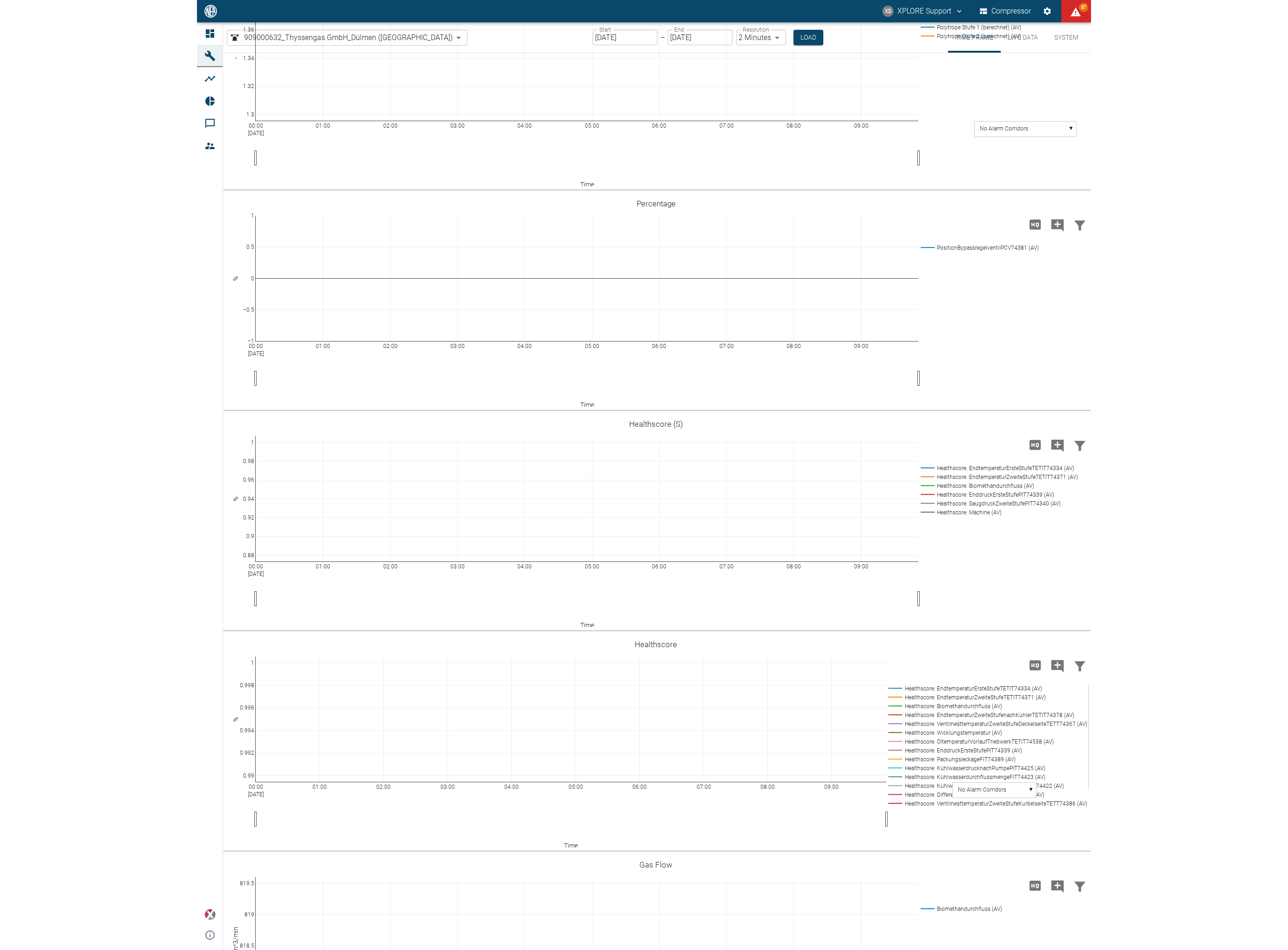
scroll to position [1445, 0]
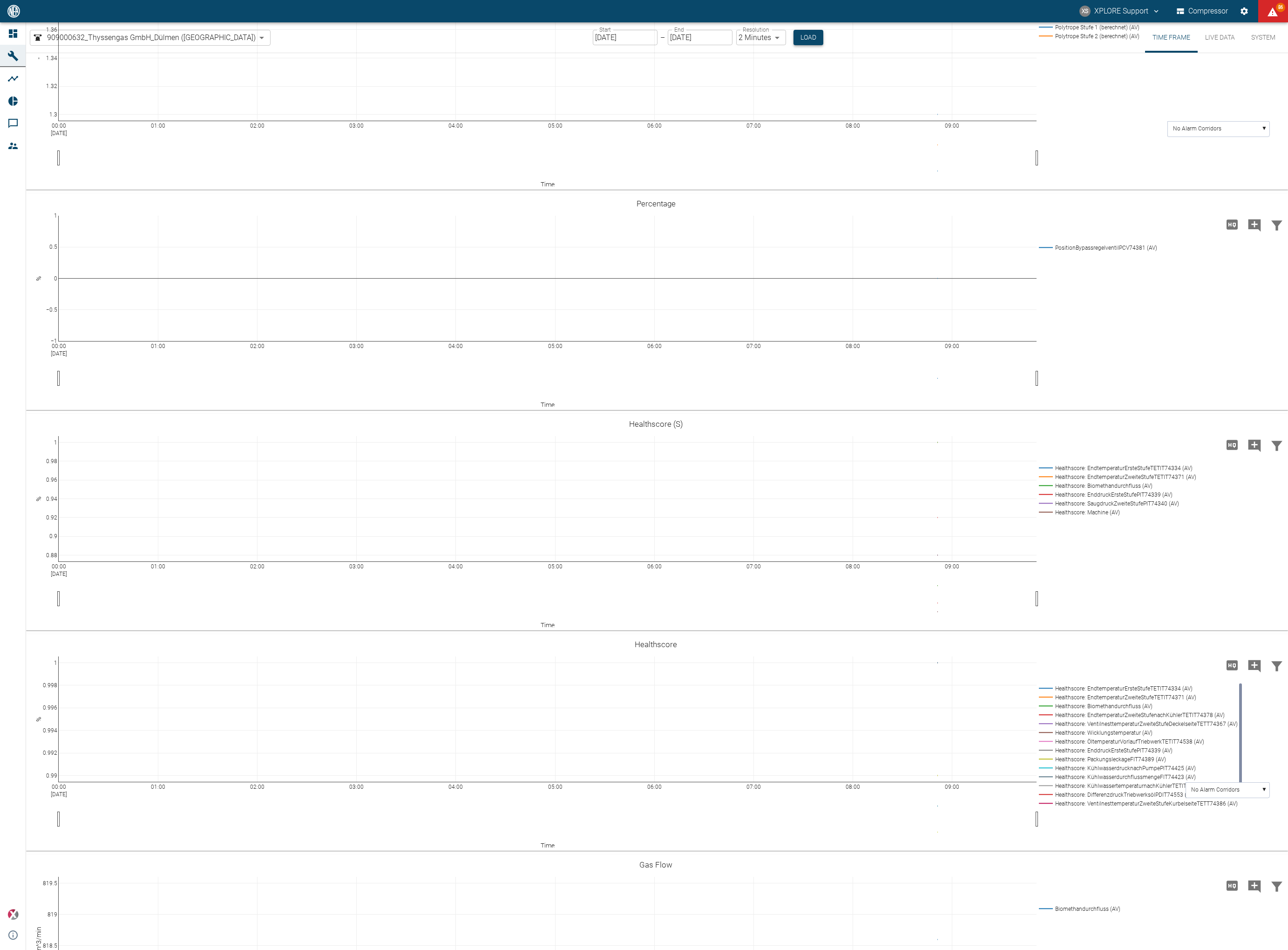
click at [794, 41] on button "Load" at bounding box center [808, 37] width 30 height 15
click at [593, 31] on input "[DATE]" at bounding box center [625, 37] width 65 height 15
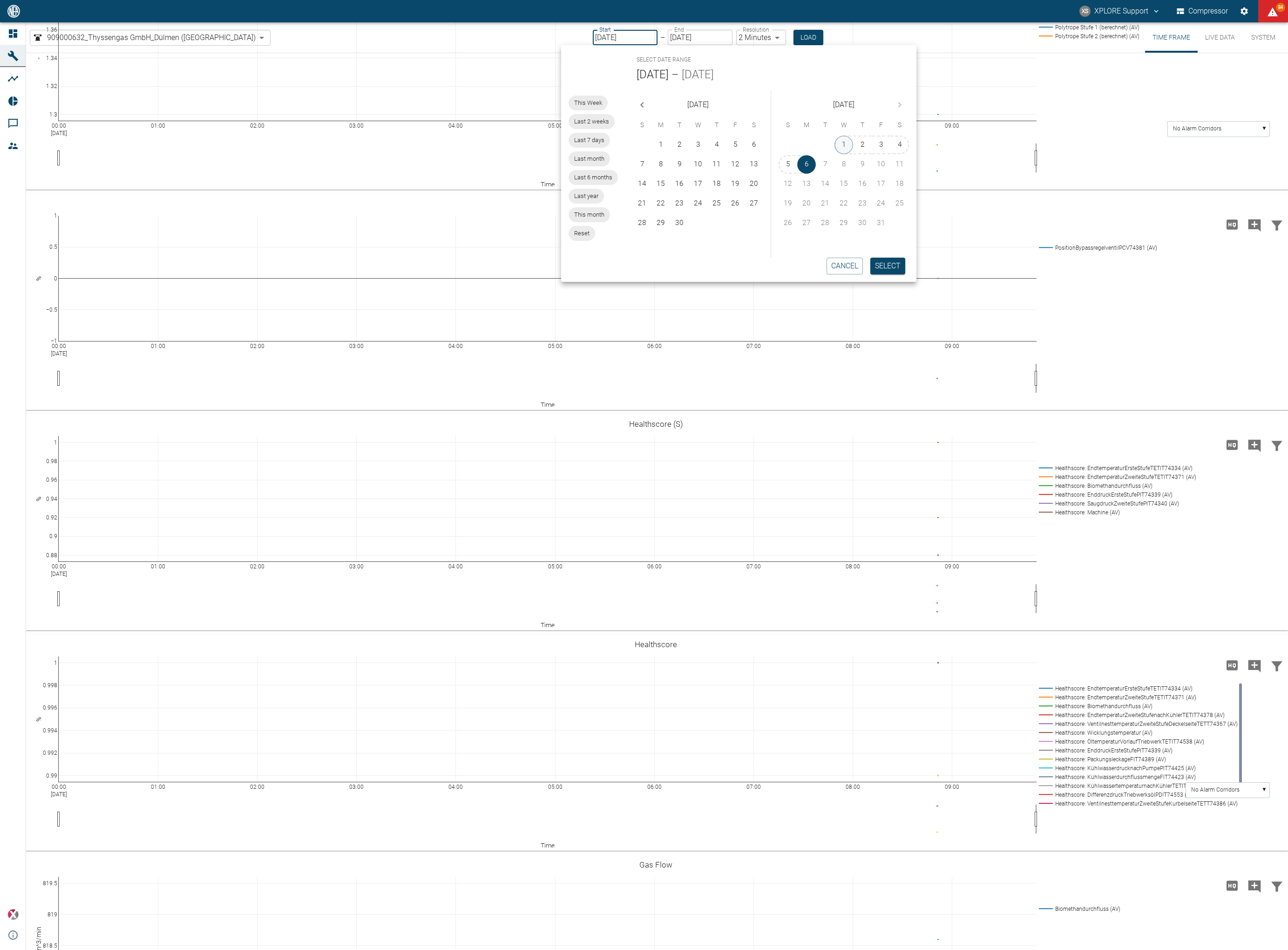
click at [843, 145] on button "1" at bounding box center [844, 145] width 19 height 19
type input "[DATE]"
click at [882, 262] on button "Select" at bounding box center [888, 266] width 35 height 17
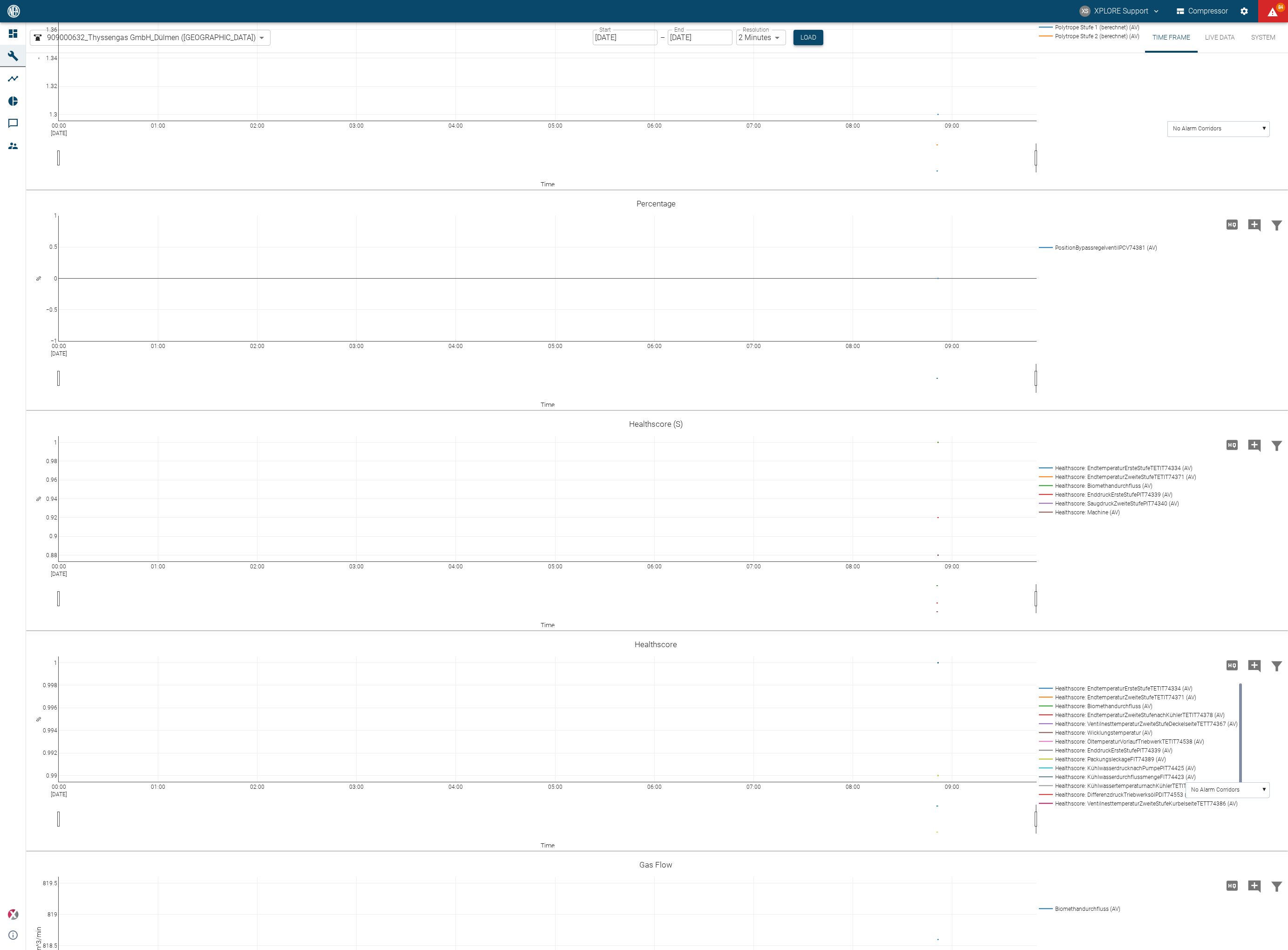
click at [794, 33] on button "Load" at bounding box center [808, 37] width 30 height 15
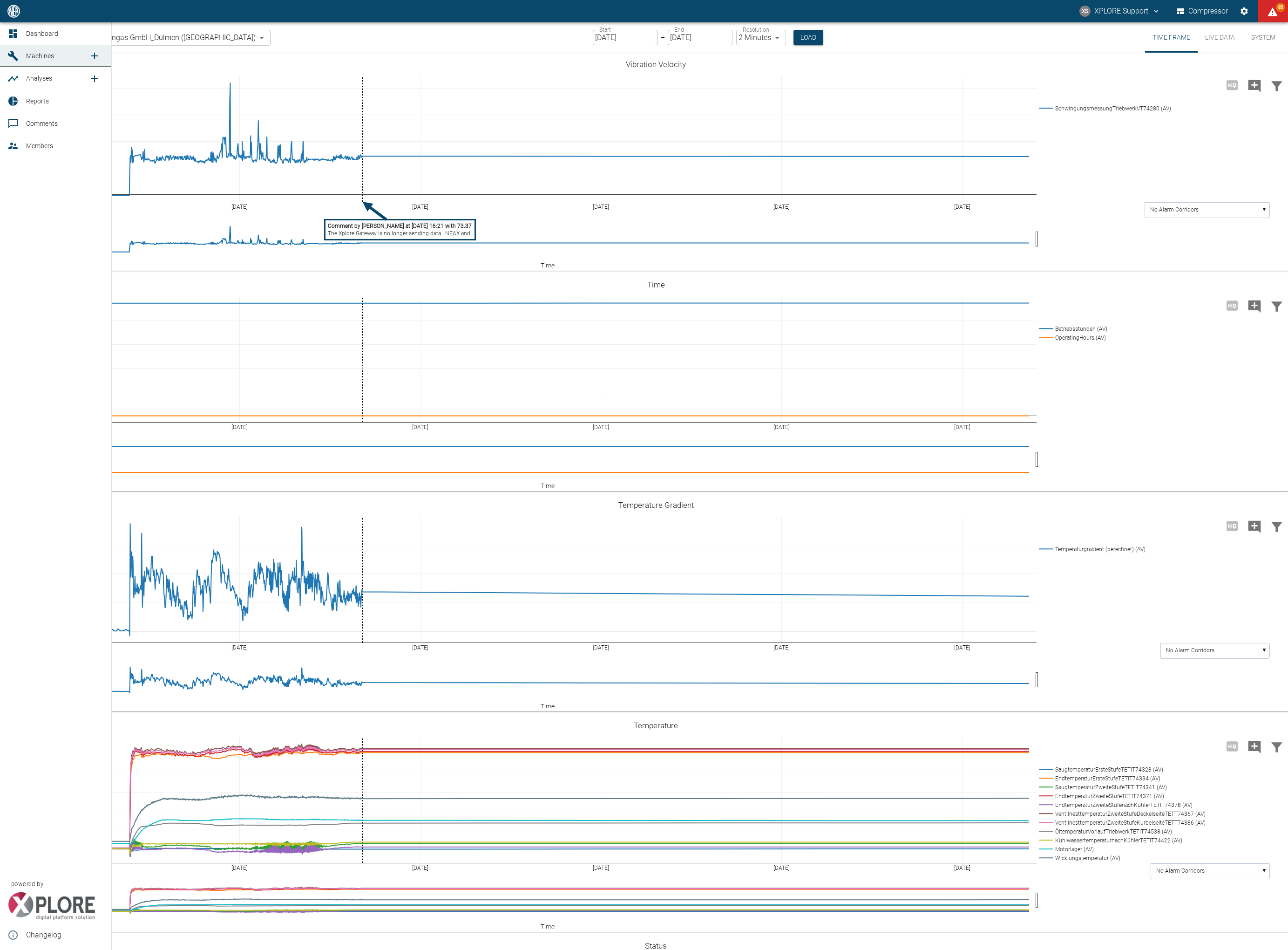
click at [17, 33] on icon at bounding box center [13, 33] width 11 height 11
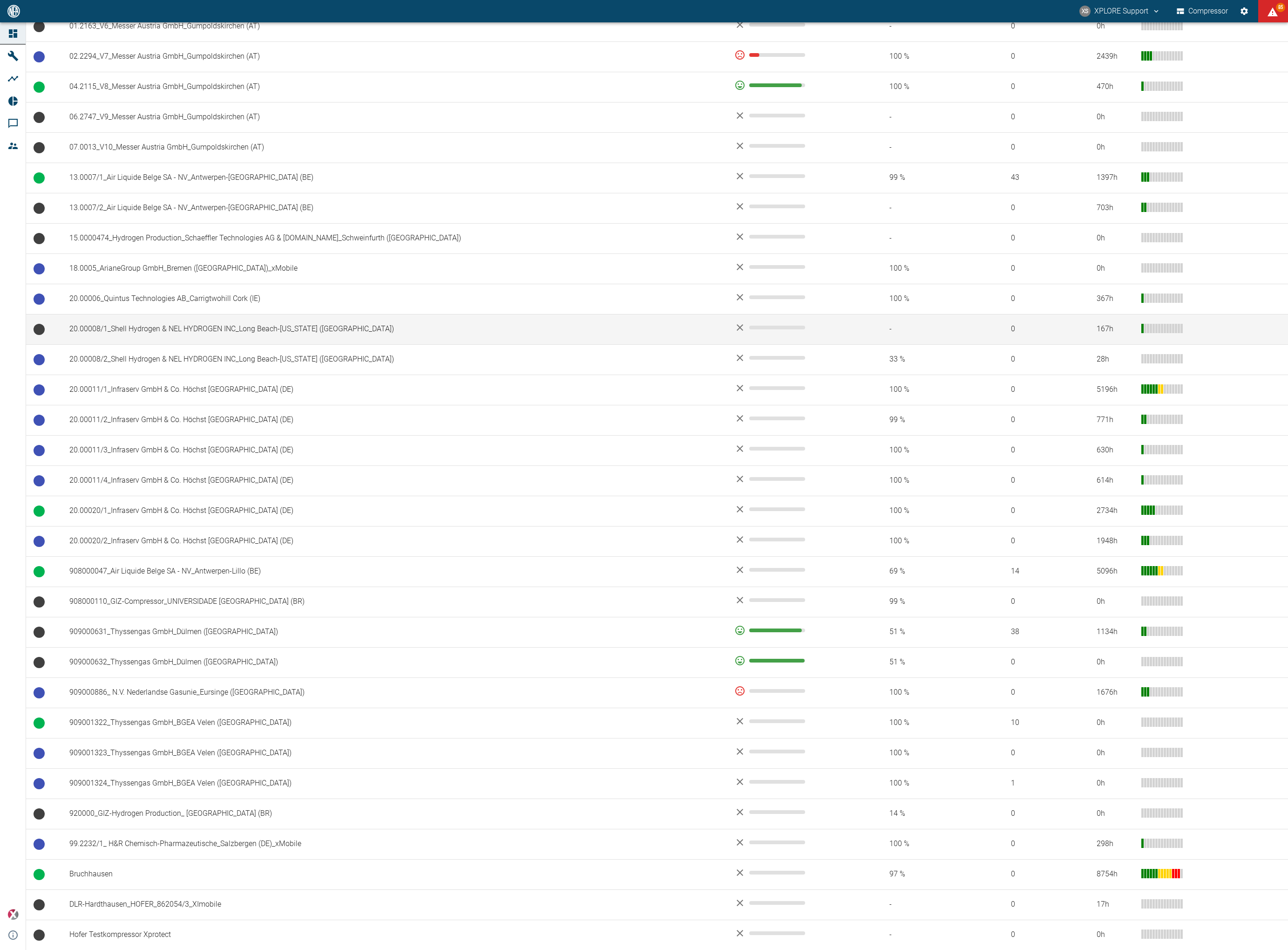
scroll to position [455, 0]
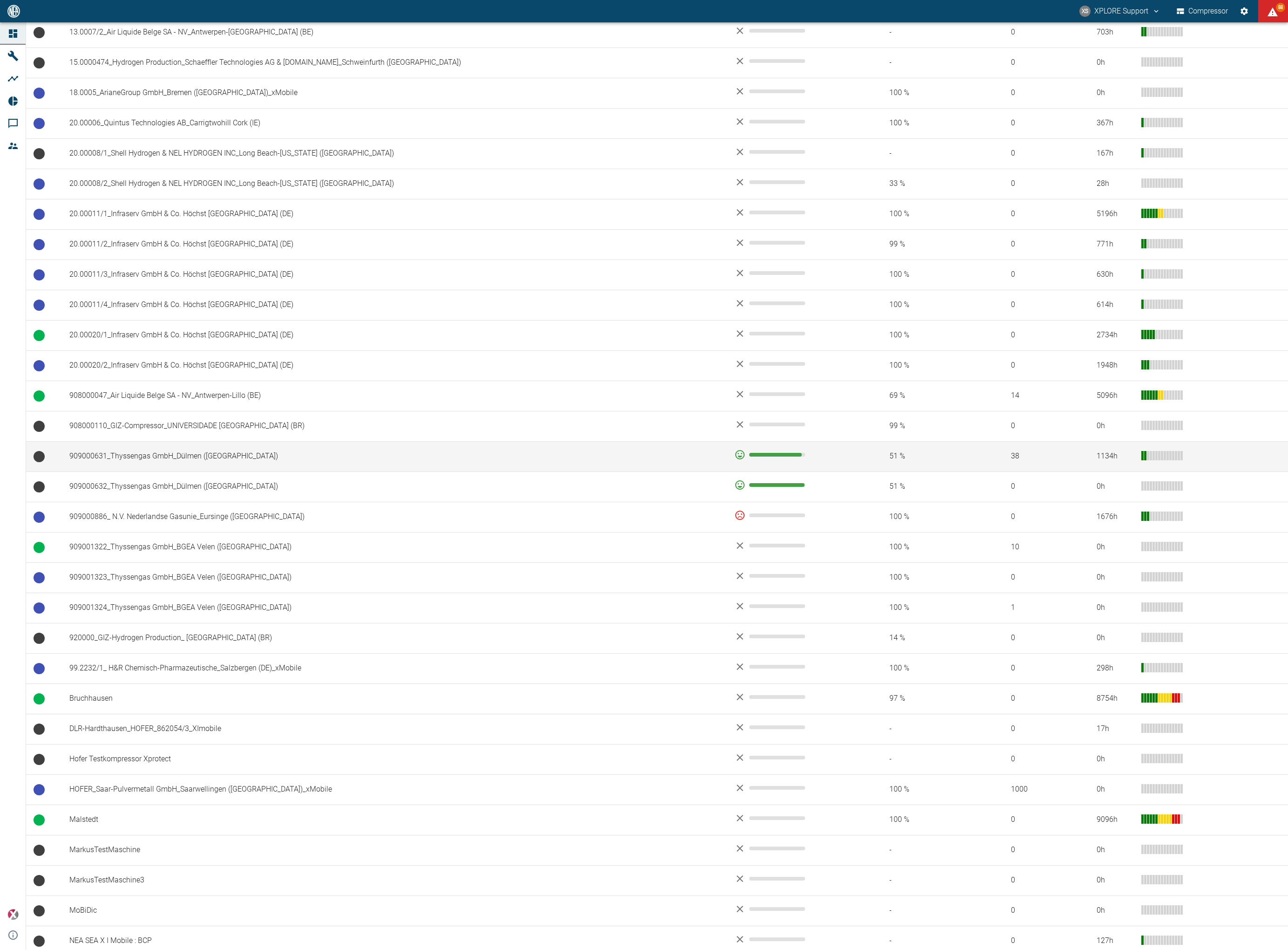
click at [477, 450] on td "909000631_Thyssengas GmbH_Dülmen ([GEOGRAPHIC_DATA])" at bounding box center [394, 456] width 665 height 30
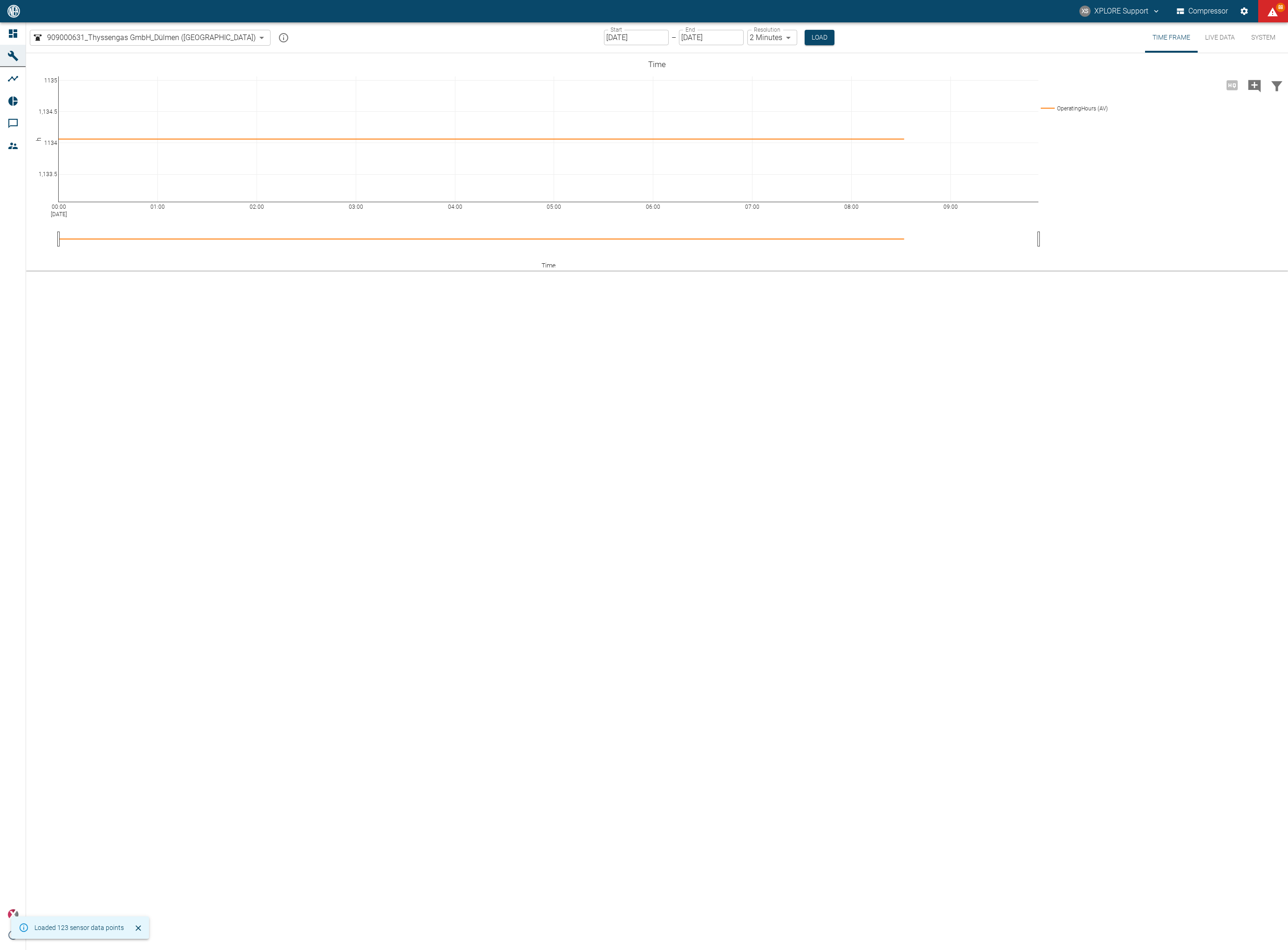
type input "2min"
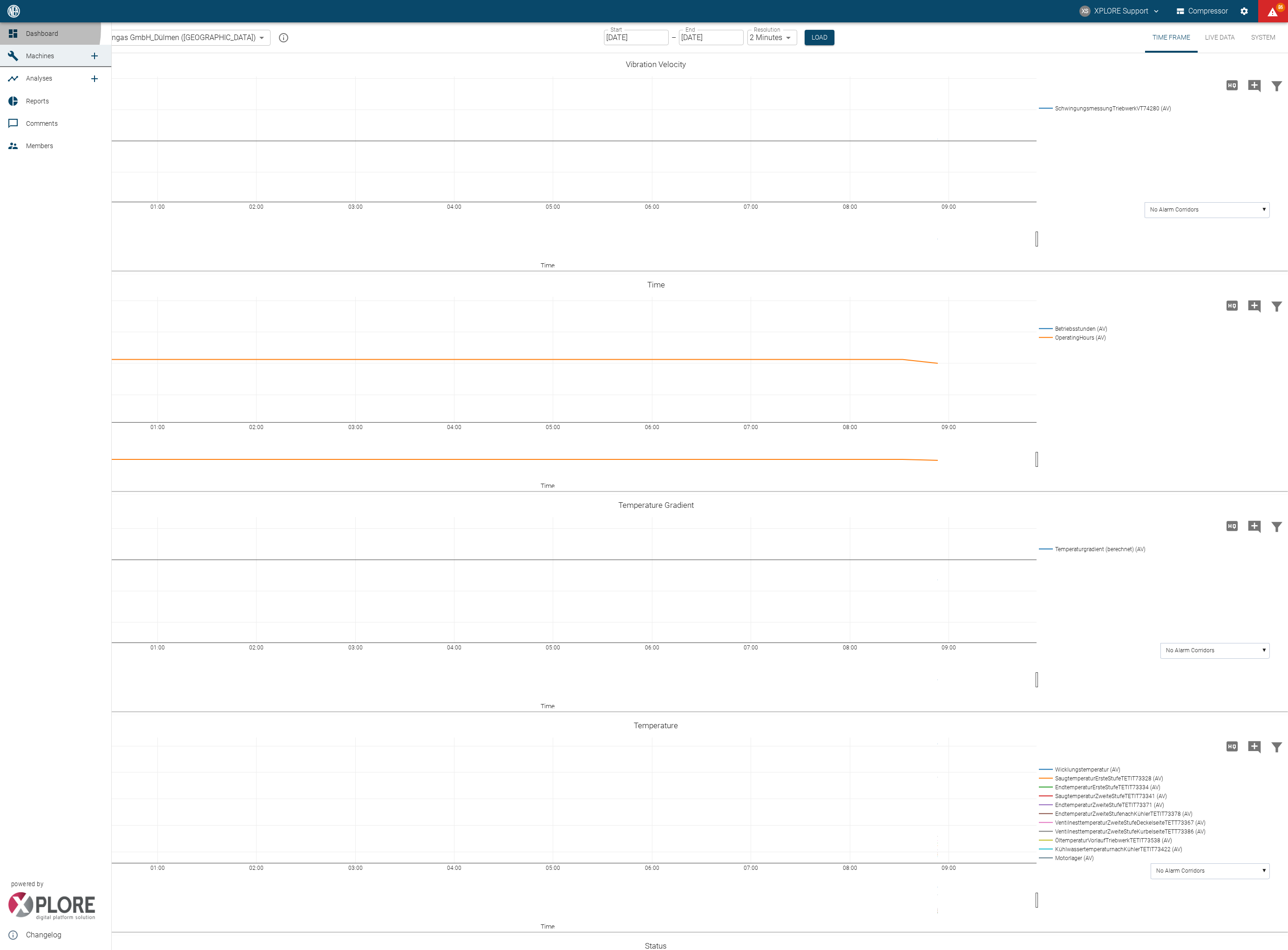
click at [9, 28] on icon at bounding box center [13, 33] width 11 height 11
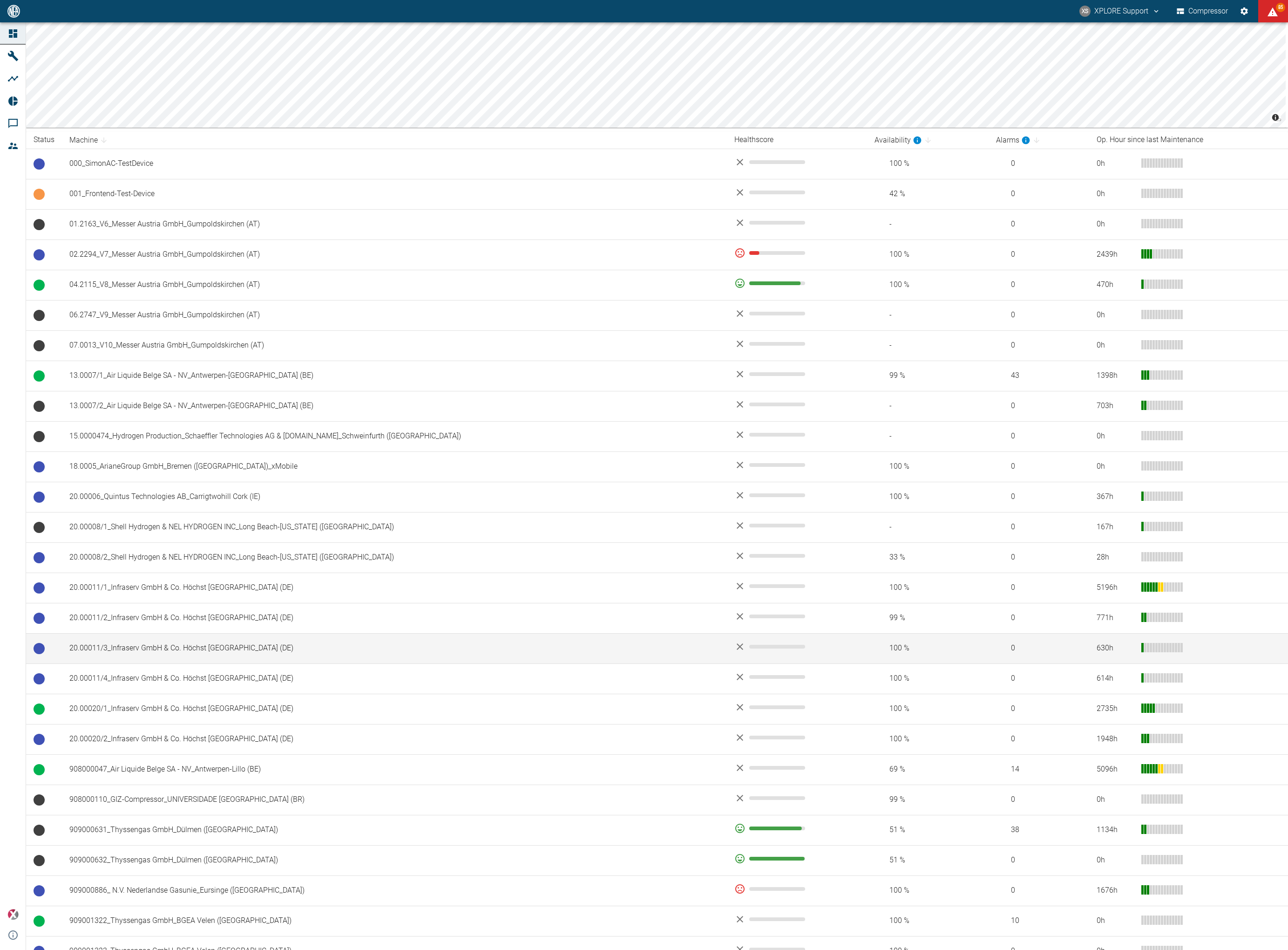
scroll to position [158, 0]
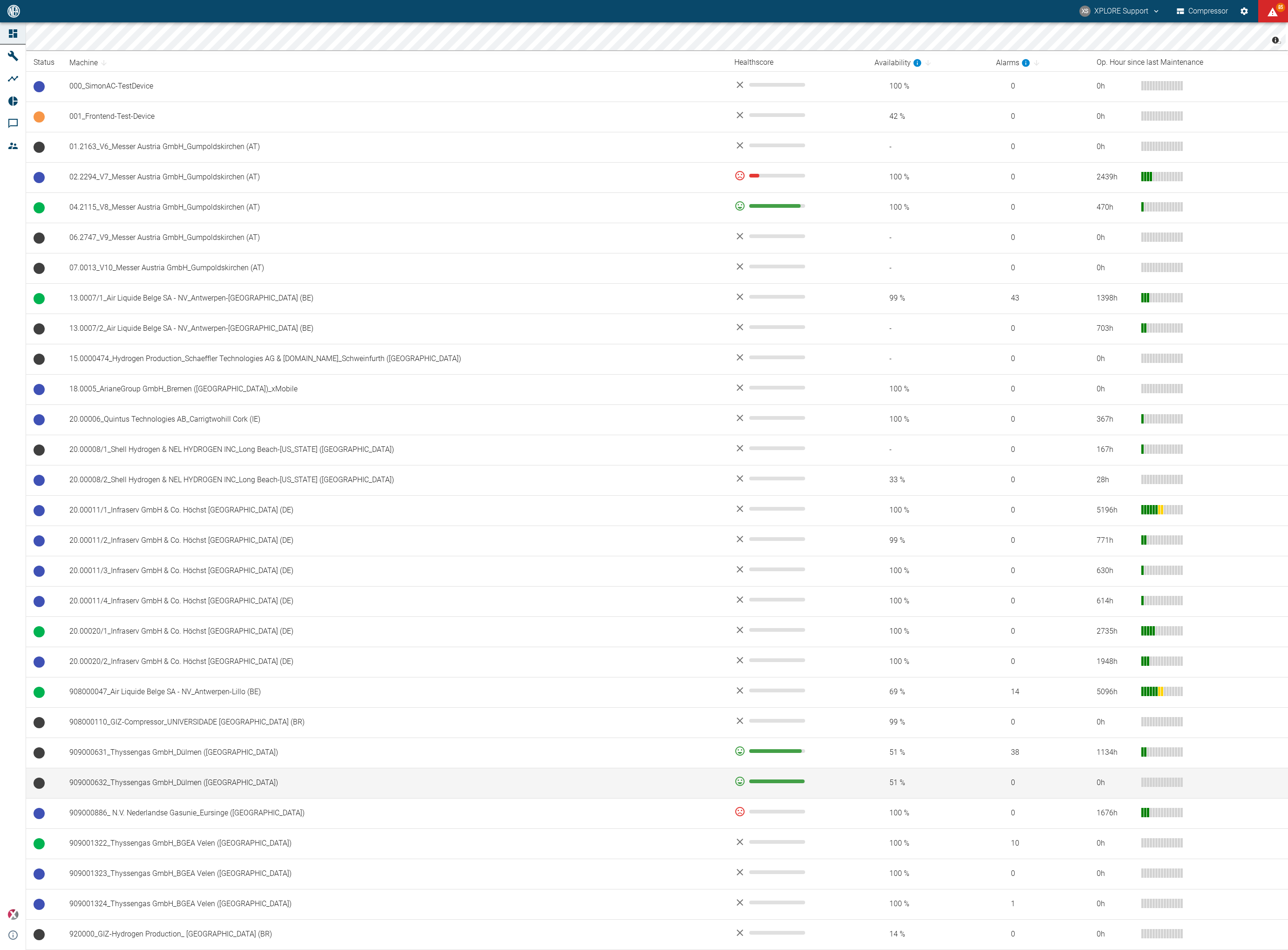
click at [170, 779] on td "909000632_Thyssengas GmbH_Dülmen ([GEOGRAPHIC_DATA])" at bounding box center [394, 783] width 665 height 30
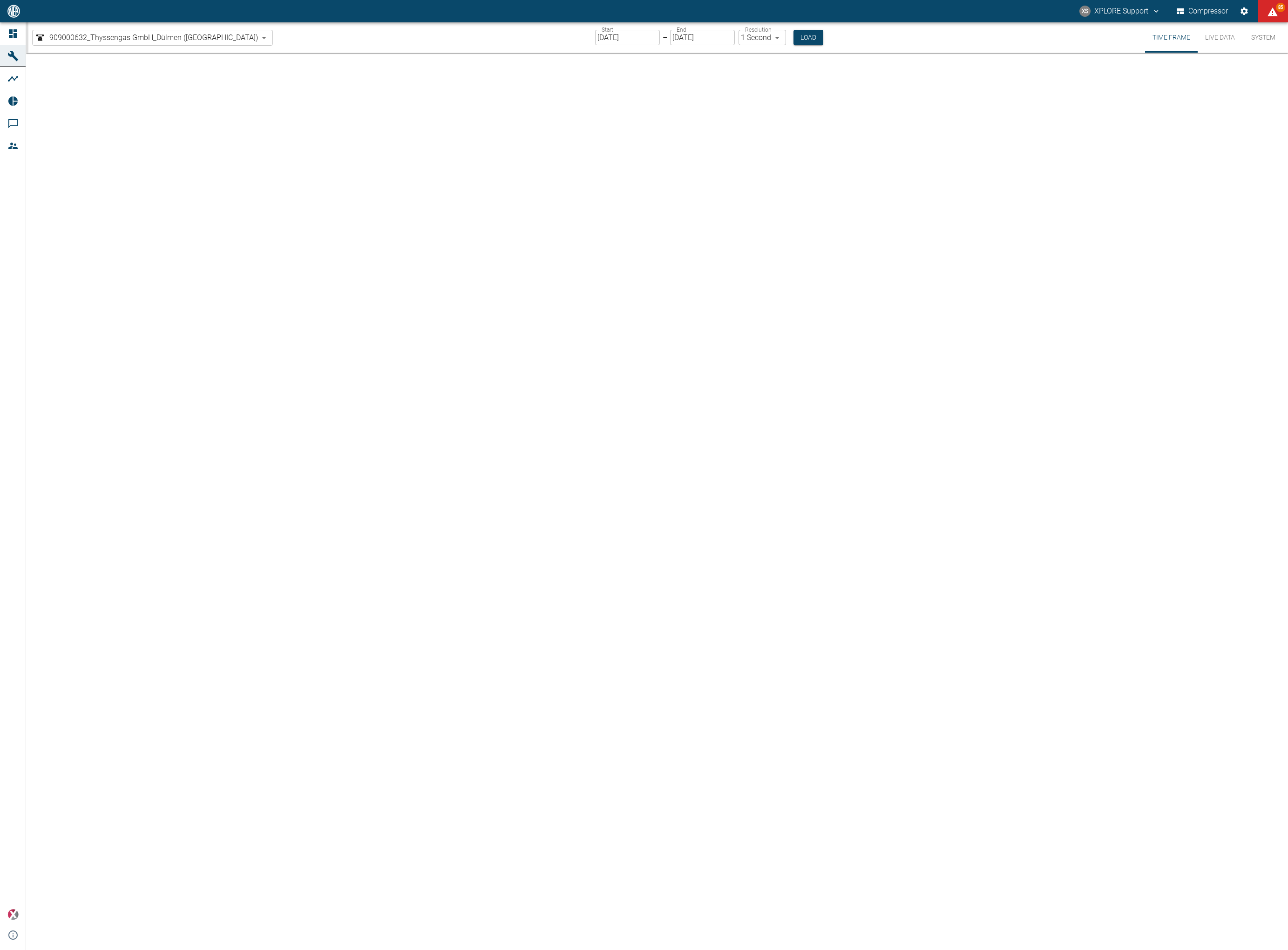
type input "2min"
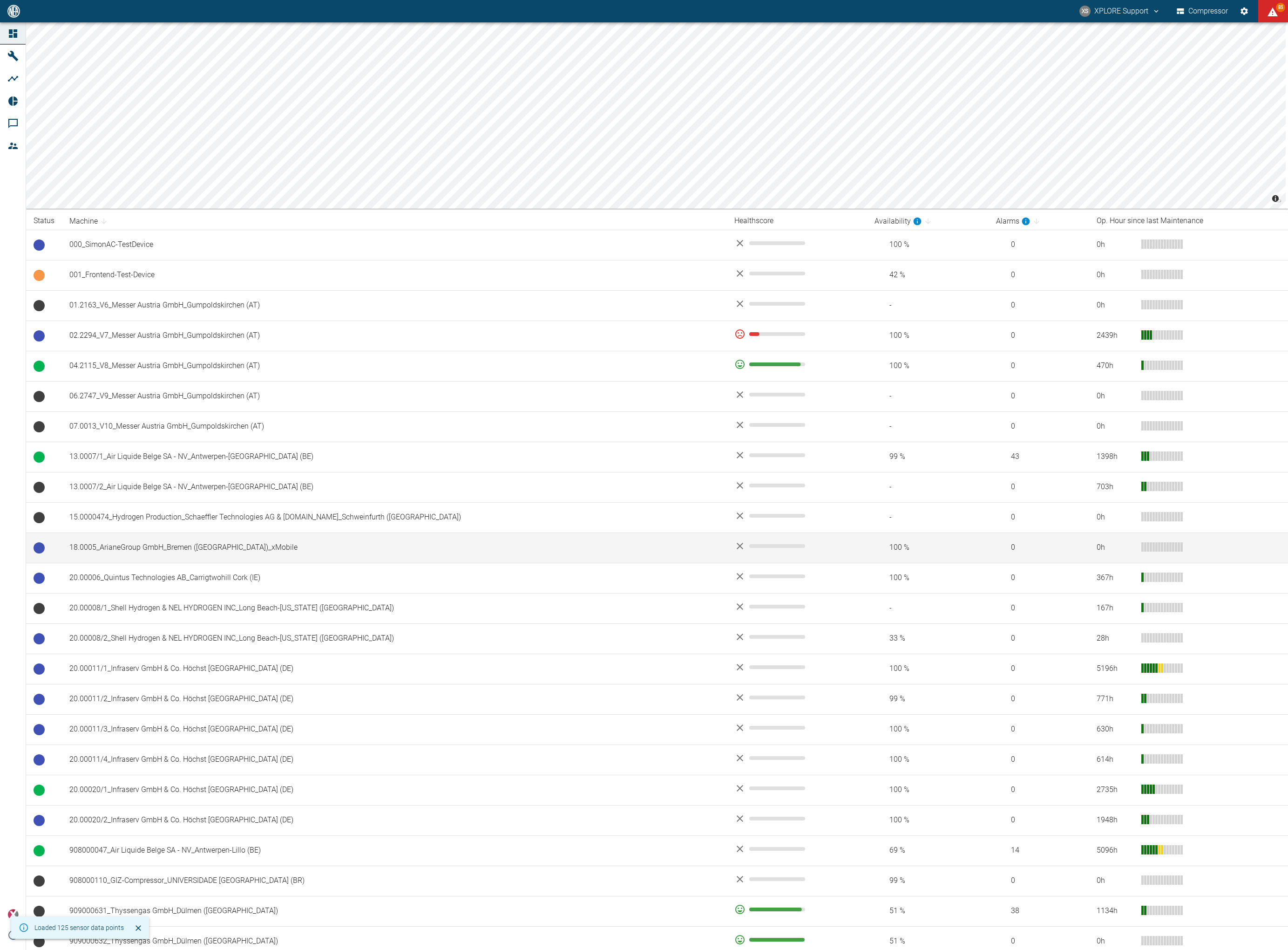
scroll to position [191, 0]
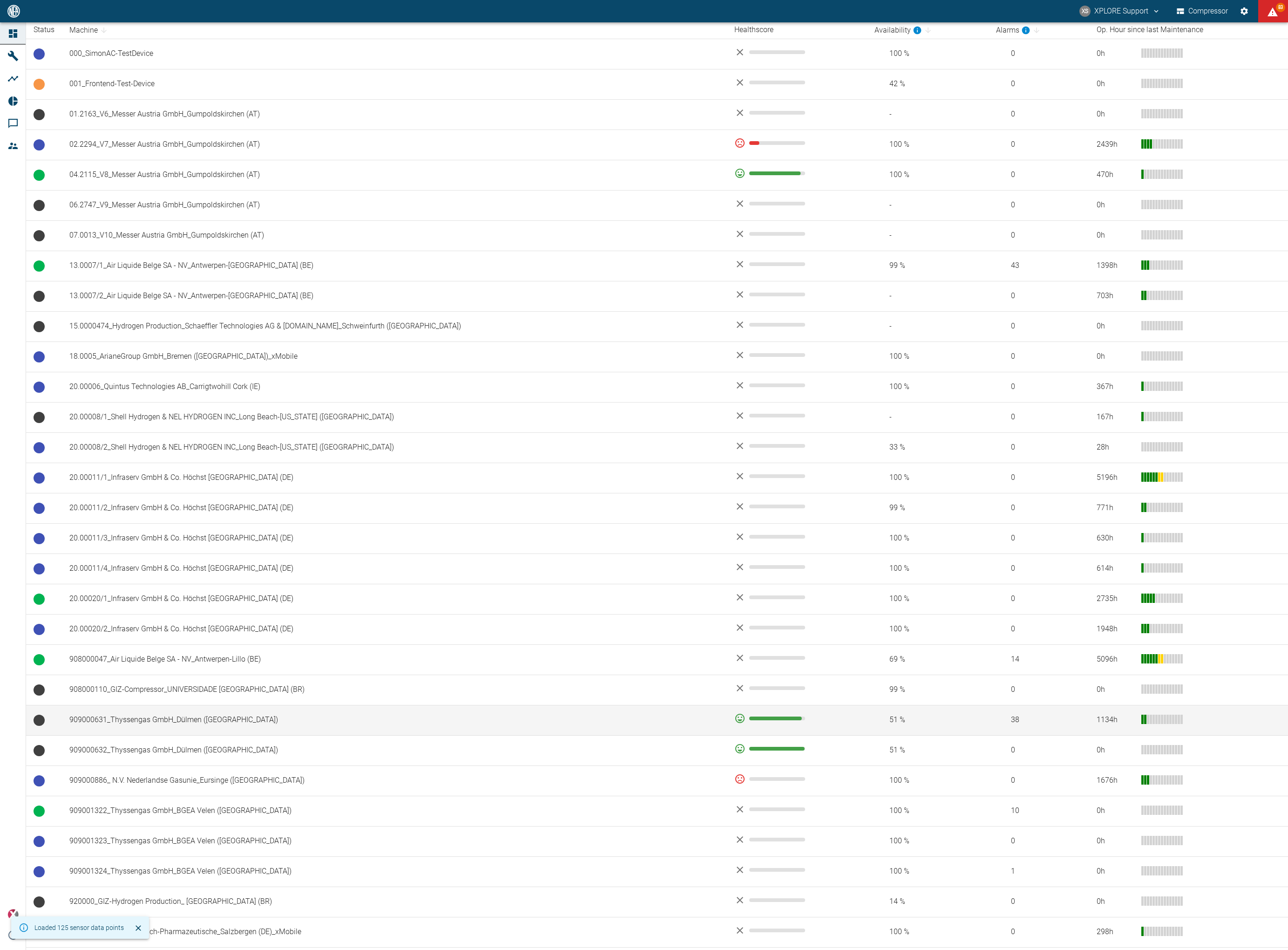
click at [148, 723] on td "909000631_Thyssengas GmbH_Dülmen ([GEOGRAPHIC_DATA])" at bounding box center [394, 720] width 665 height 30
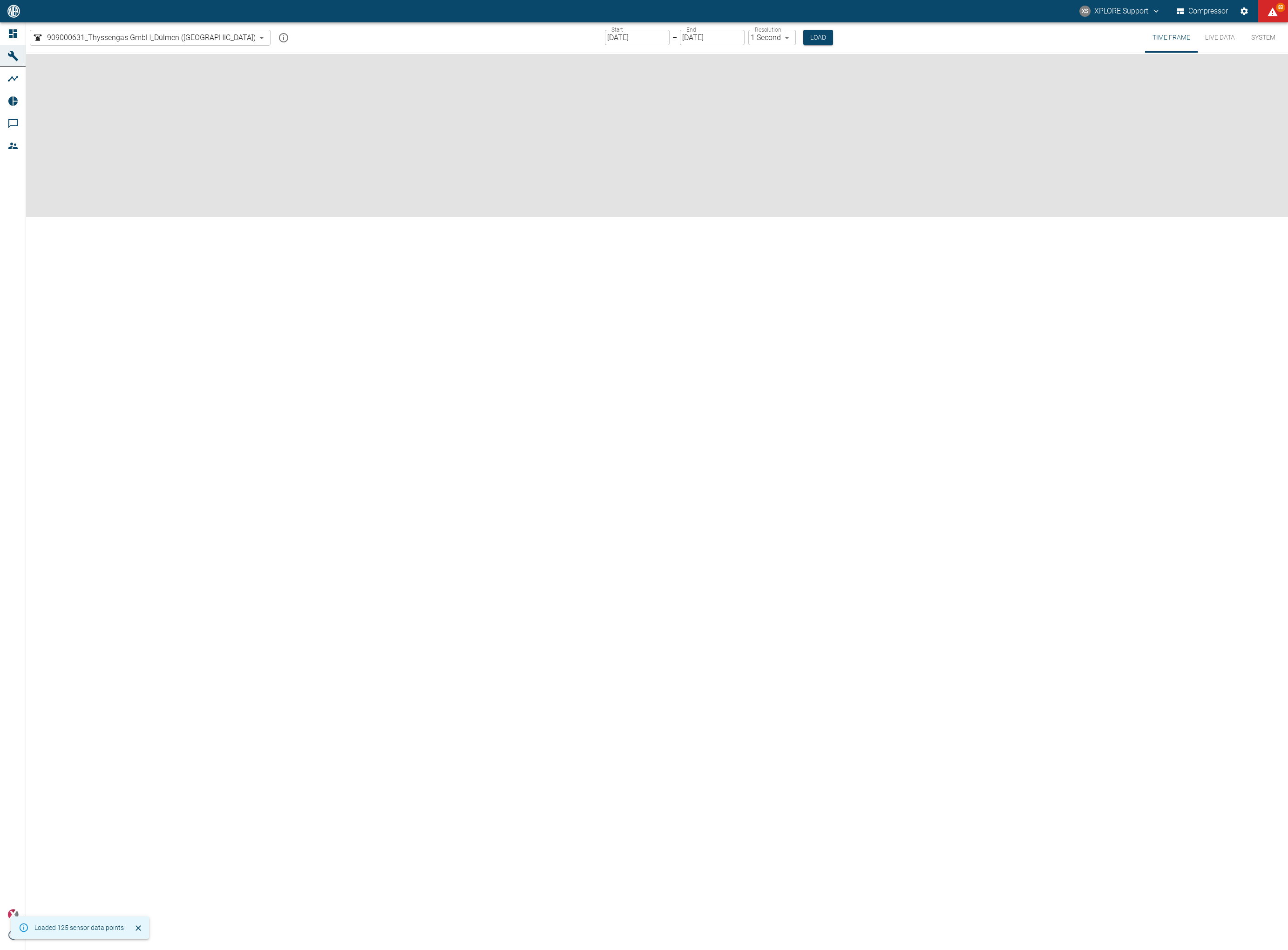
type input "2min"
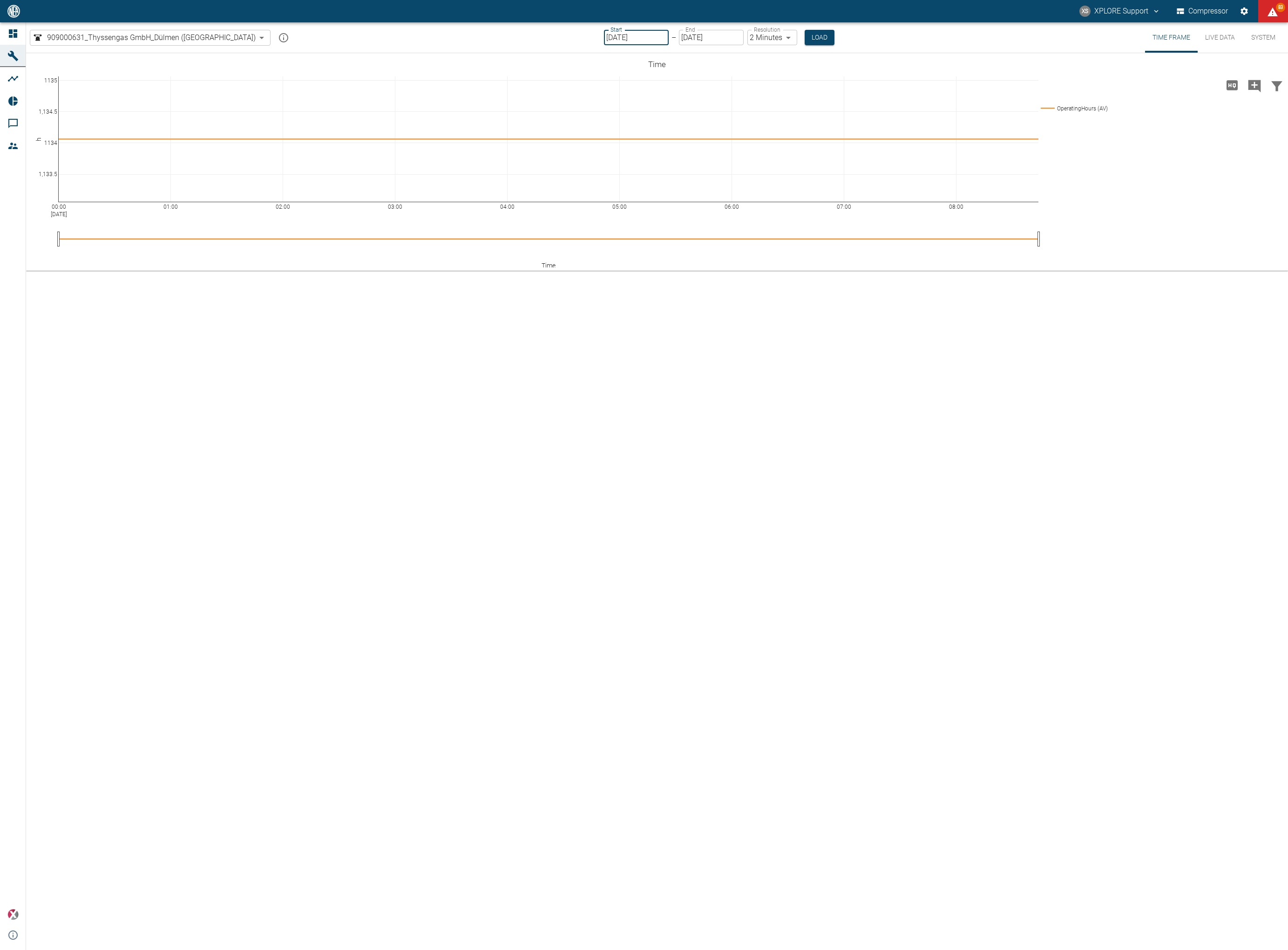
click at [604, 37] on input "[DATE]" at bounding box center [636, 37] width 65 height 15
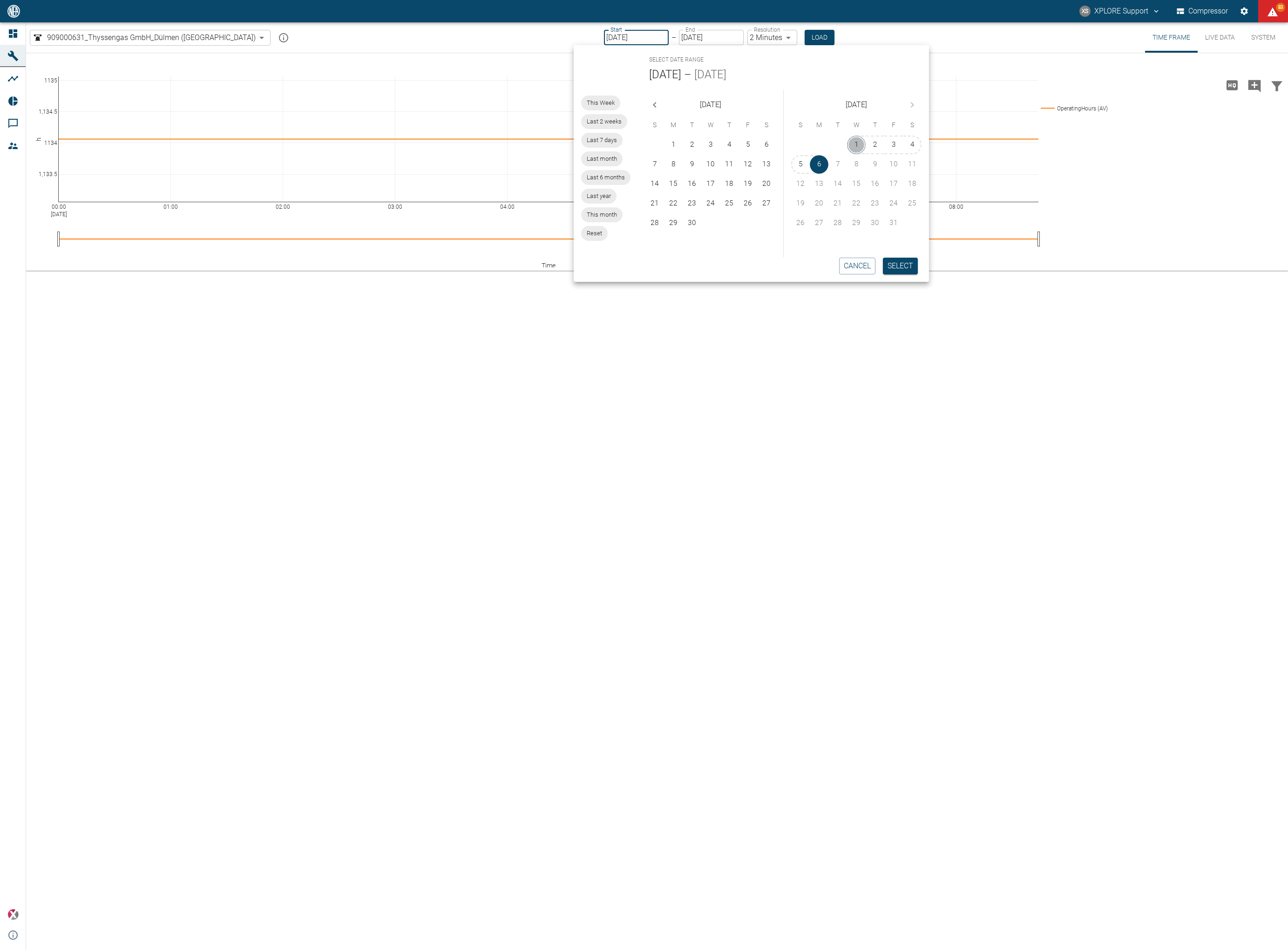
click at [855, 141] on button "1" at bounding box center [856, 145] width 19 height 19
type input "[DATE]"
click at [893, 264] on button "Select" at bounding box center [900, 266] width 35 height 17
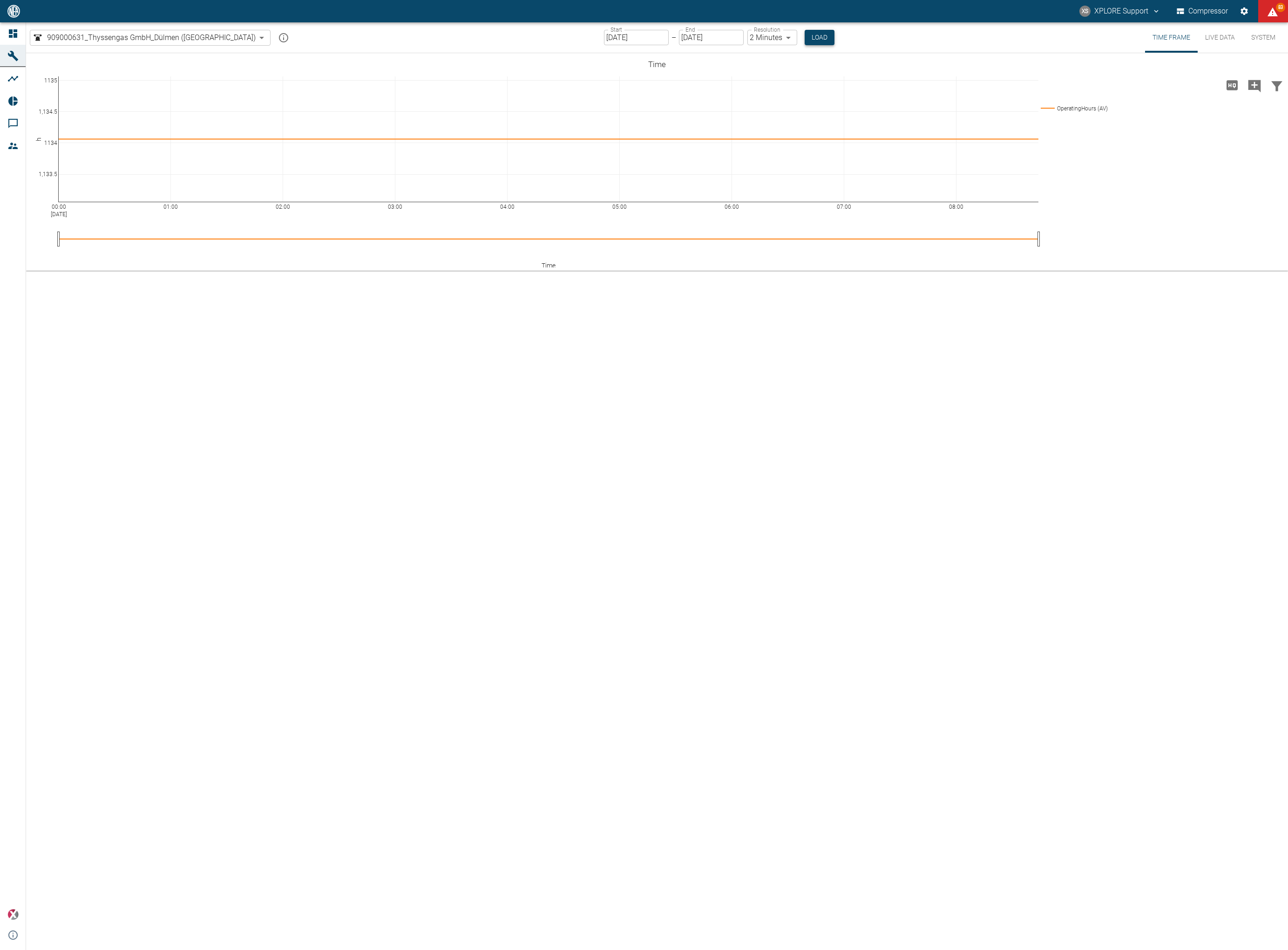
click at [804, 37] on button "Load" at bounding box center [819, 37] width 30 height 15
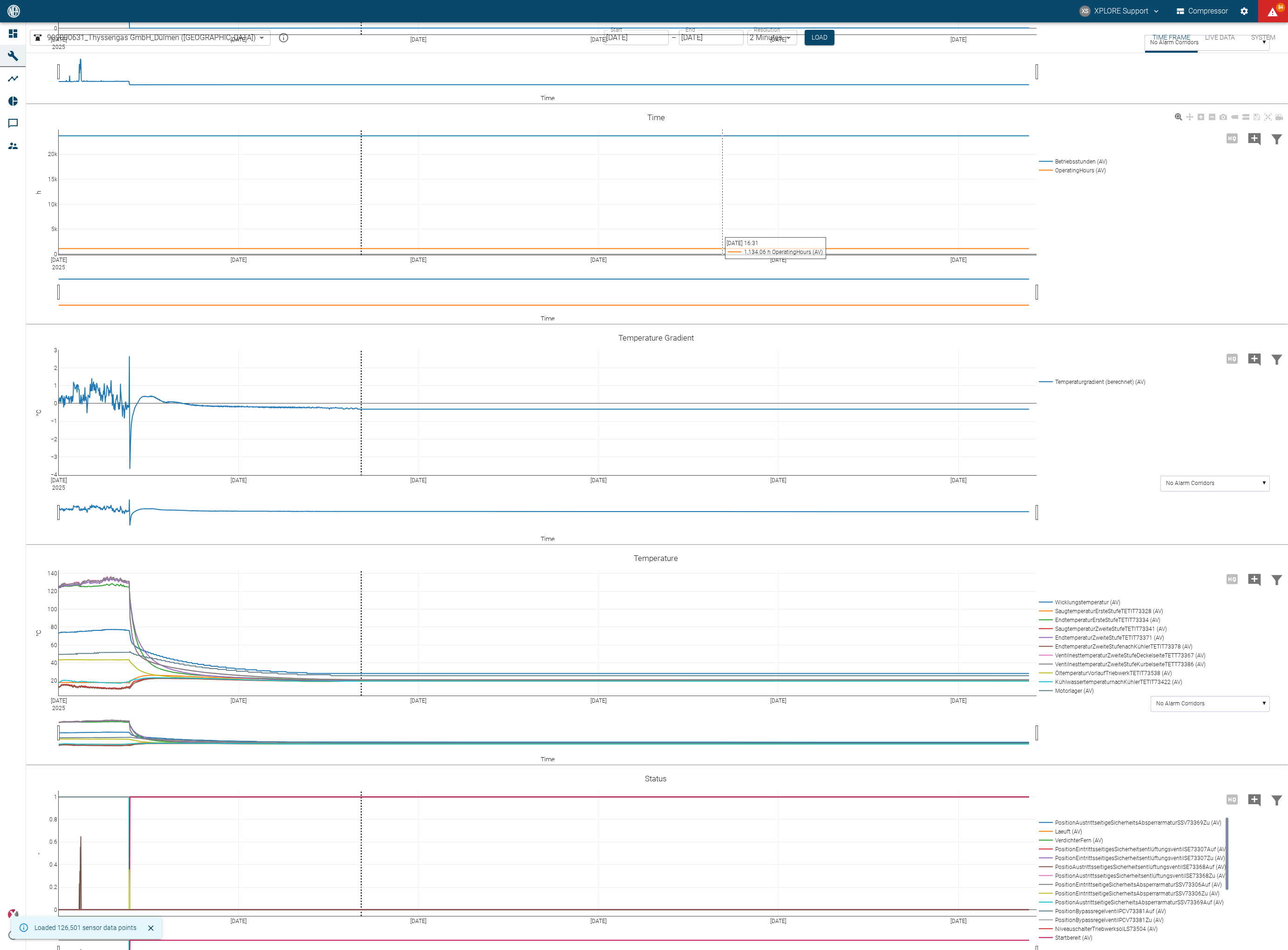
scroll to position [271, 0]
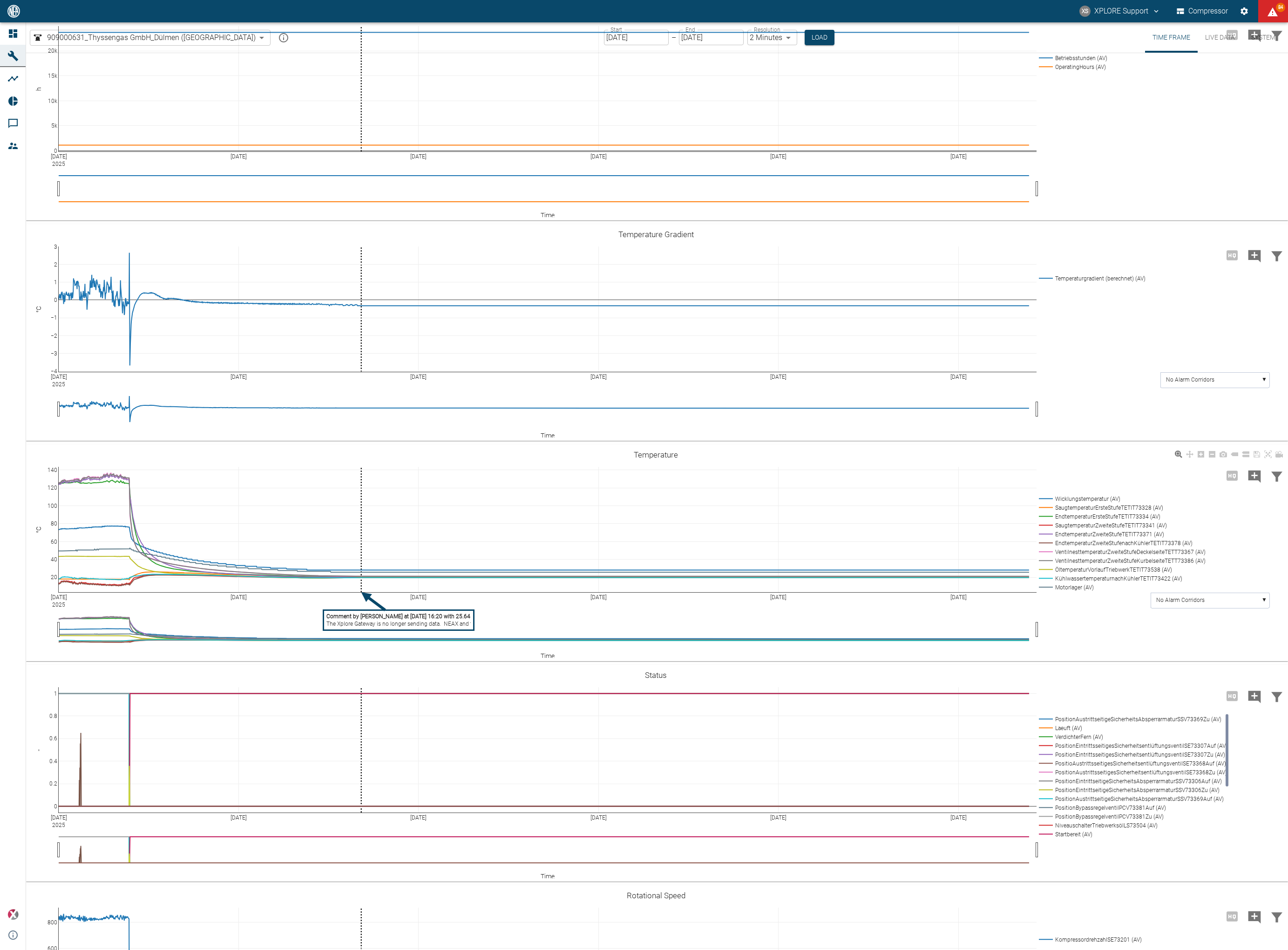
click at [461, 626] on tspan "The Xplore Gateway is no longer sending data. NEAX and the customer are informe…" at bounding box center [471, 624] width 289 height 7
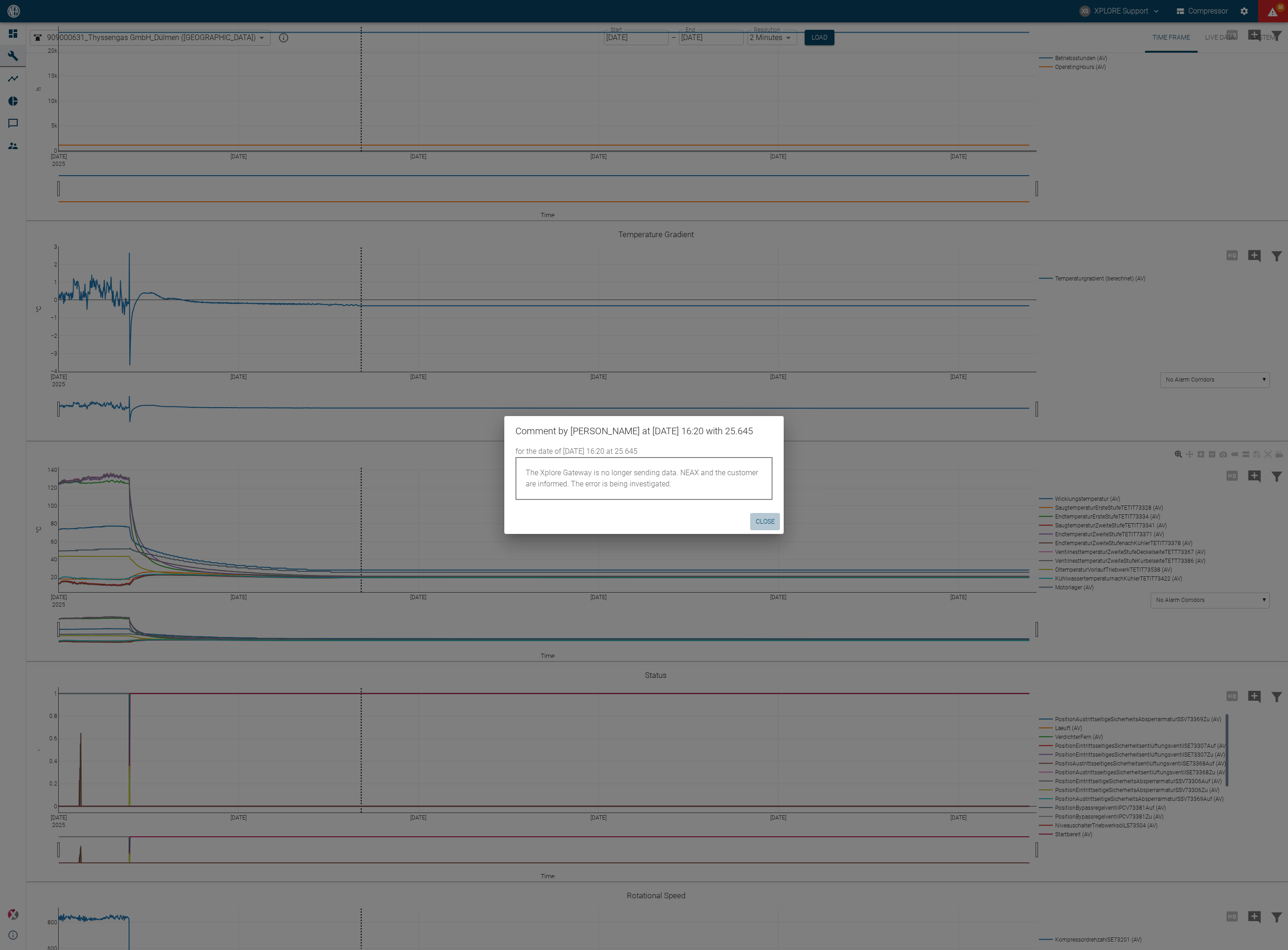
click at [772, 521] on button "Close" at bounding box center [765, 521] width 30 height 17
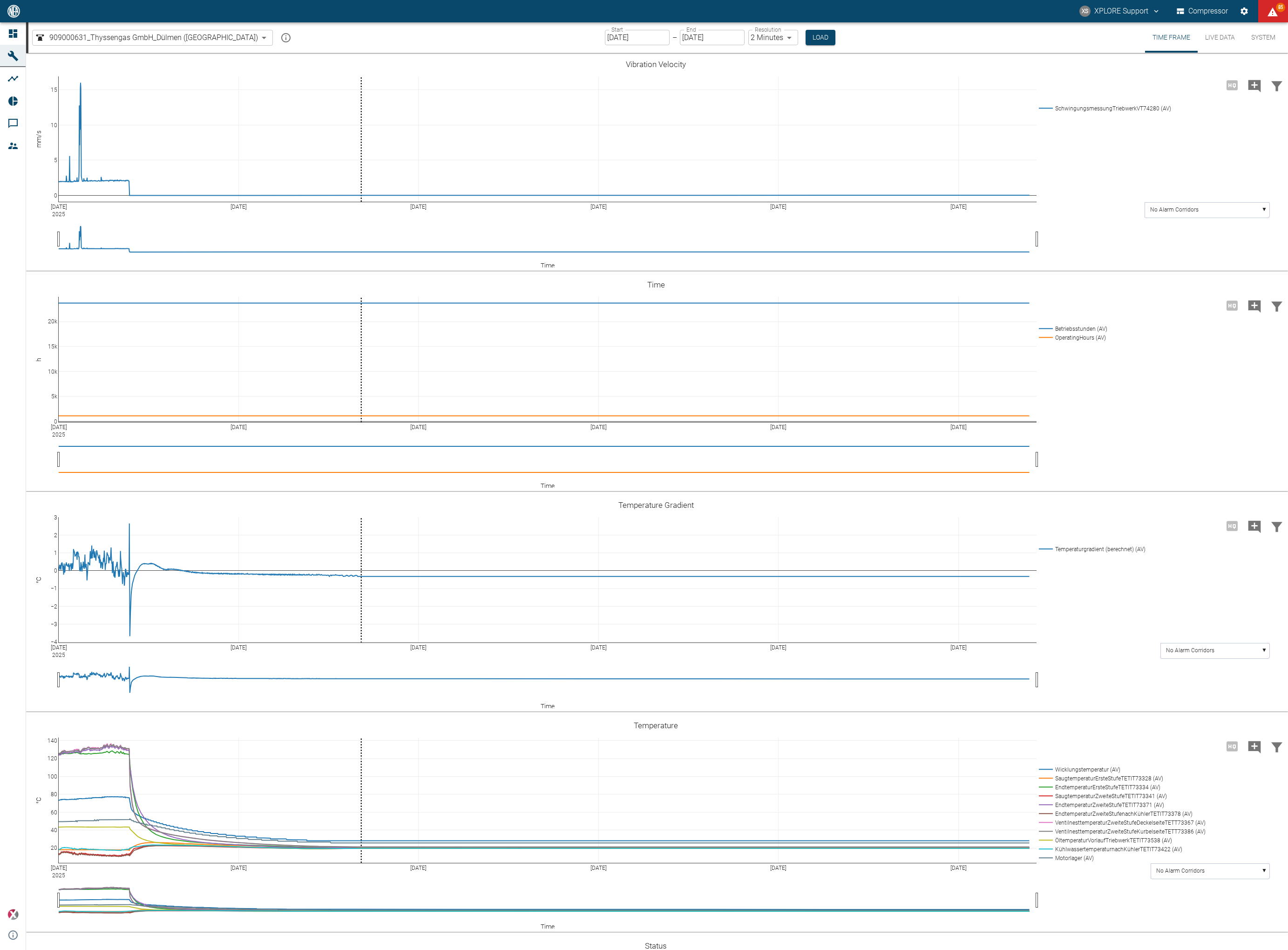
scroll to position [271, 0]
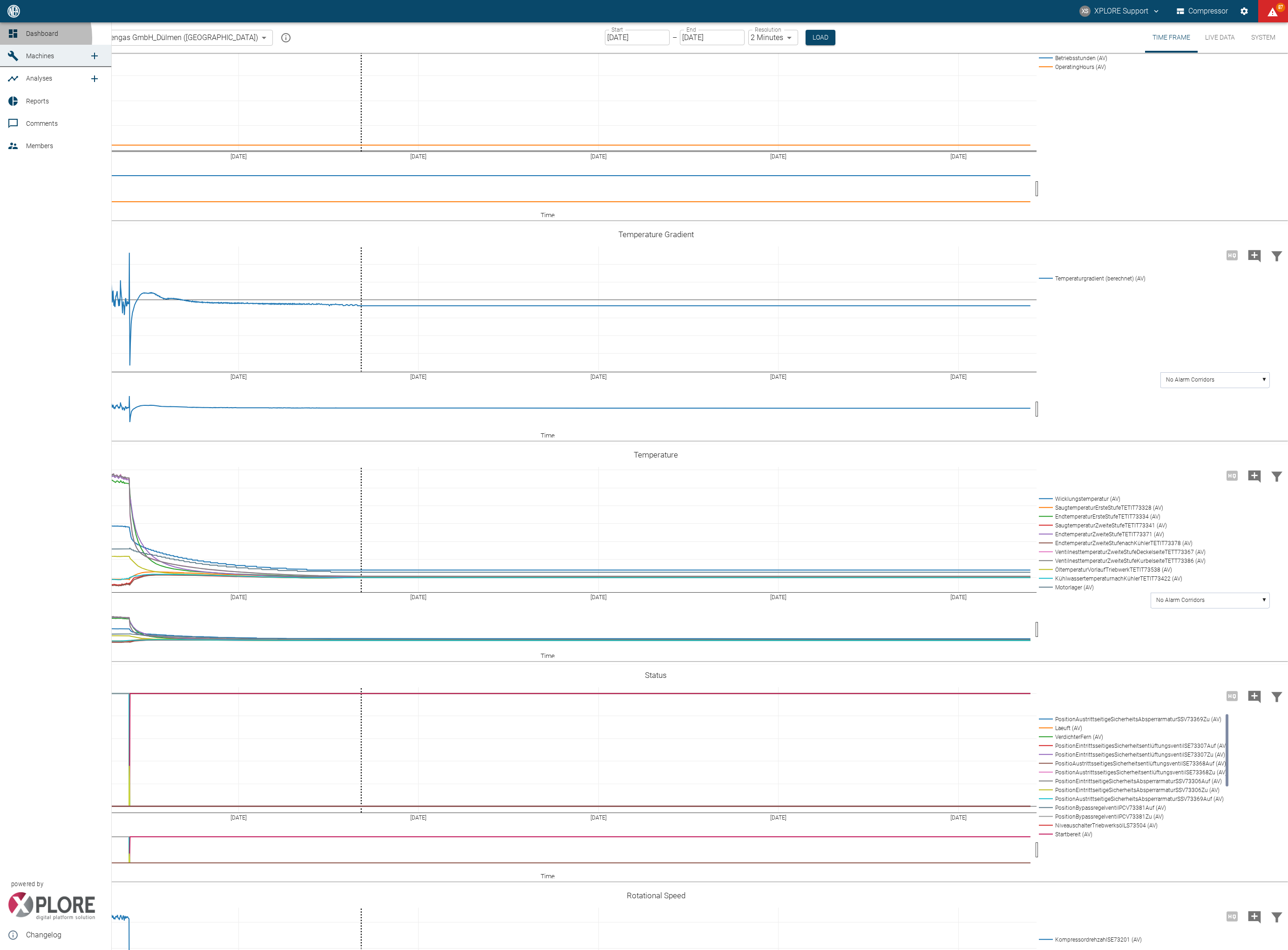
click at [15, 38] on icon at bounding box center [13, 33] width 8 height 8
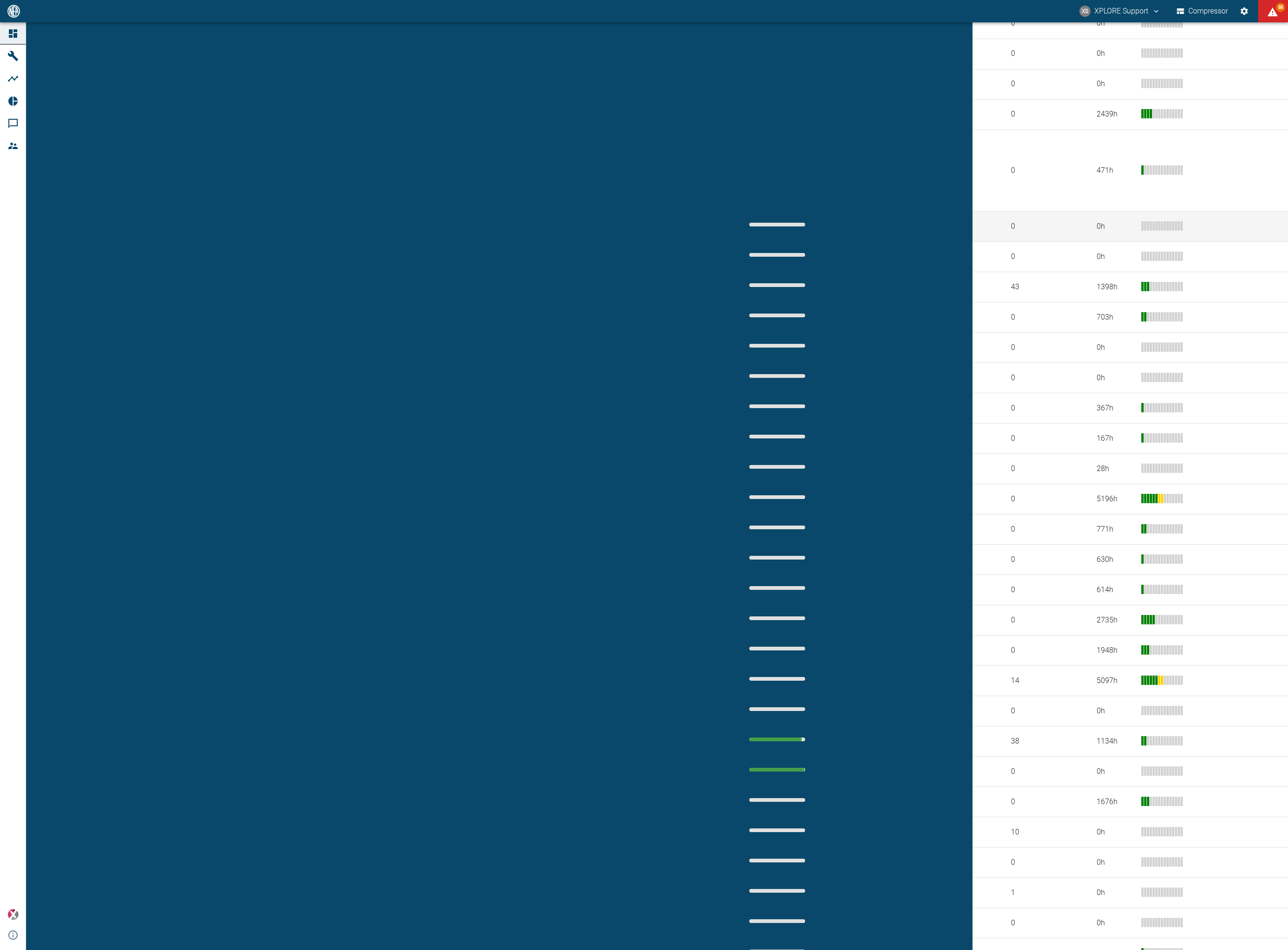
scroll to position [293, 0]
